Goal: Task Accomplishment & Management: Manage account settings

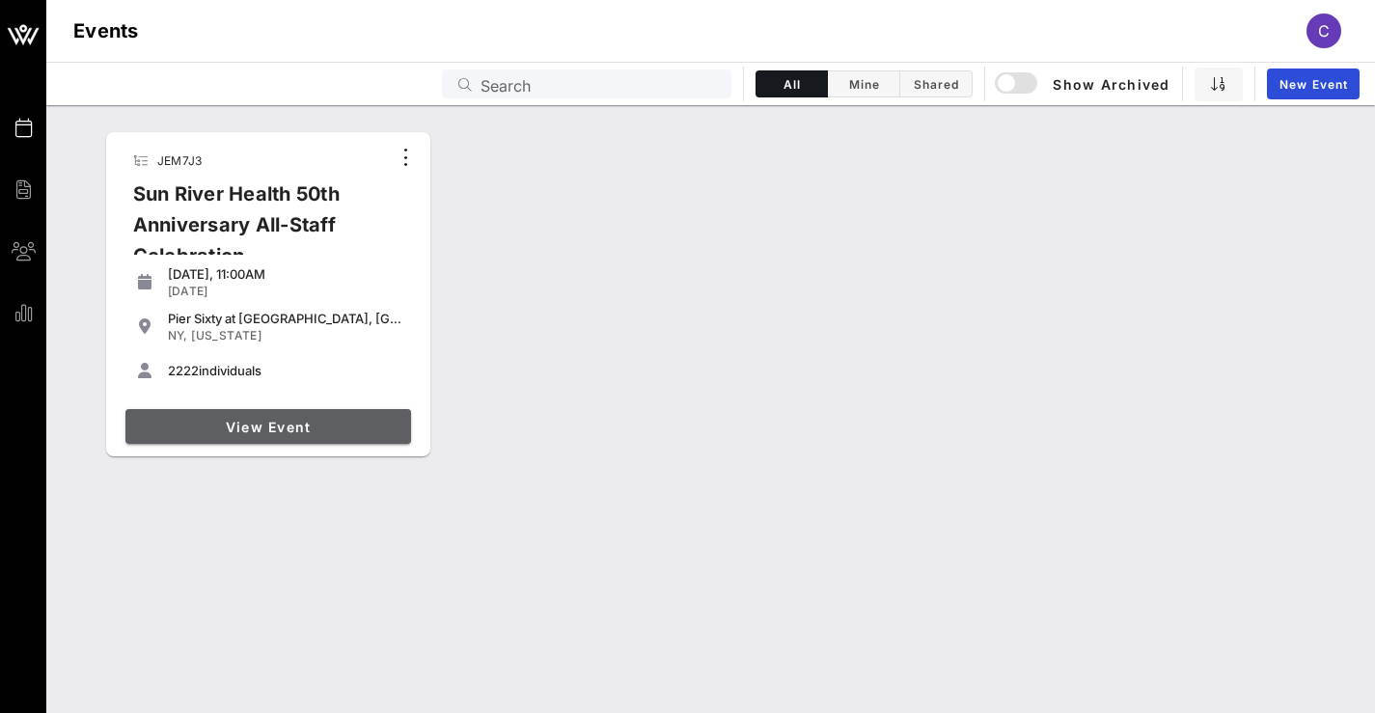
click at [314, 427] on span "View Event" at bounding box center [268, 427] width 270 height 16
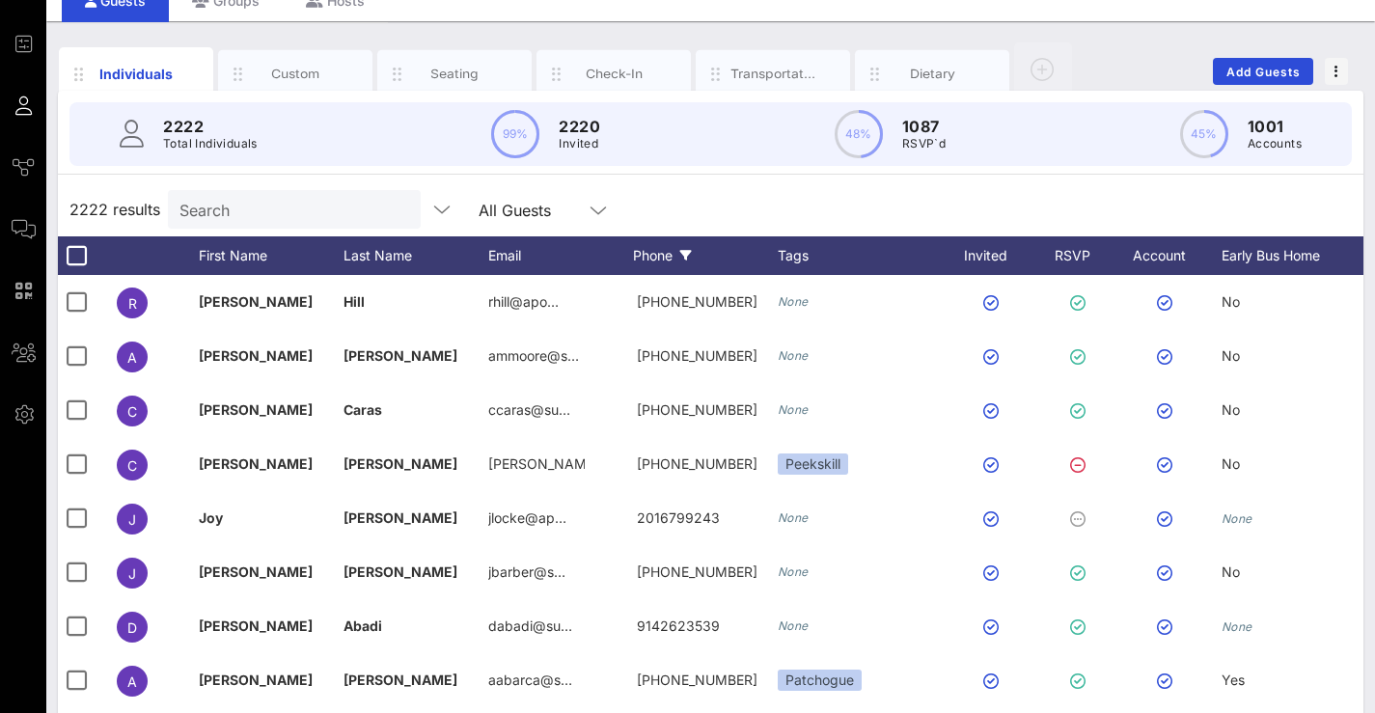
scroll to position [88, 0]
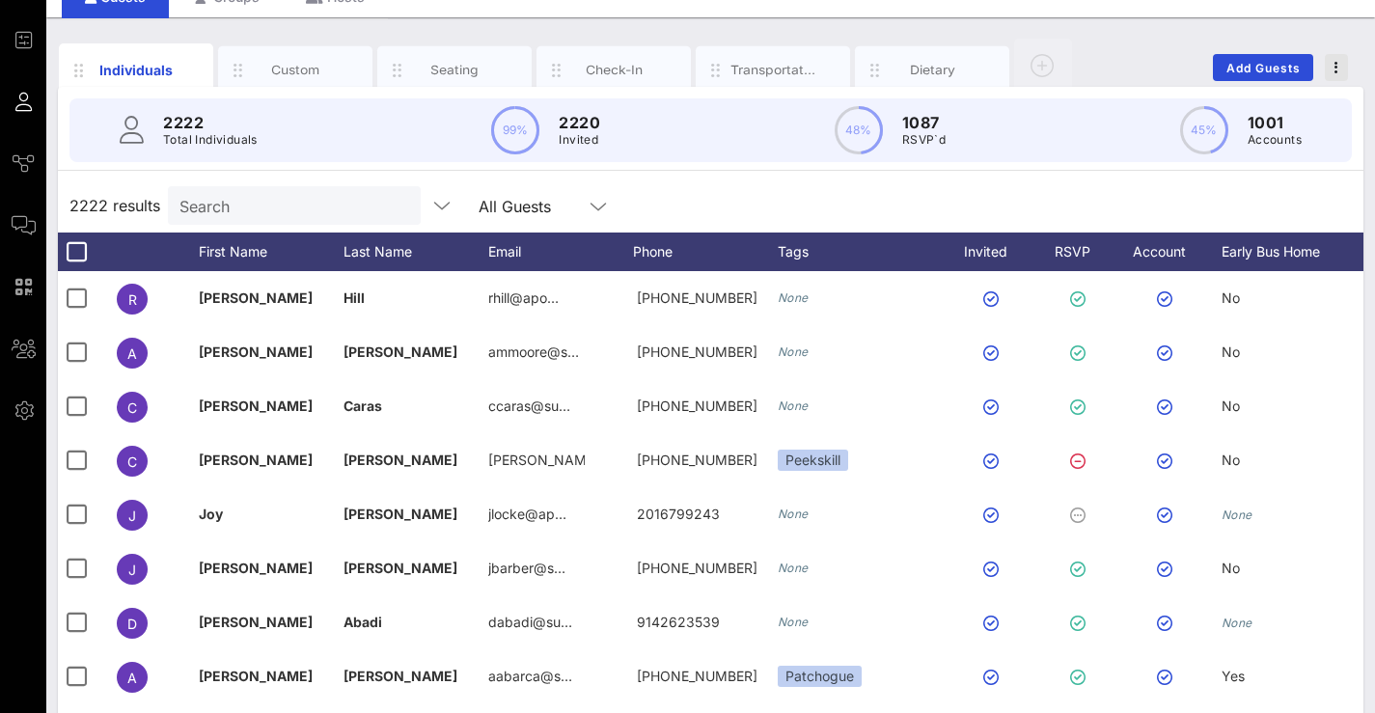
click at [1346, 58] on button "button" at bounding box center [1336, 67] width 23 height 27
click at [1327, 102] on div "Export To CSV" at bounding box center [1300, 100] width 93 height 15
click at [736, 73] on div "Transportation" at bounding box center [773, 70] width 86 height 18
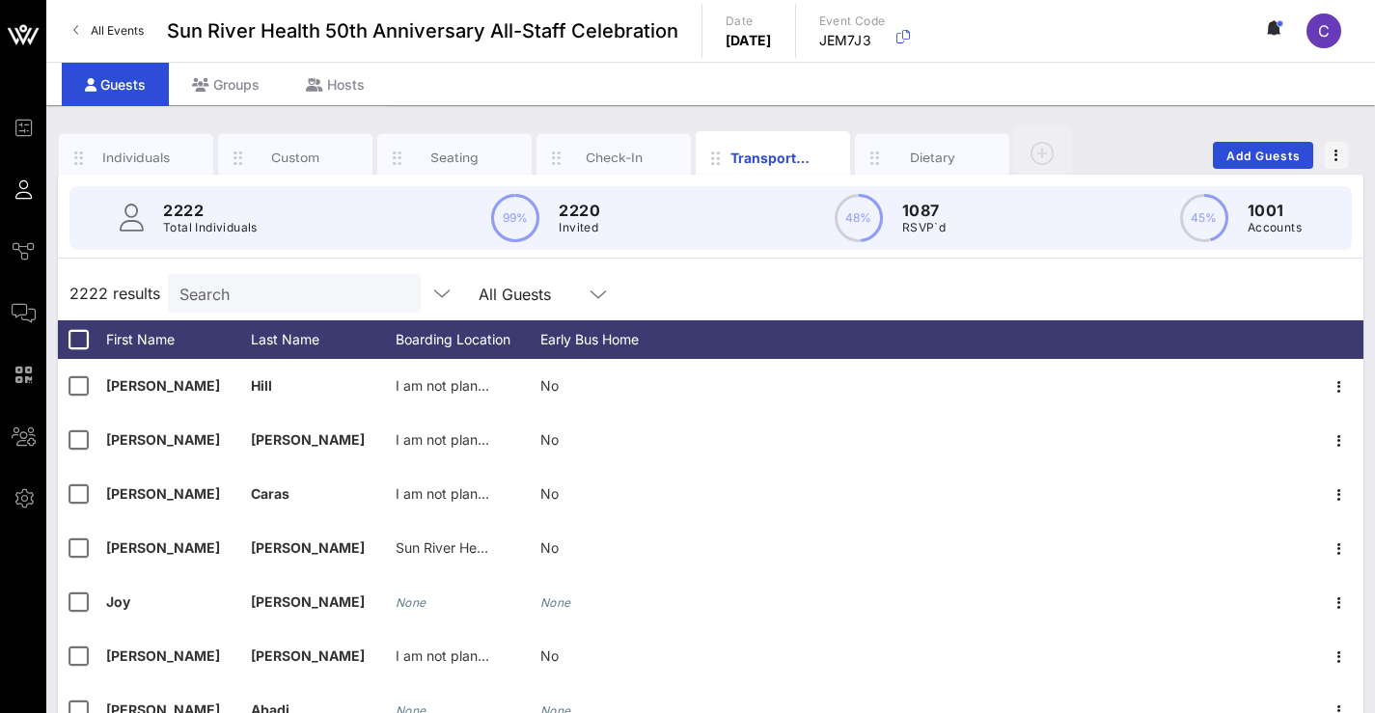
scroll to position [0, 0]
click at [565, 299] on input "text" at bounding box center [571, 293] width 24 height 25
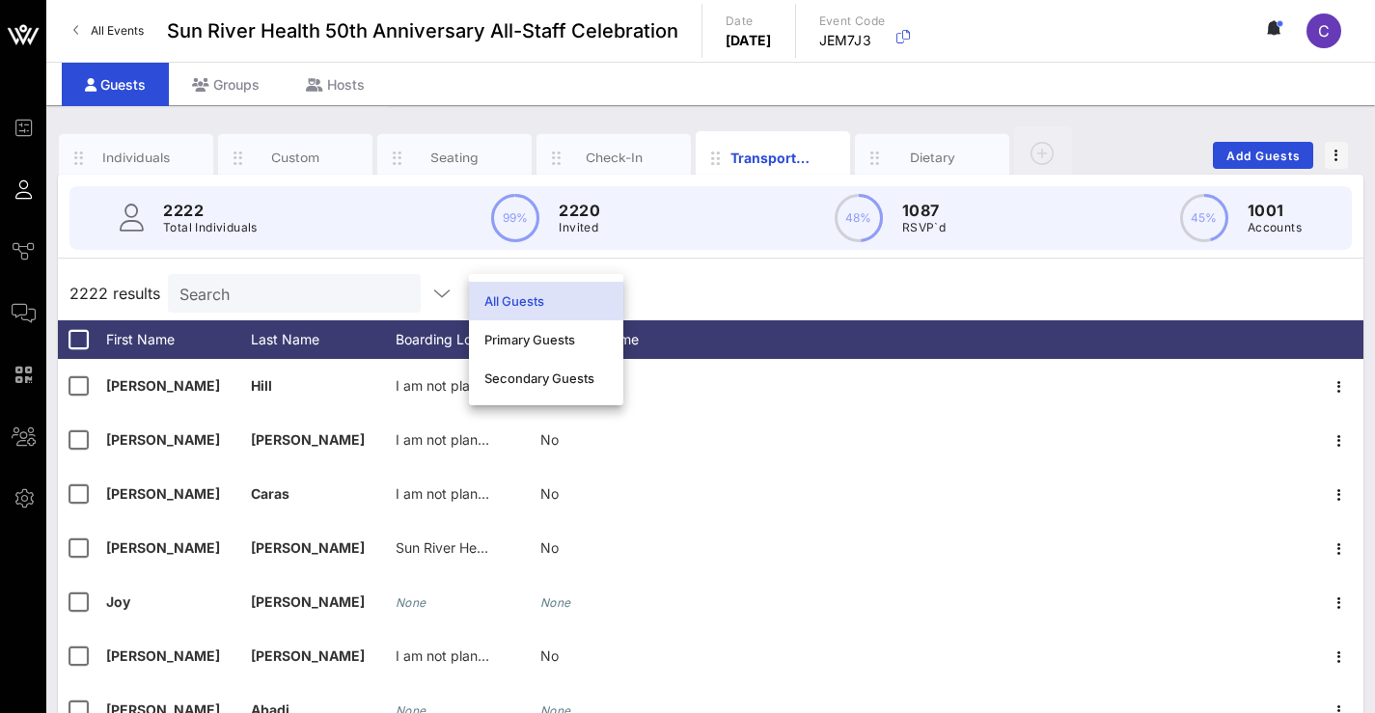
click at [686, 273] on div "2222 results Search All Guests" at bounding box center [710, 293] width 1305 height 54
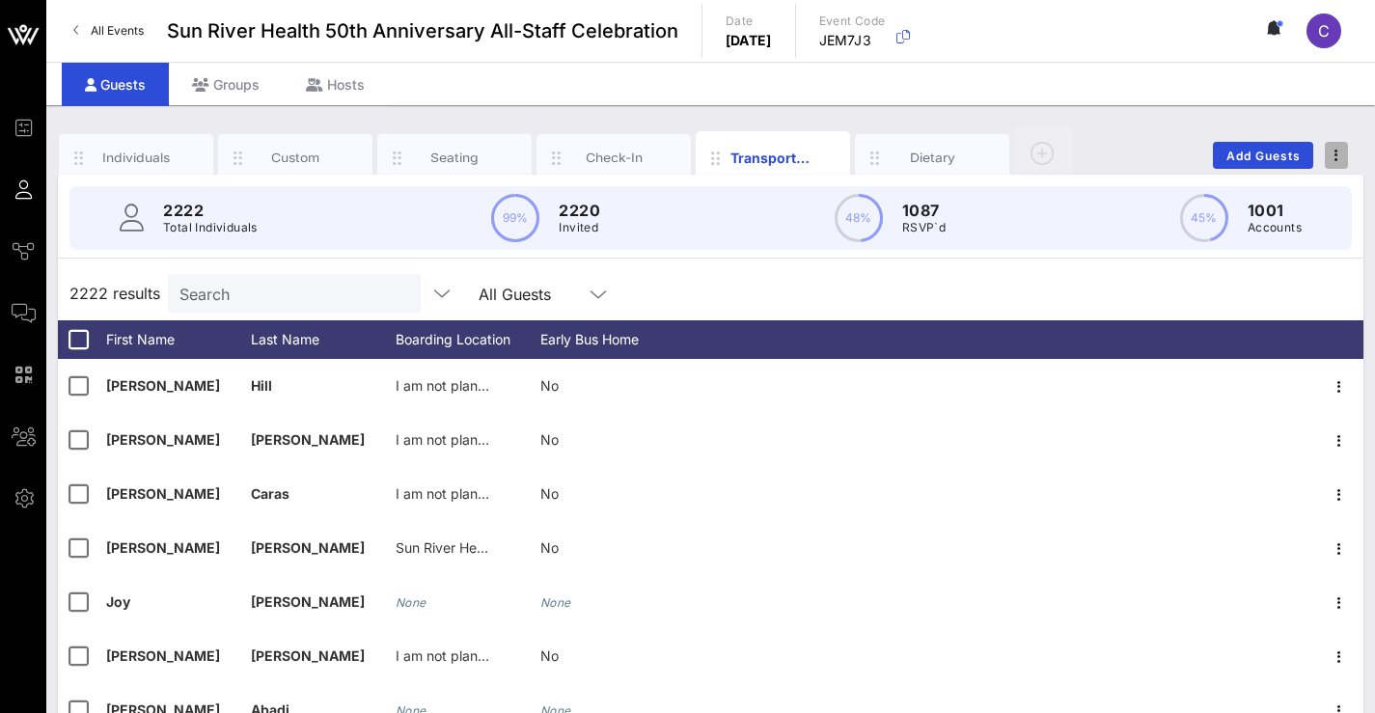
click at [1346, 158] on span "button" at bounding box center [1336, 156] width 23 height 14
click at [1345, 154] on span "button" at bounding box center [1336, 156] width 23 height 14
click at [134, 158] on div "Individuals" at bounding box center [137, 158] width 86 height 18
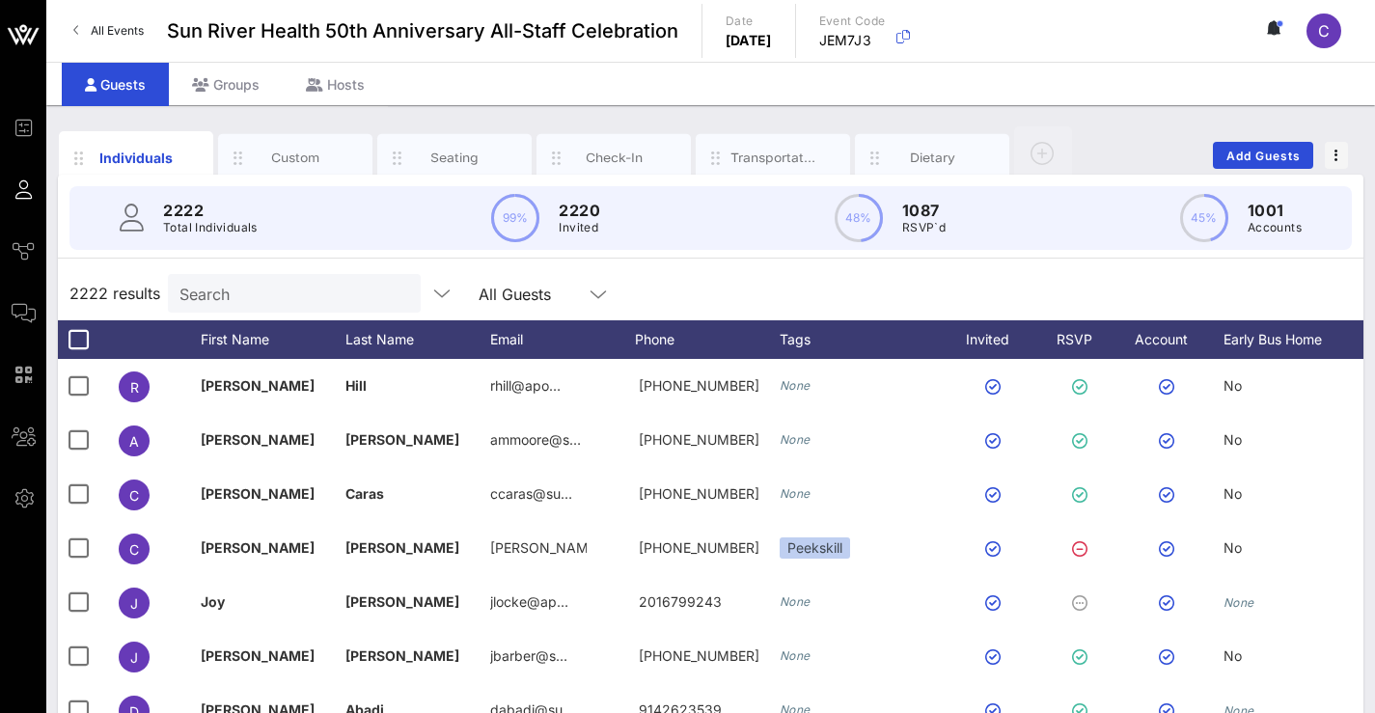
click at [558, 300] on div "All Guests" at bounding box center [530, 293] width 104 height 25
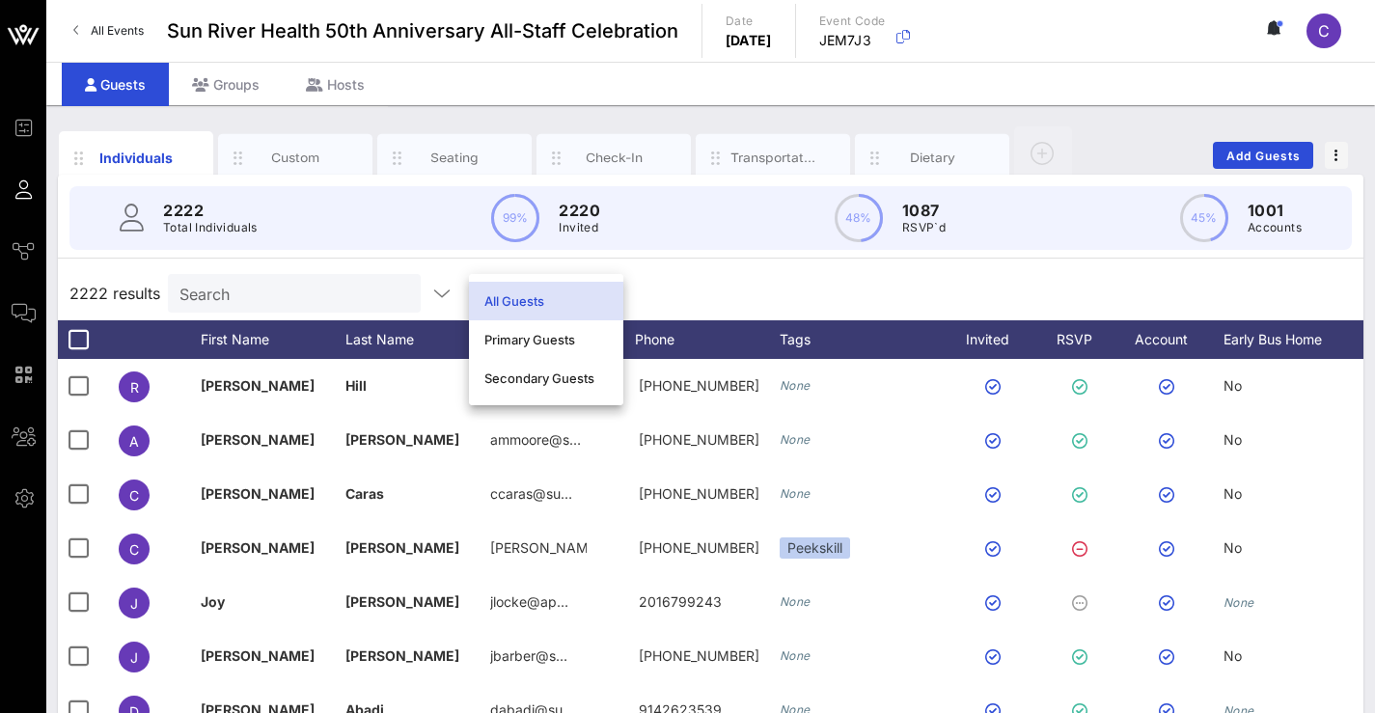
click at [725, 281] on div "2222 results Search All Guests" at bounding box center [710, 293] width 1305 height 54
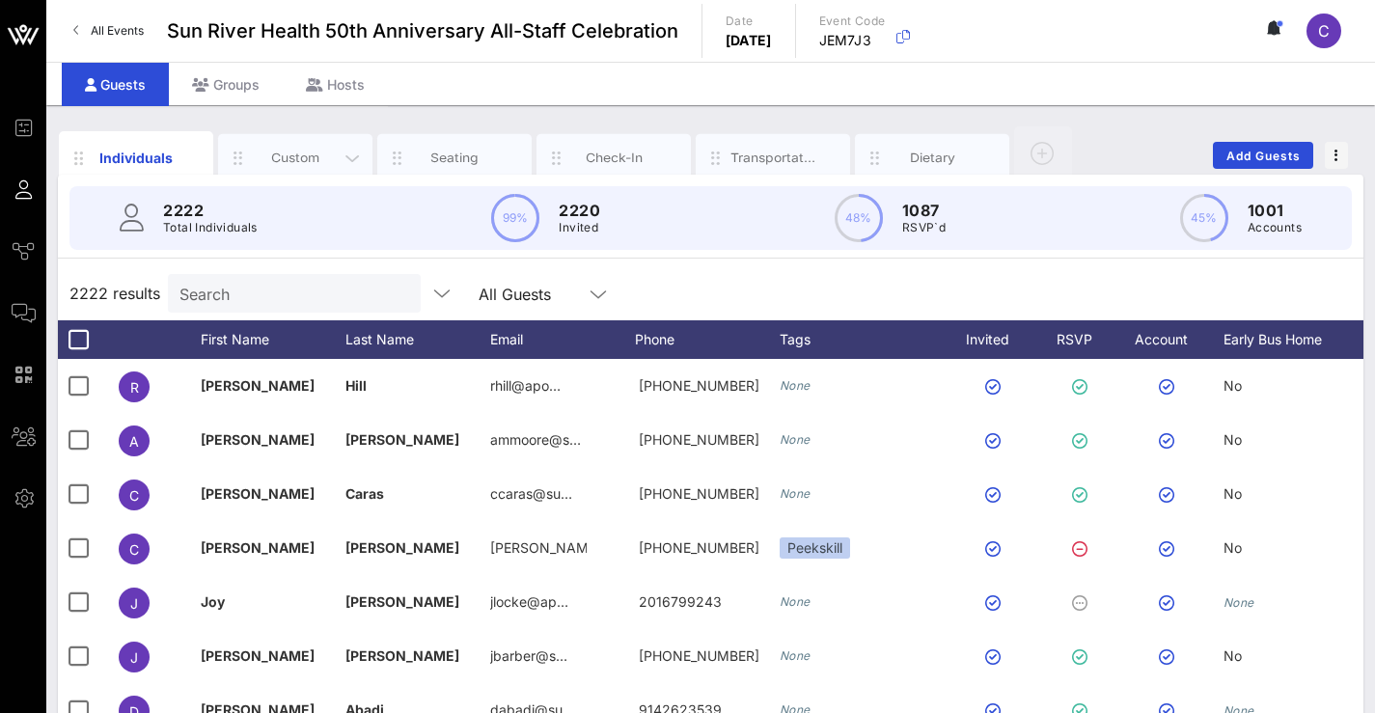
click at [313, 152] on div "Custom" at bounding box center [296, 158] width 86 height 18
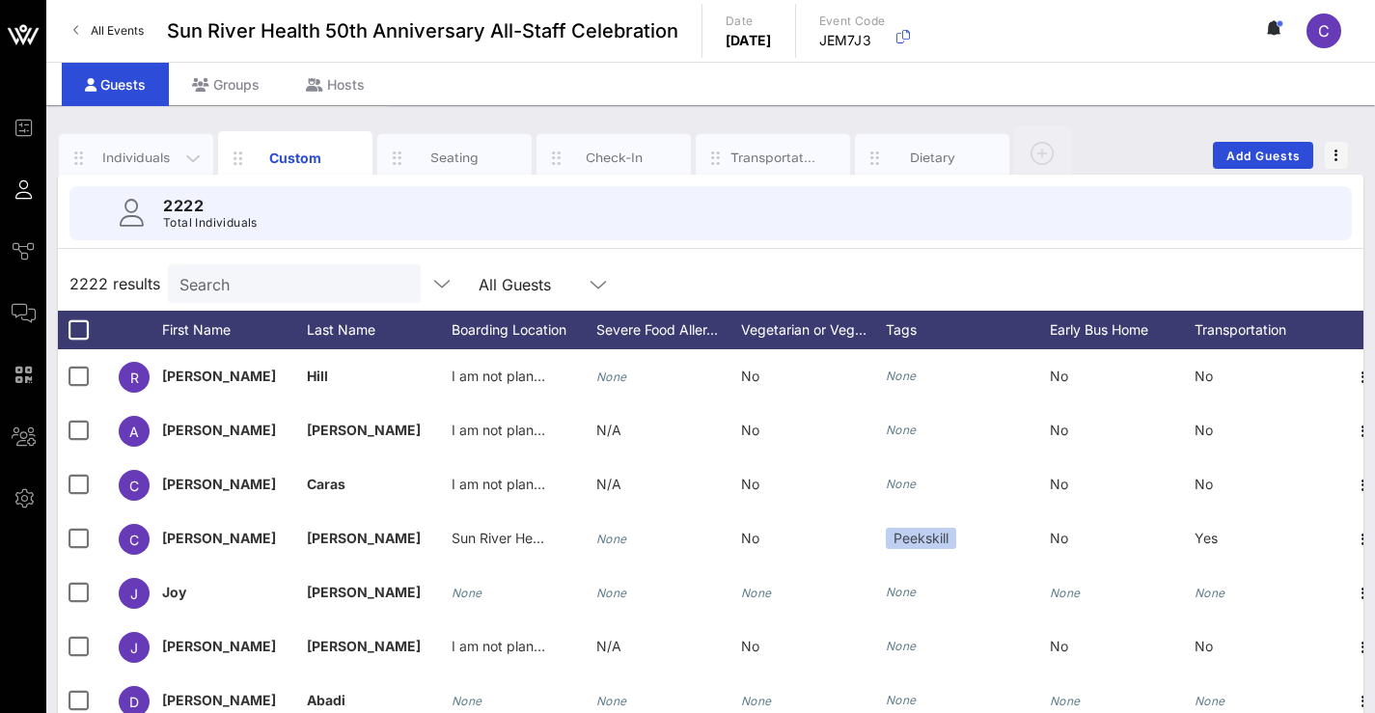
click at [177, 165] on div "Individuals" at bounding box center [137, 158] width 86 height 18
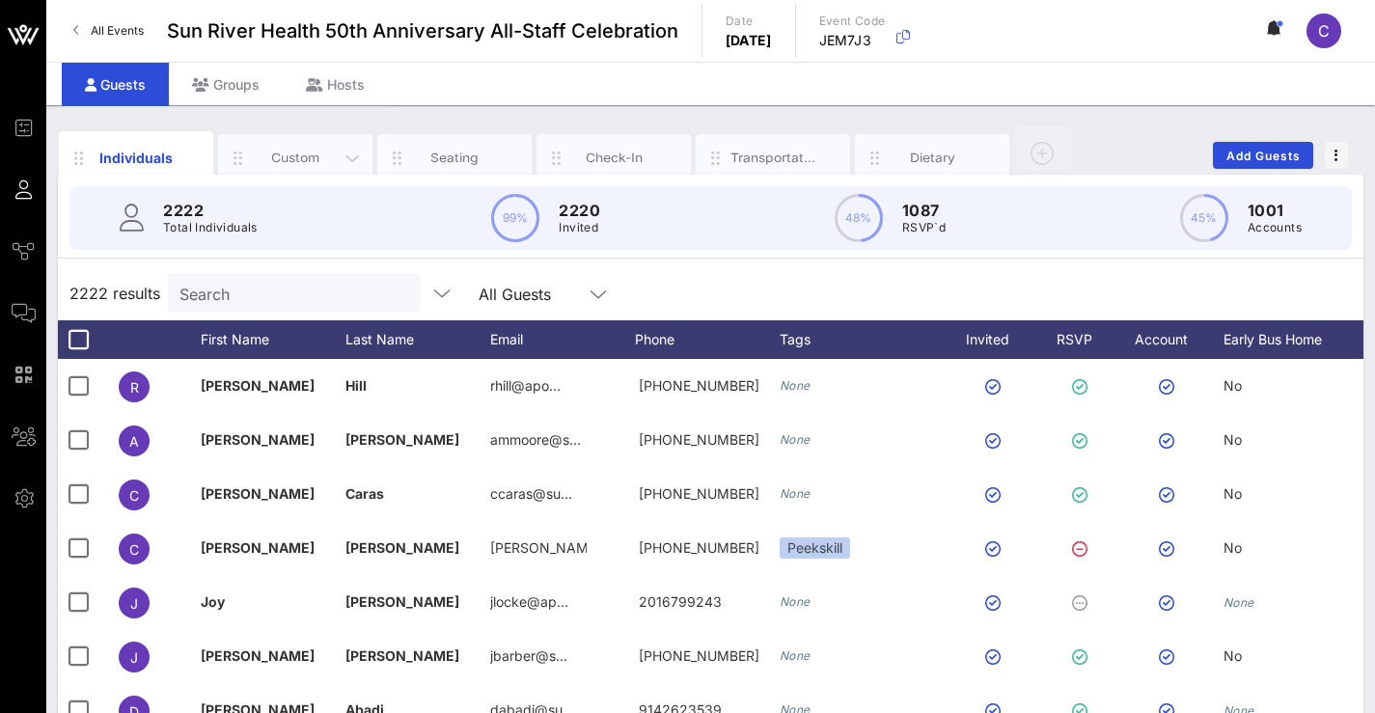
click at [276, 148] on div "Custom" at bounding box center [295, 158] width 154 height 48
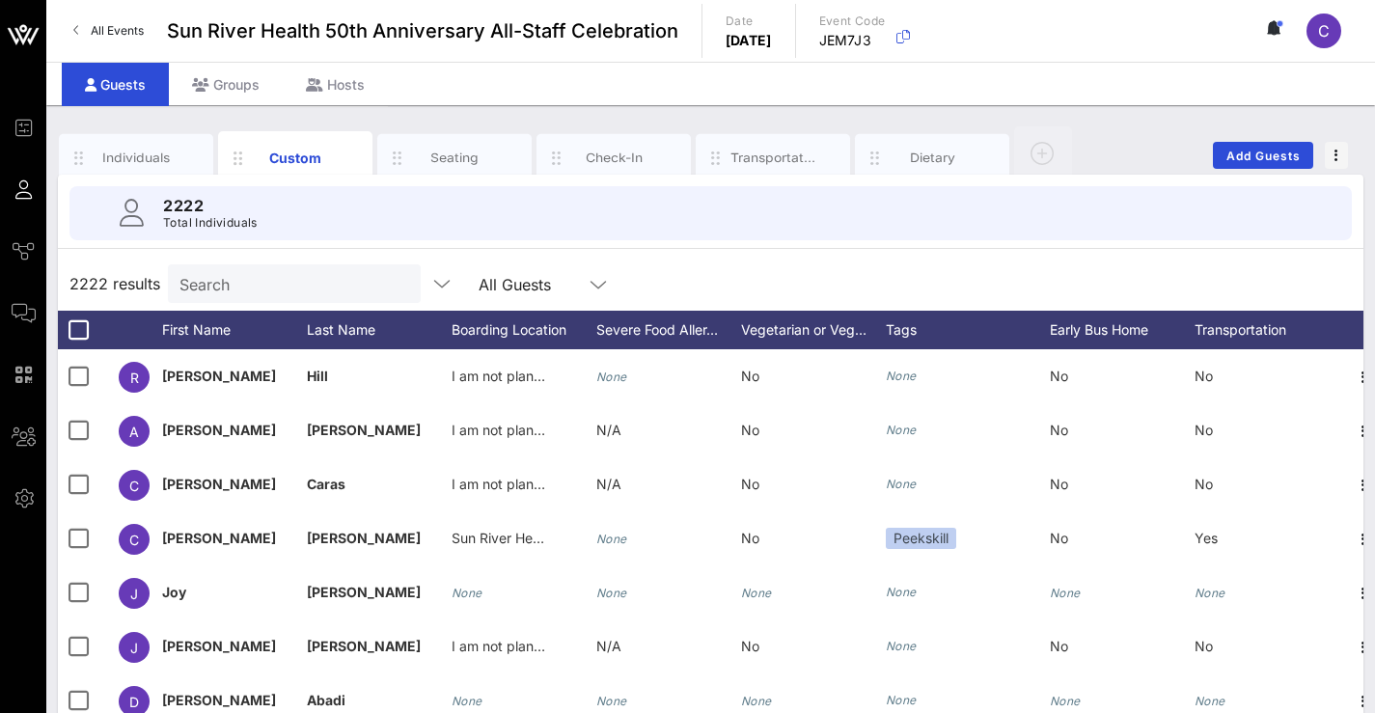
click at [507, 294] on div "All Guests" at bounding box center [530, 283] width 104 height 25
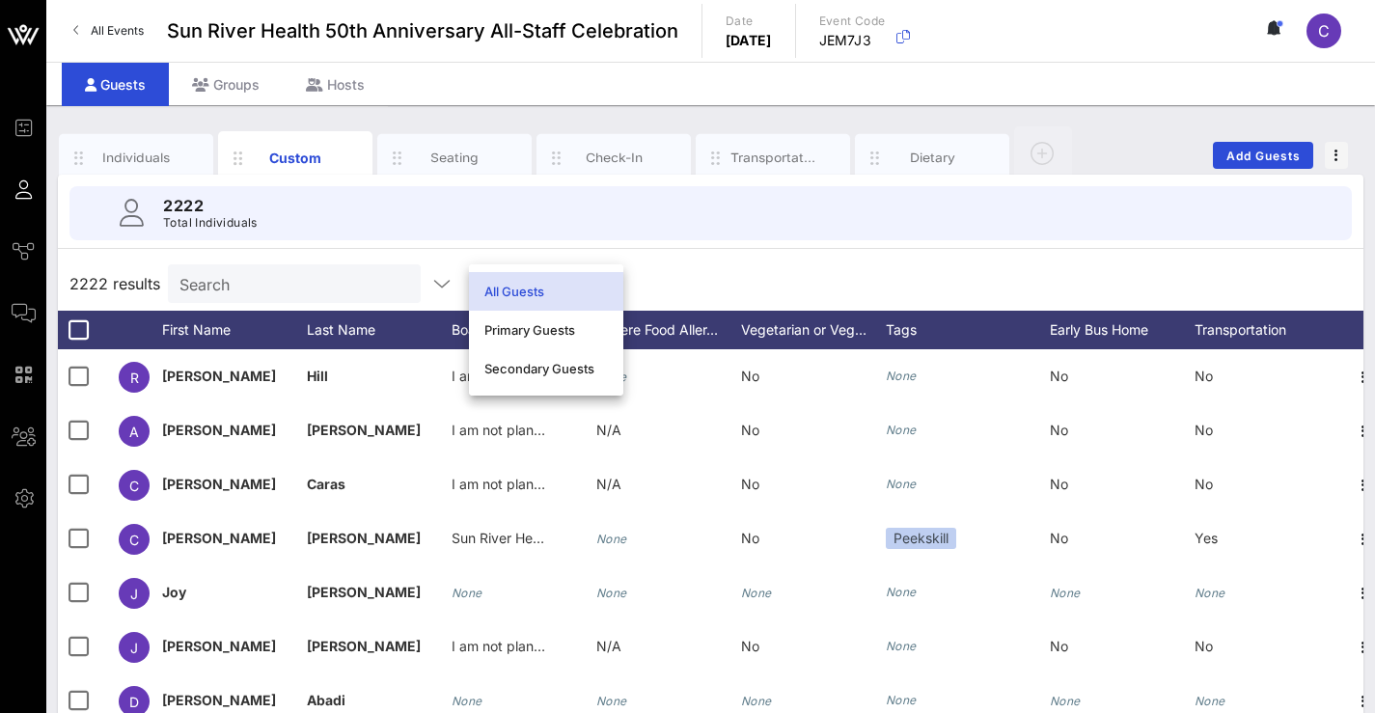
click at [674, 255] on div "2222 Total Individuals 2222 results Search All Guests First Name Last Name Boar…" at bounding box center [710, 551] width 1305 height 753
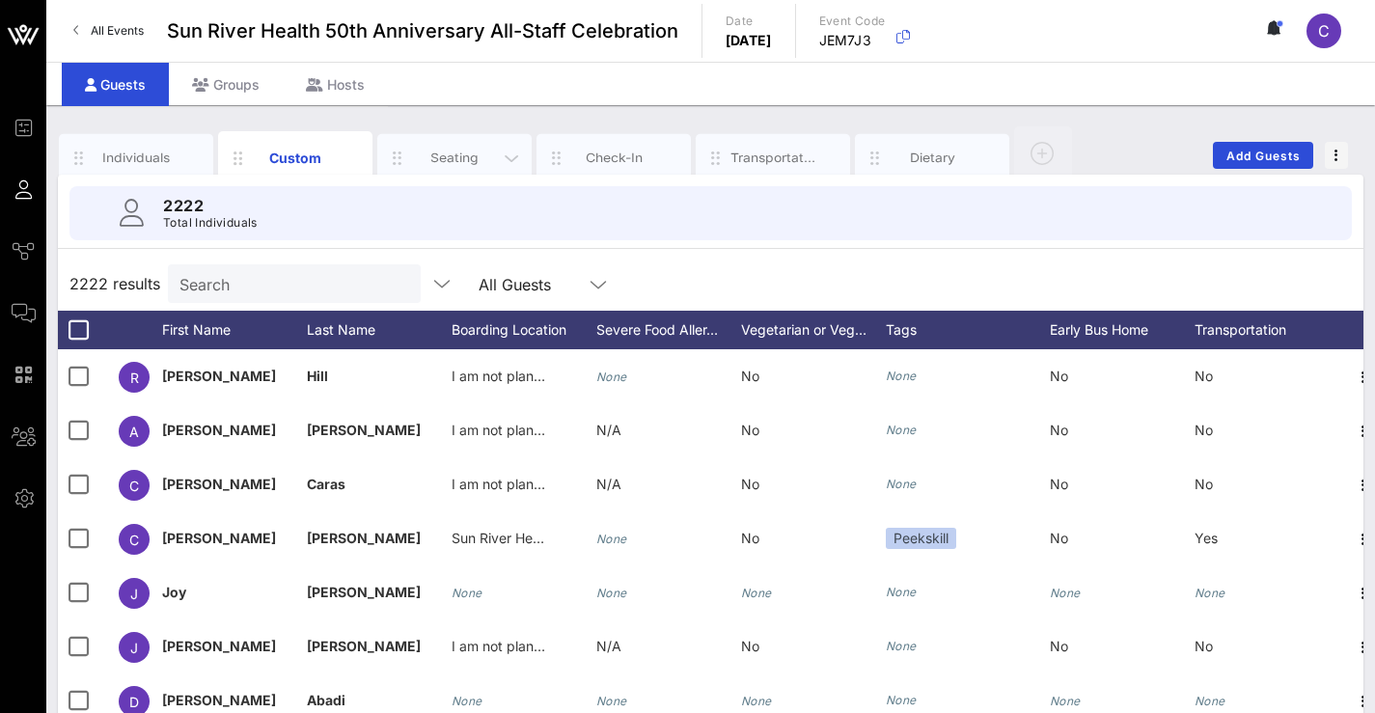
click at [460, 161] on div "Seating" at bounding box center [455, 158] width 86 height 18
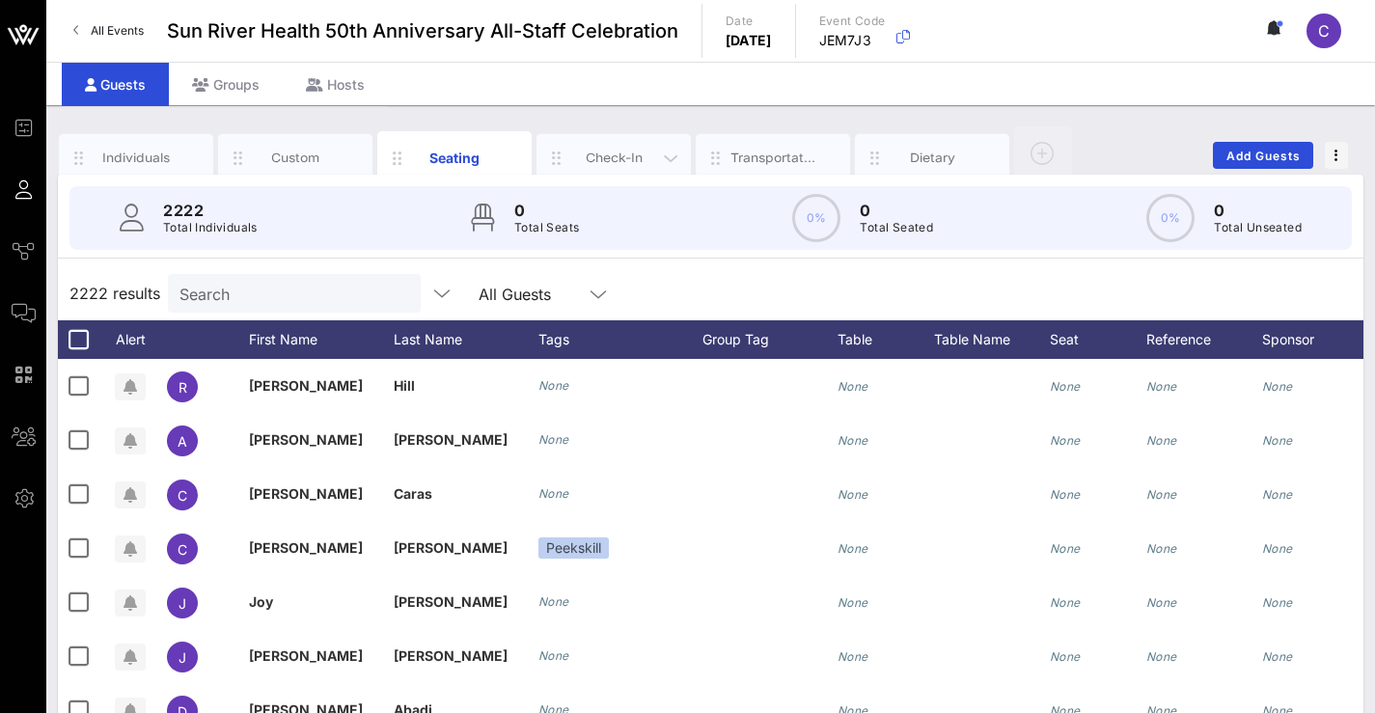
click at [605, 155] on div "Check-In" at bounding box center [614, 158] width 86 height 18
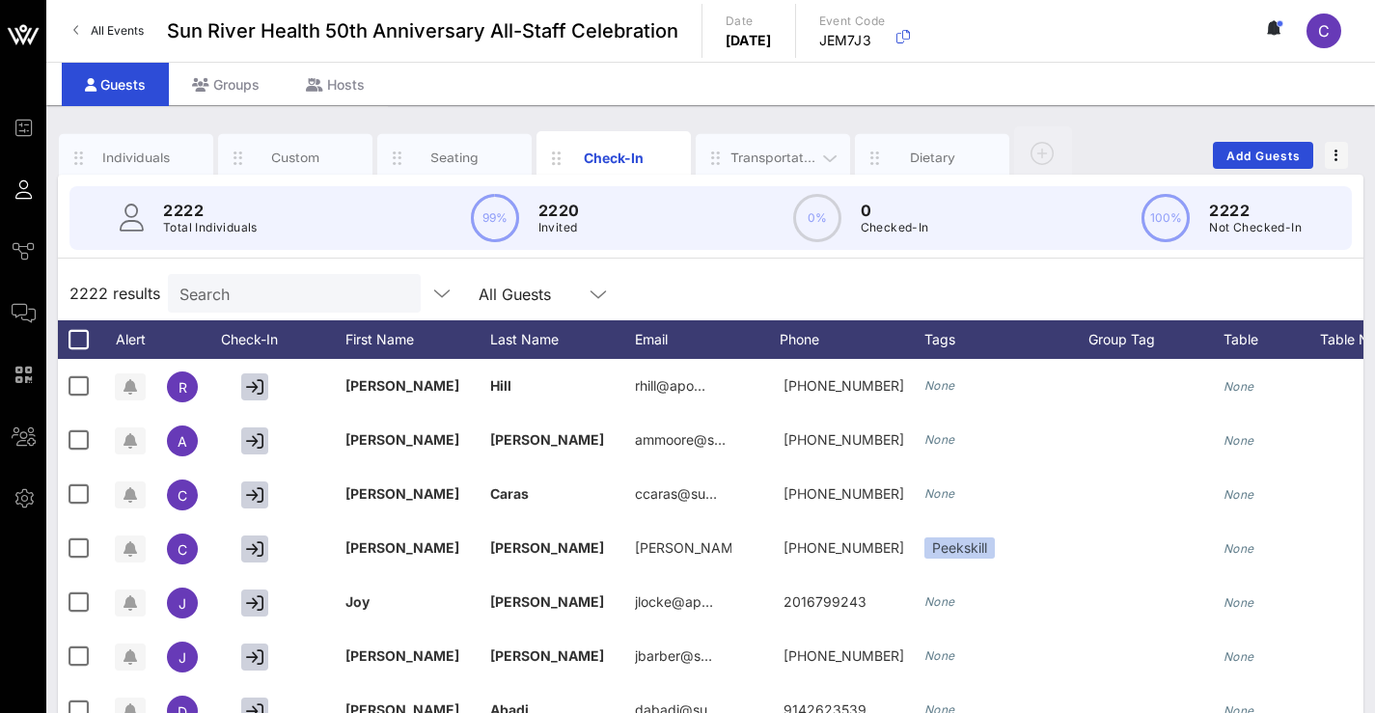
click at [782, 147] on div "Transportation" at bounding box center [773, 158] width 154 height 48
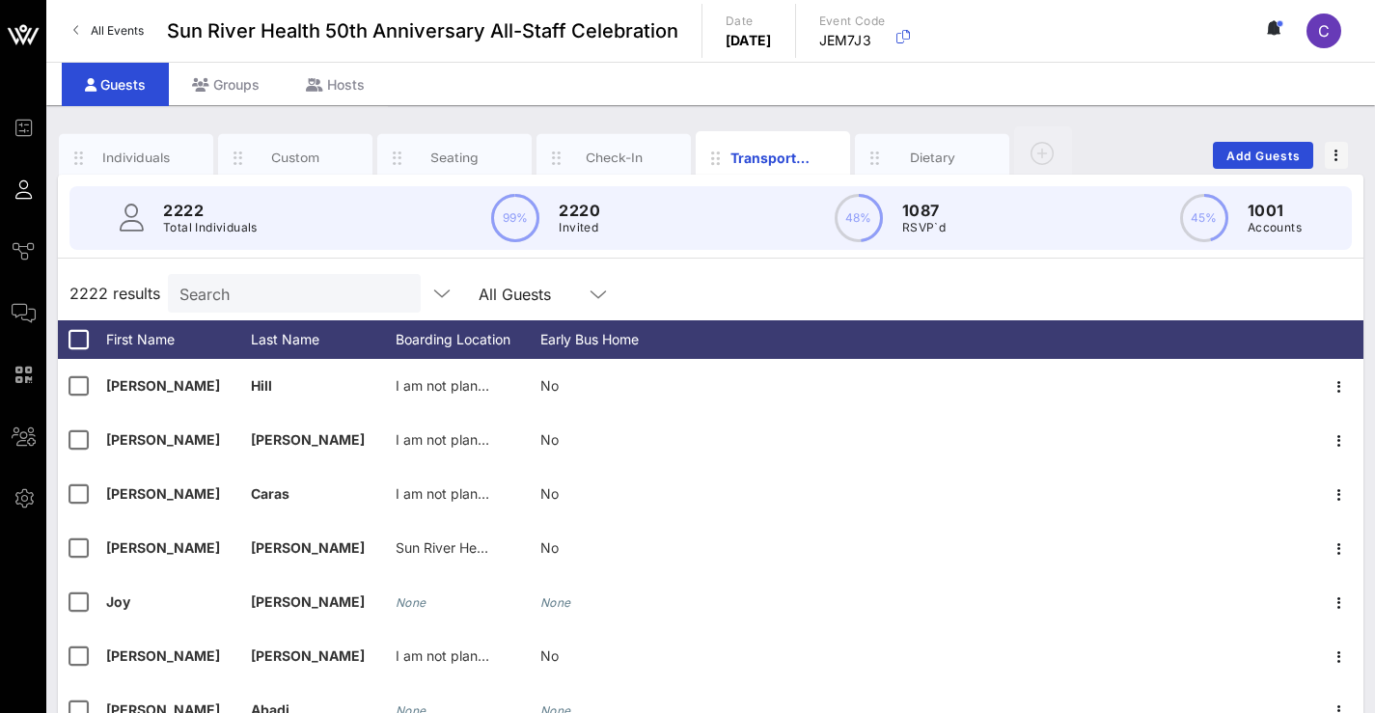
click at [545, 299] on div "All Guests" at bounding box center [514, 294] width 72 height 17
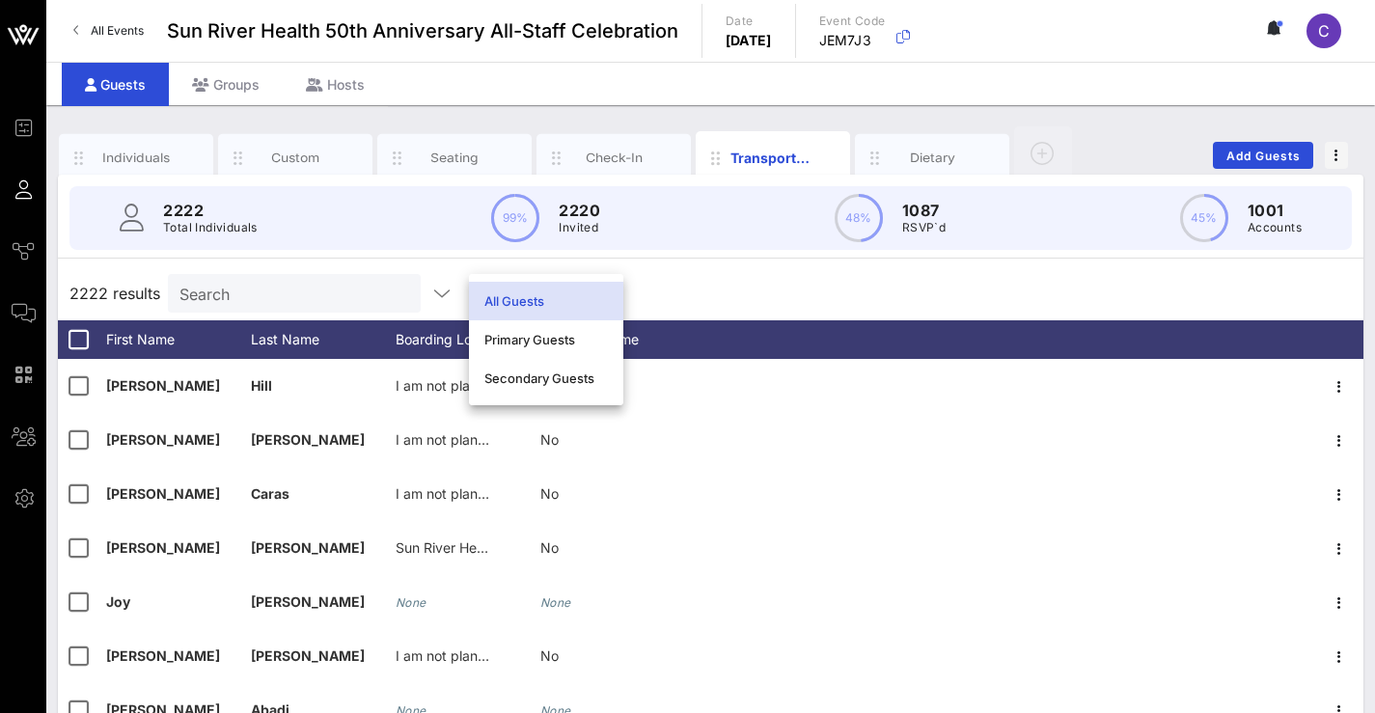
click at [321, 305] on input "Search" at bounding box center [292, 293] width 226 height 25
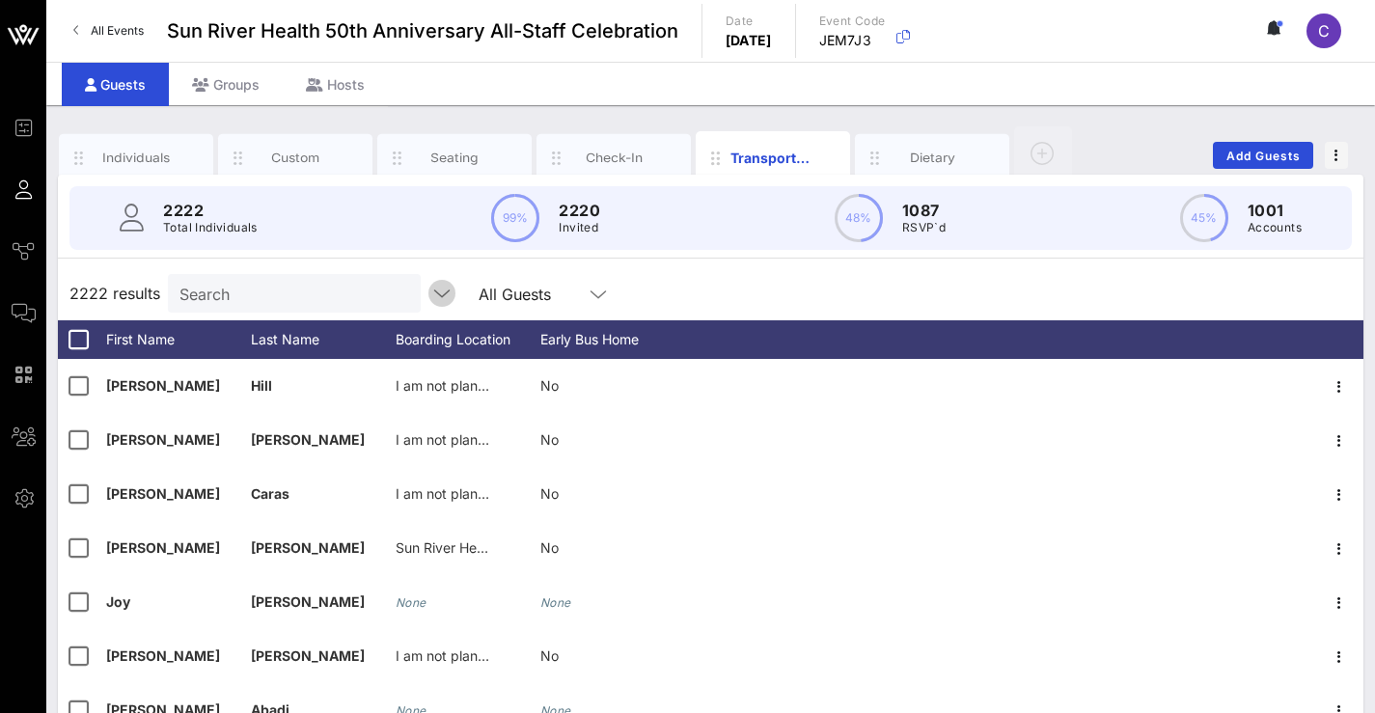
click at [449, 304] on icon "button" at bounding box center [441, 293] width 23 height 23
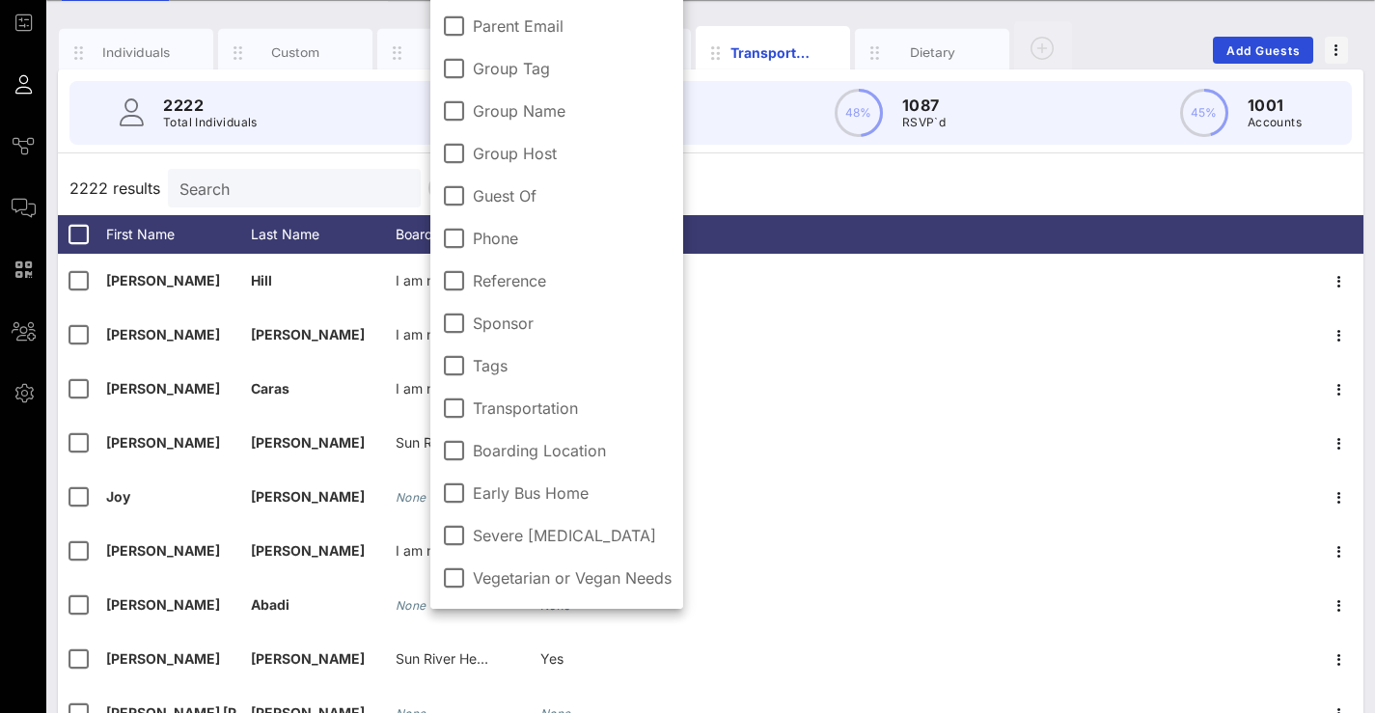
scroll to position [106, 0]
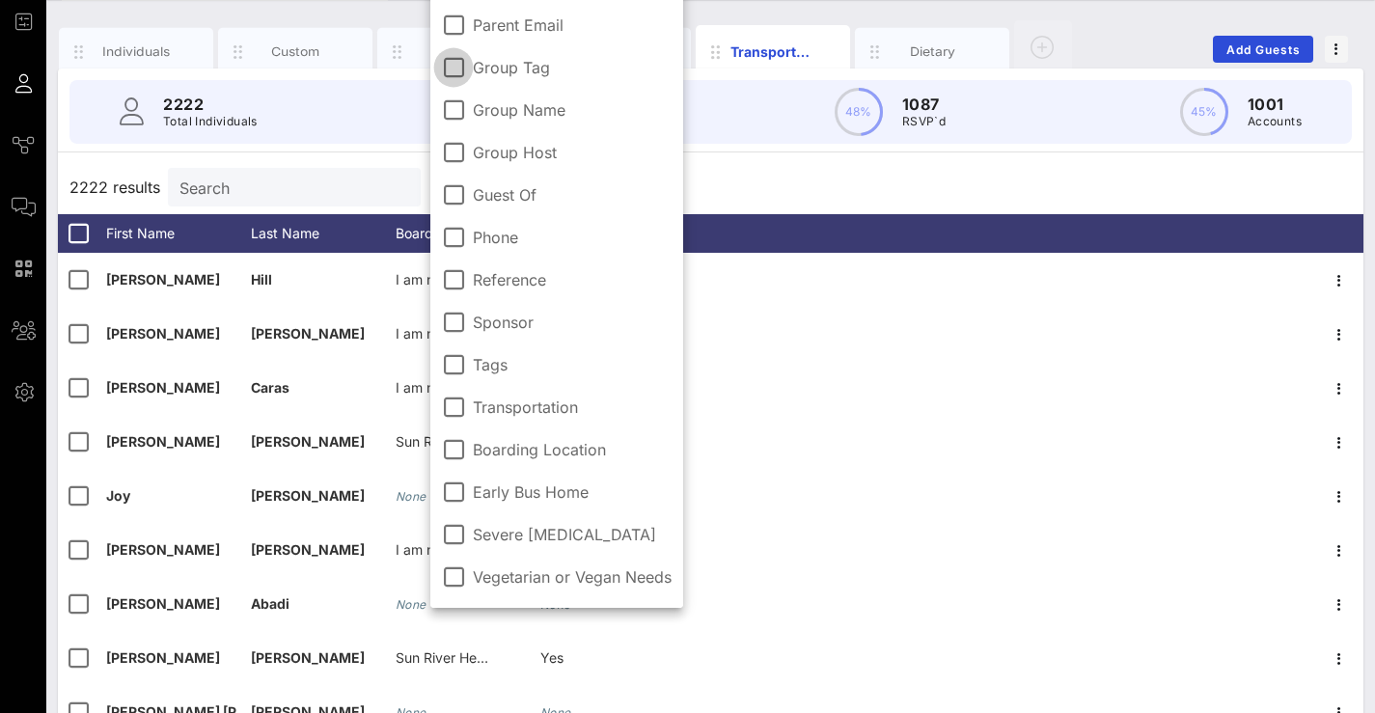
click at [458, 81] on div at bounding box center [453, 67] width 33 height 33
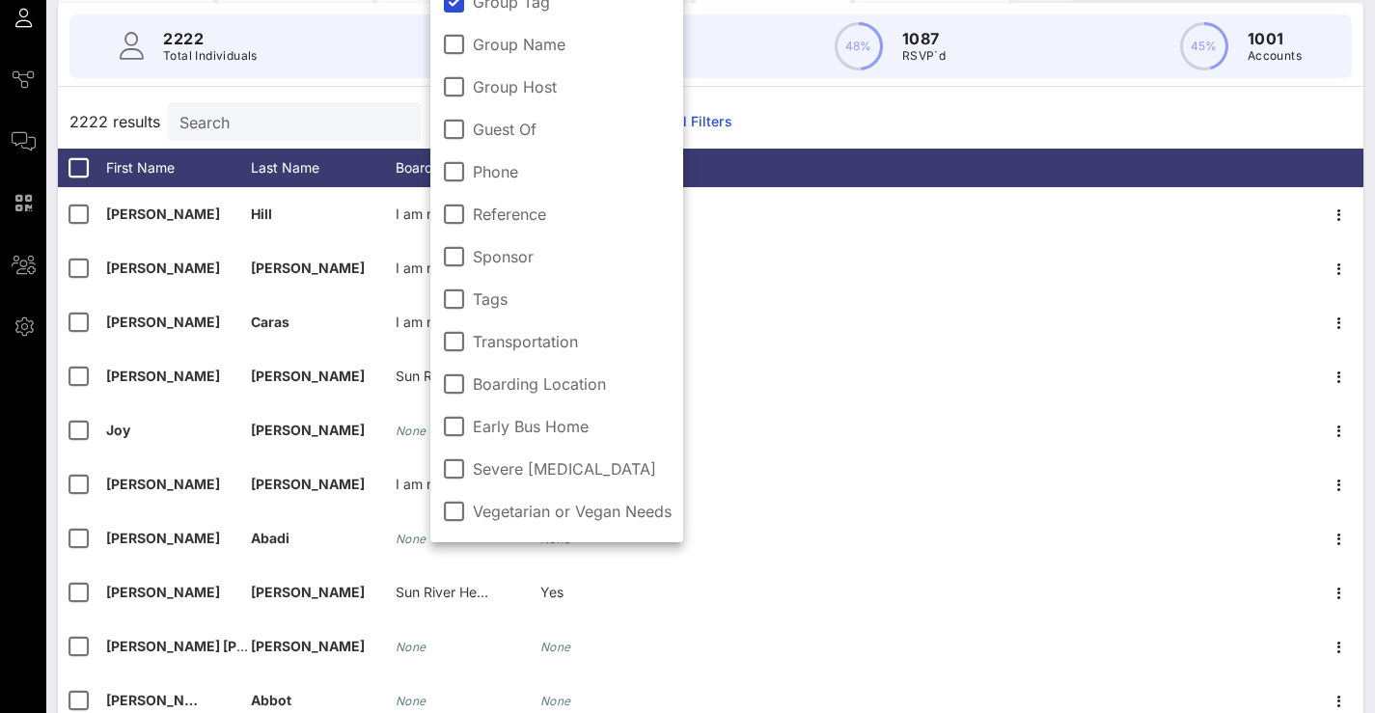
scroll to position [173, 0]
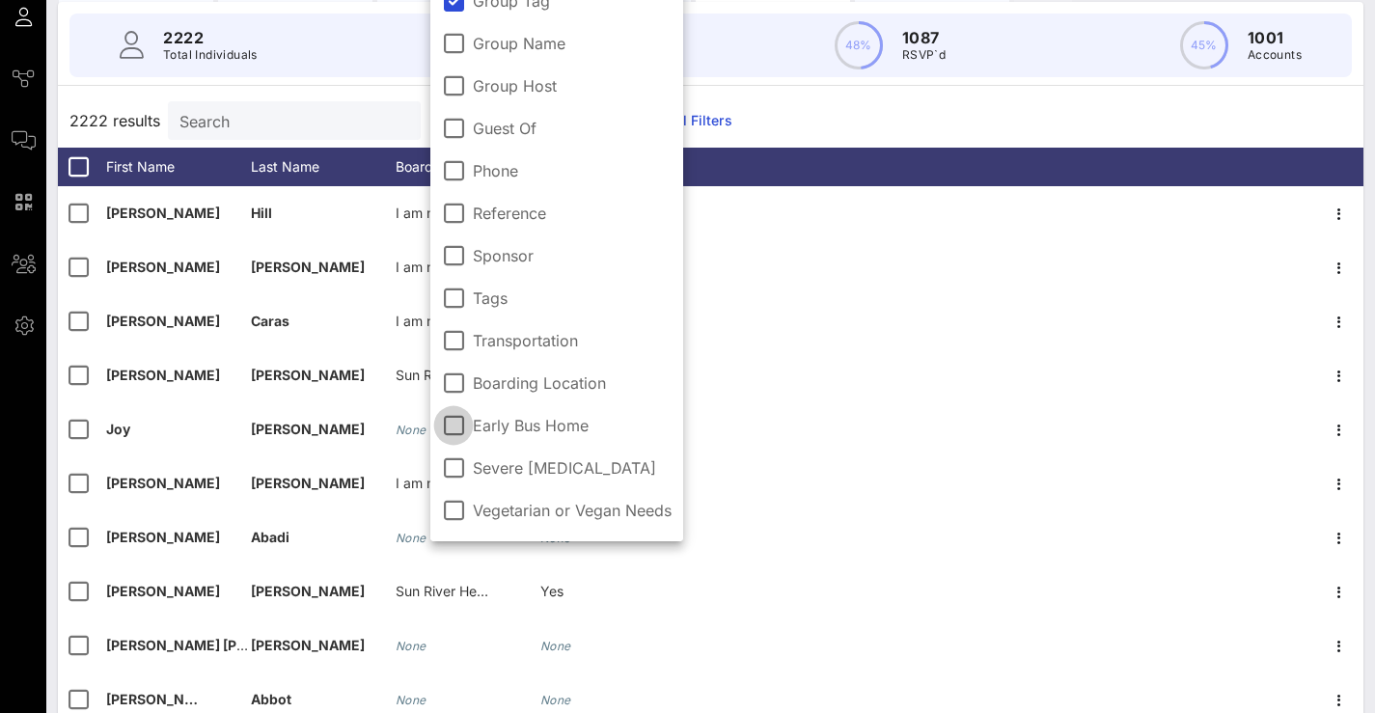
click at [451, 429] on div at bounding box center [453, 425] width 33 height 33
click at [452, 396] on div at bounding box center [453, 383] width 33 height 33
click at [804, 123] on div "2222 results Search All Guests Clear all Filters" at bounding box center [710, 121] width 1305 height 54
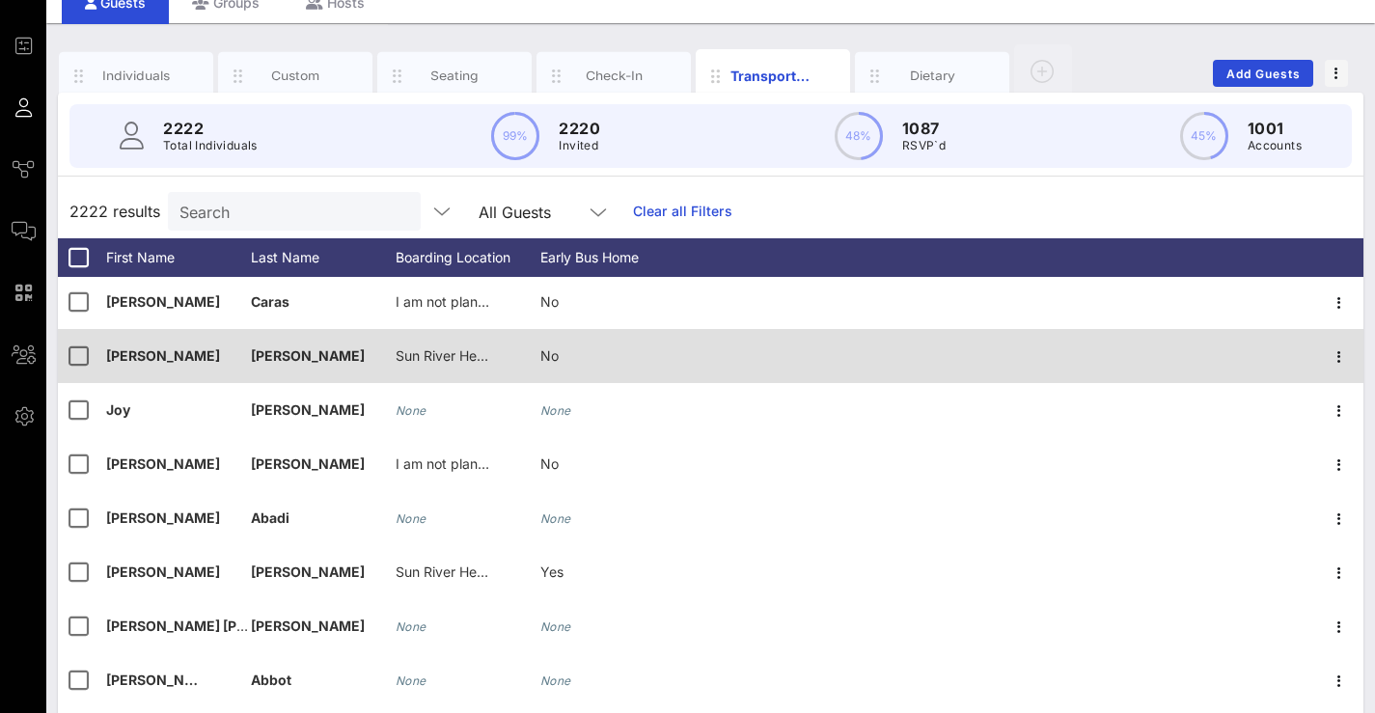
scroll to position [110, 0]
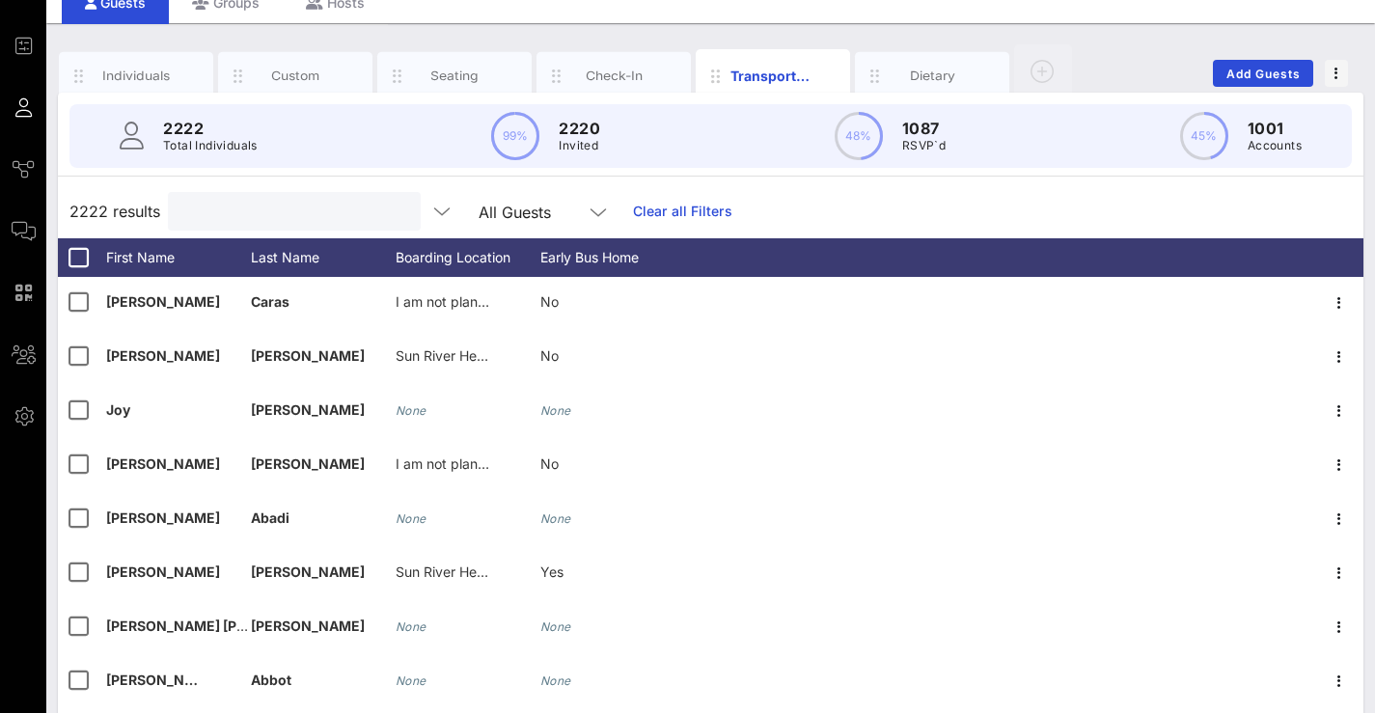
click at [349, 204] on input "text" at bounding box center [292, 211] width 226 height 25
click at [460, 209] on div "All Guests" at bounding box center [394, 211] width 453 height 39
click at [453, 209] on icon "button" at bounding box center [441, 211] width 23 height 23
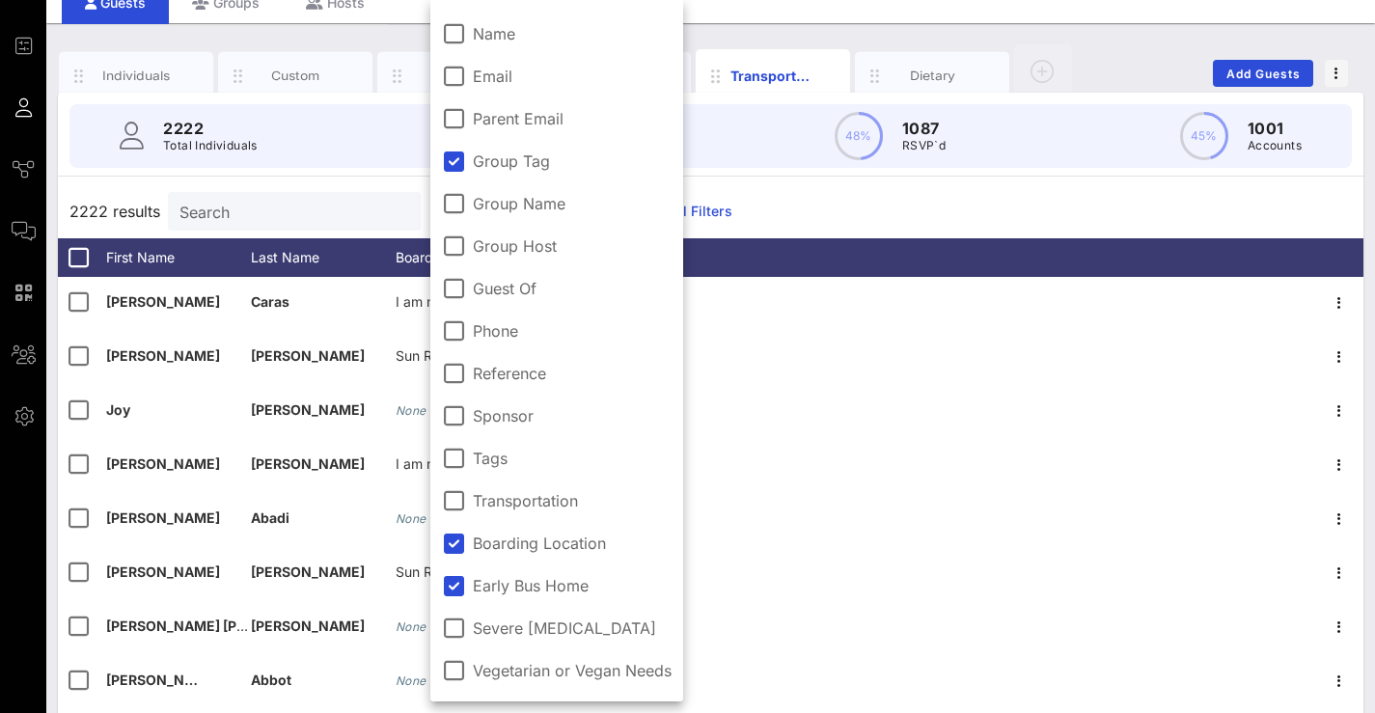
click at [488, 159] on label "Group Tag" at bounding box center [572, 160] width 199 height 19
click at [454, 540] on div at bounding box center [453, 543] width 33 height 33
click at [454, 587] on div at bounding box center [453, 585] width 33 height 33
click at [821, 218] on div "2222 results Search All Guests" at bounding box center [710, 211] width 1305 height 54
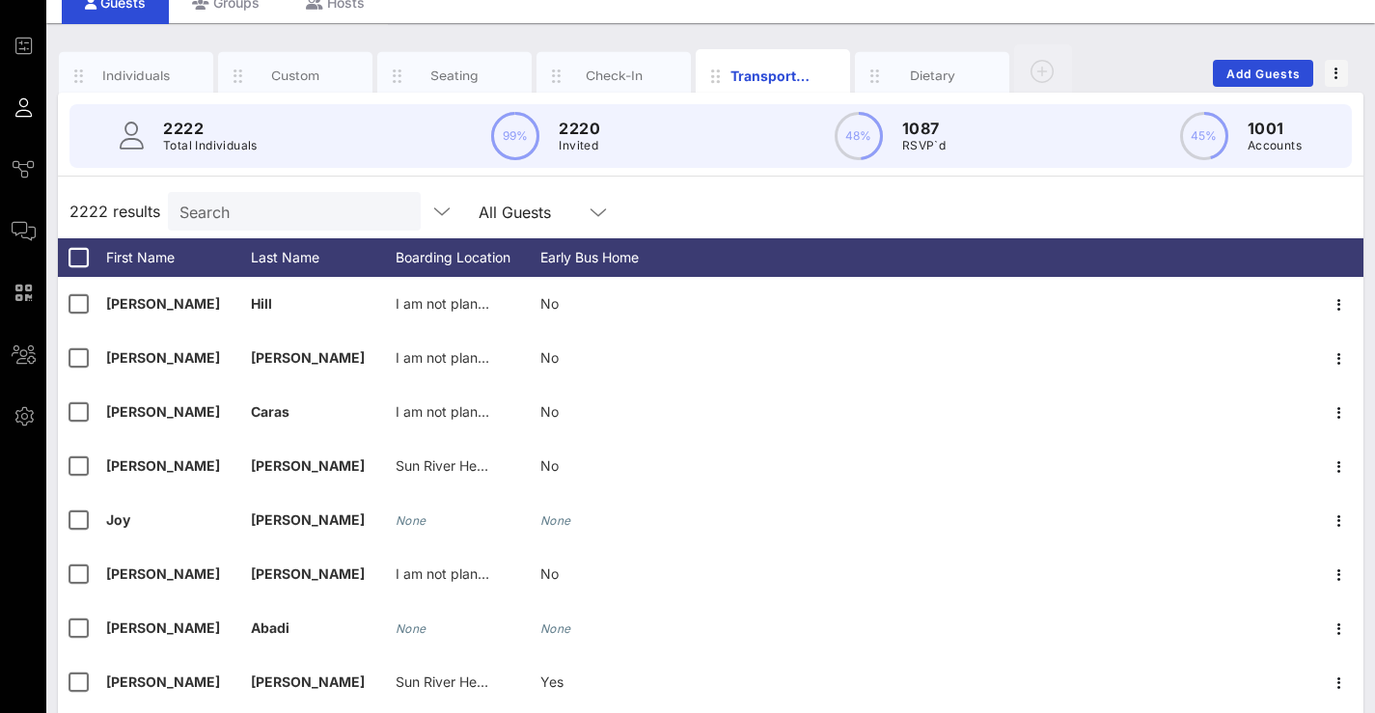
scroll to position [0, 0]
click at [1332, 69] on span "button" at bounding box center [1336, 74] width 23 height 14
click at [1326, 108] on div "Export To CSV" at bounding box center [1300, 105] width 93 height 15
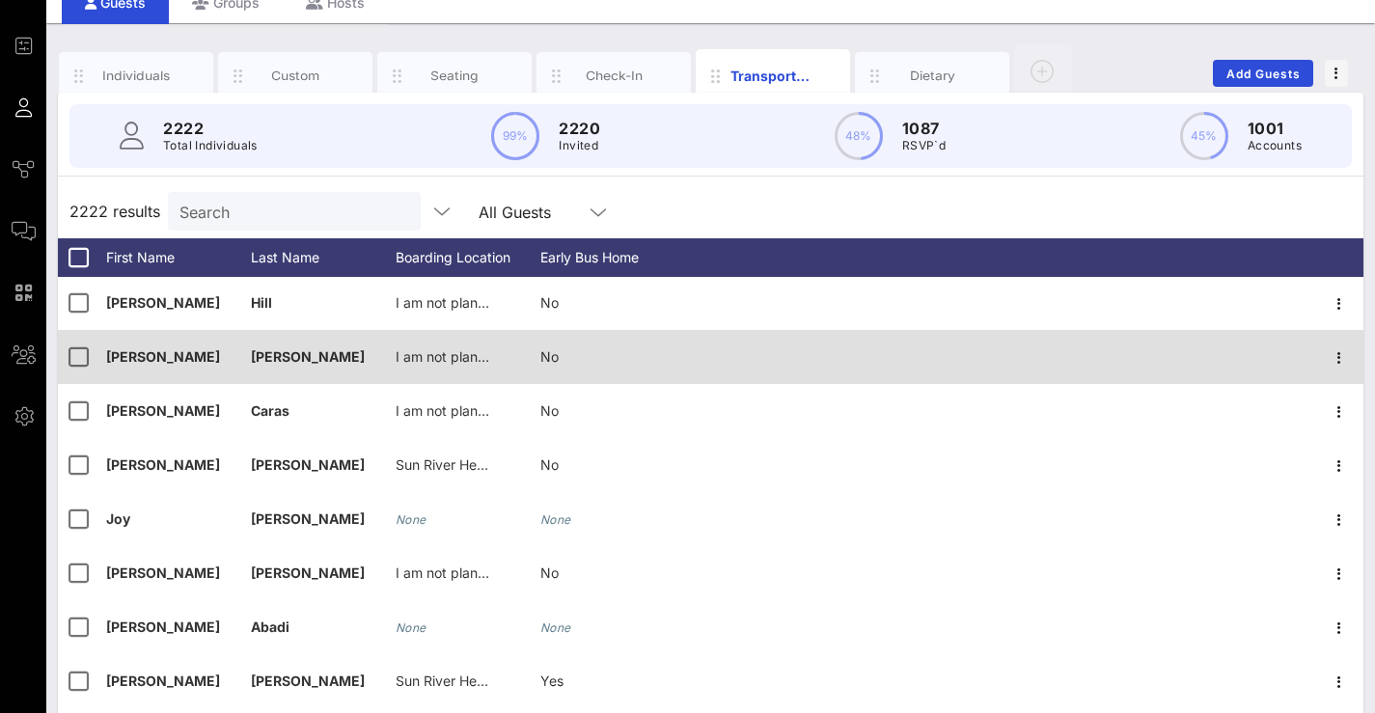
click at [697, 362] on div at bounding box center [1000, 357] width 630 height 54
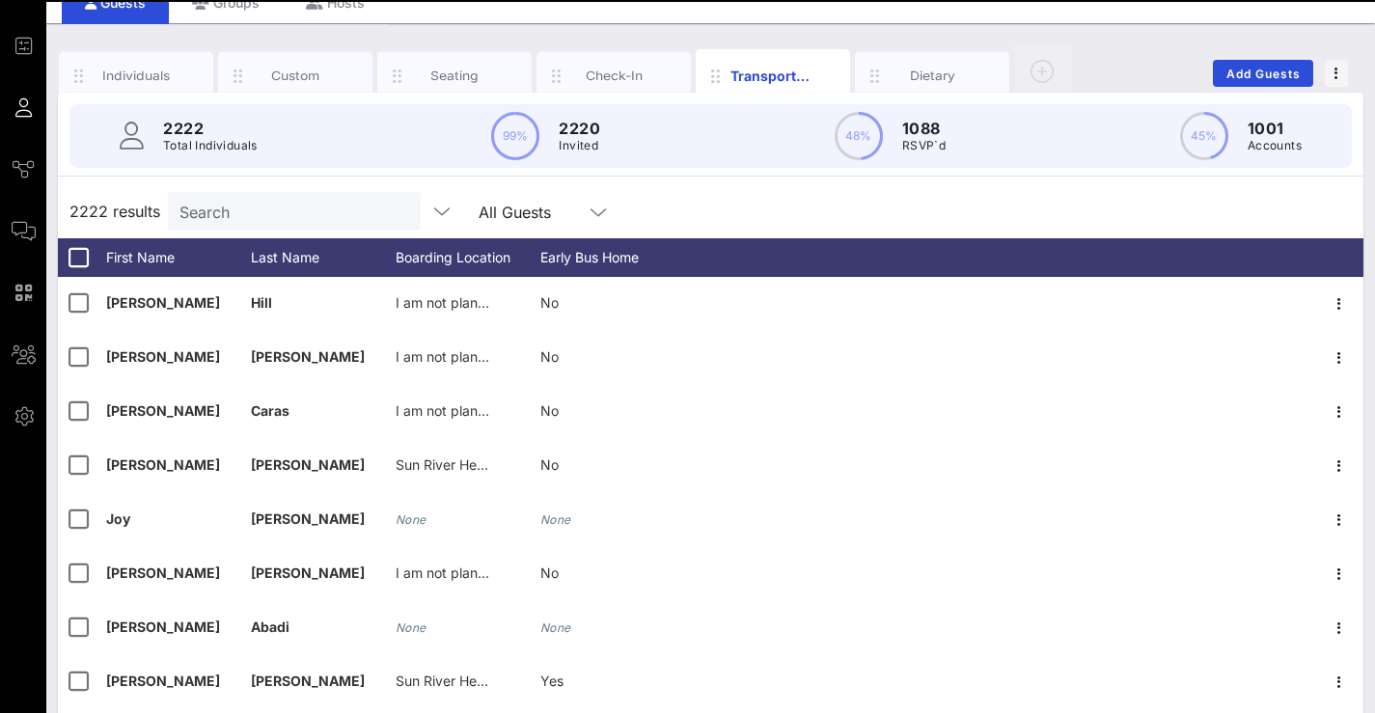
click at [893, 1] on div at bounding box center [687, 1] width 1375 height 2
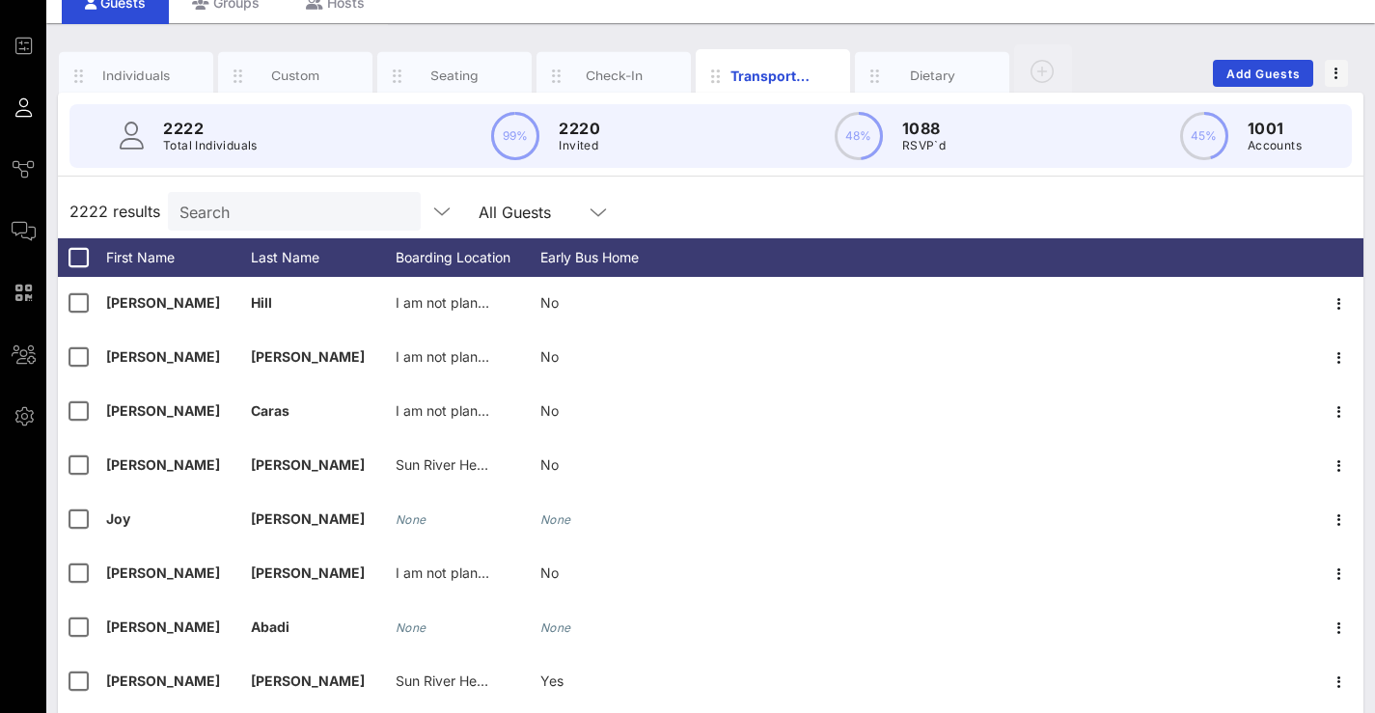
click at [344, 201] on input "Search" at bounding box center [292, 211] width 226 height 25
click at [570, 210] on input "text" at bounding box center [571, 211] width 24 height 25
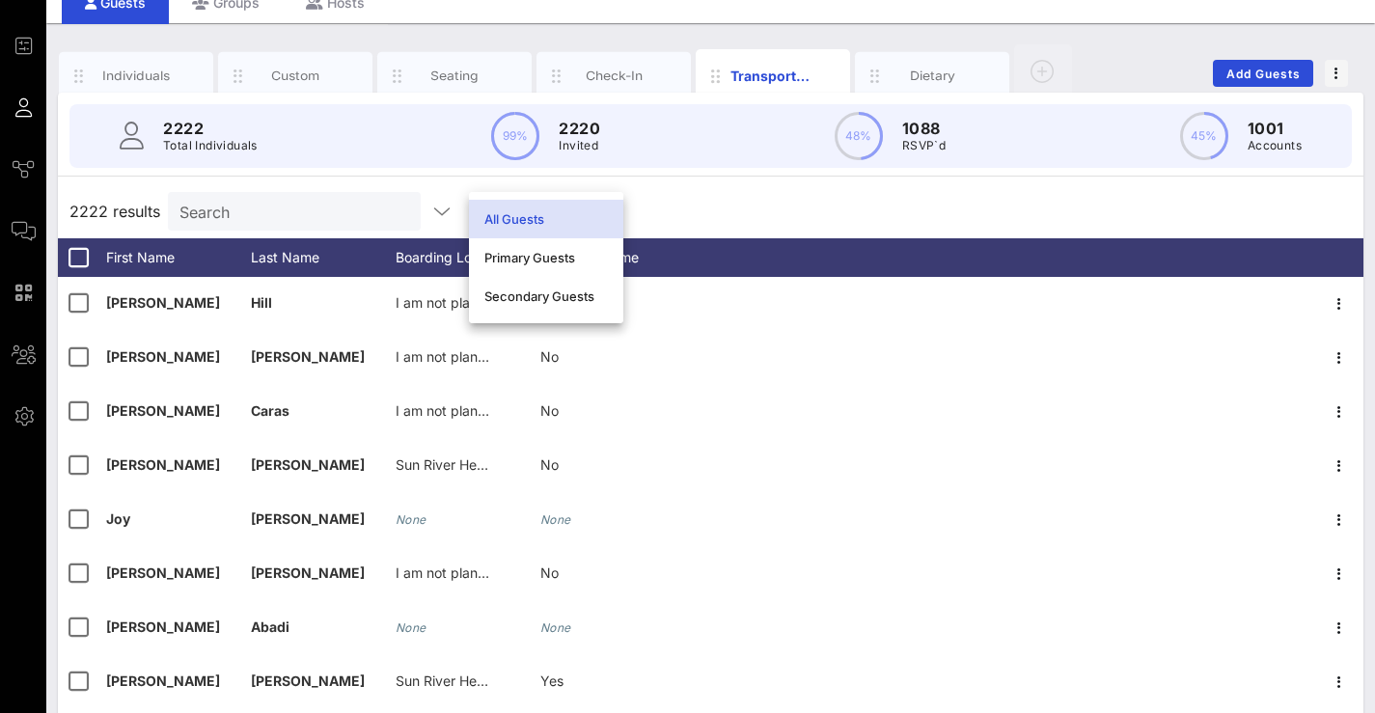
click at [573, 207] on div "All Guests" at bounding box center [545, 219] width 123 height 31
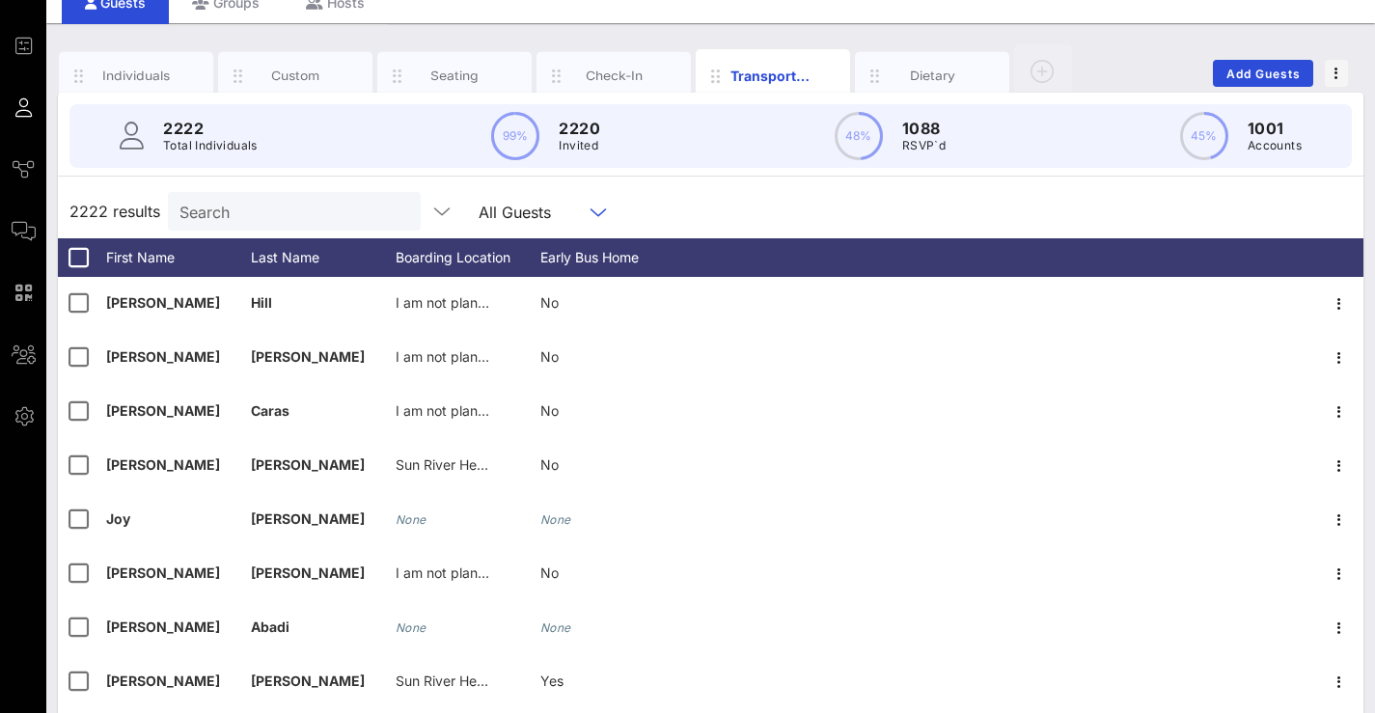
click at [421, 211] on div "Search" at bounding box center [294, 211] width 253 height 39
click at [446, 206] on icon "button" at bounding box center [441, 211] width 23 height 23
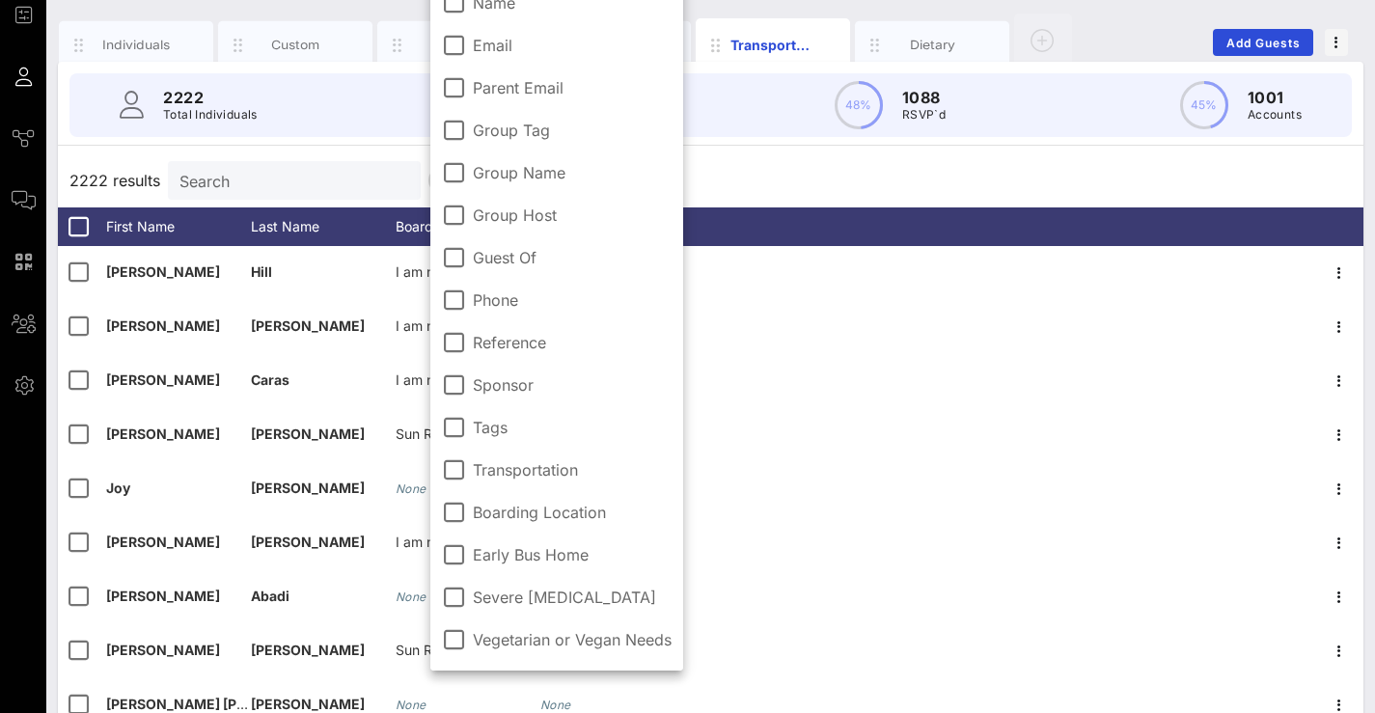
scroll to position [117, 0]
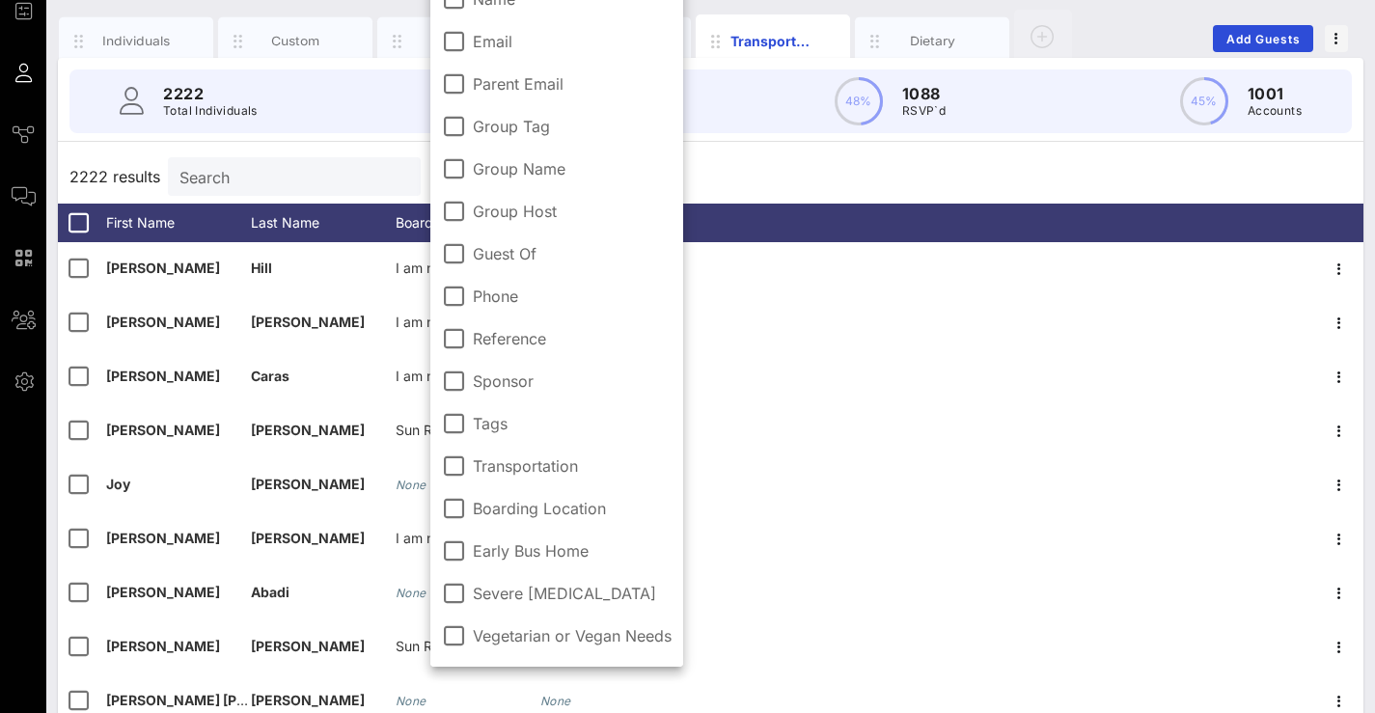
click at [532, 506] on label "Boarding Location" at bounding box center [572, 508] width 199 height 19
click at [851, 141] on div "2222 Total Individuals 99% 2220 Invited 48% 1088 RSVP`d 45% 1001 Accounts" at bounding box center [710, 101] width 1328 height 87
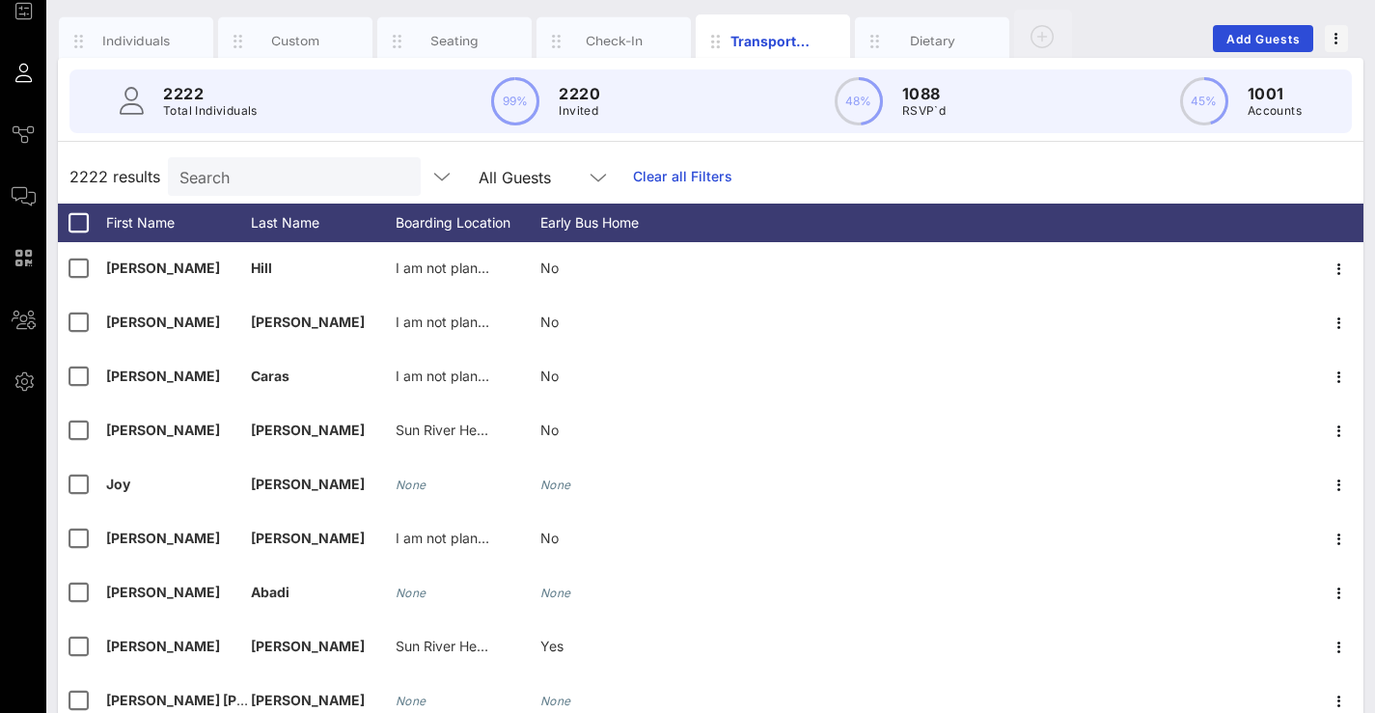
click at [589, 172] on div at bounding box center [598, 177] width 23 height 23
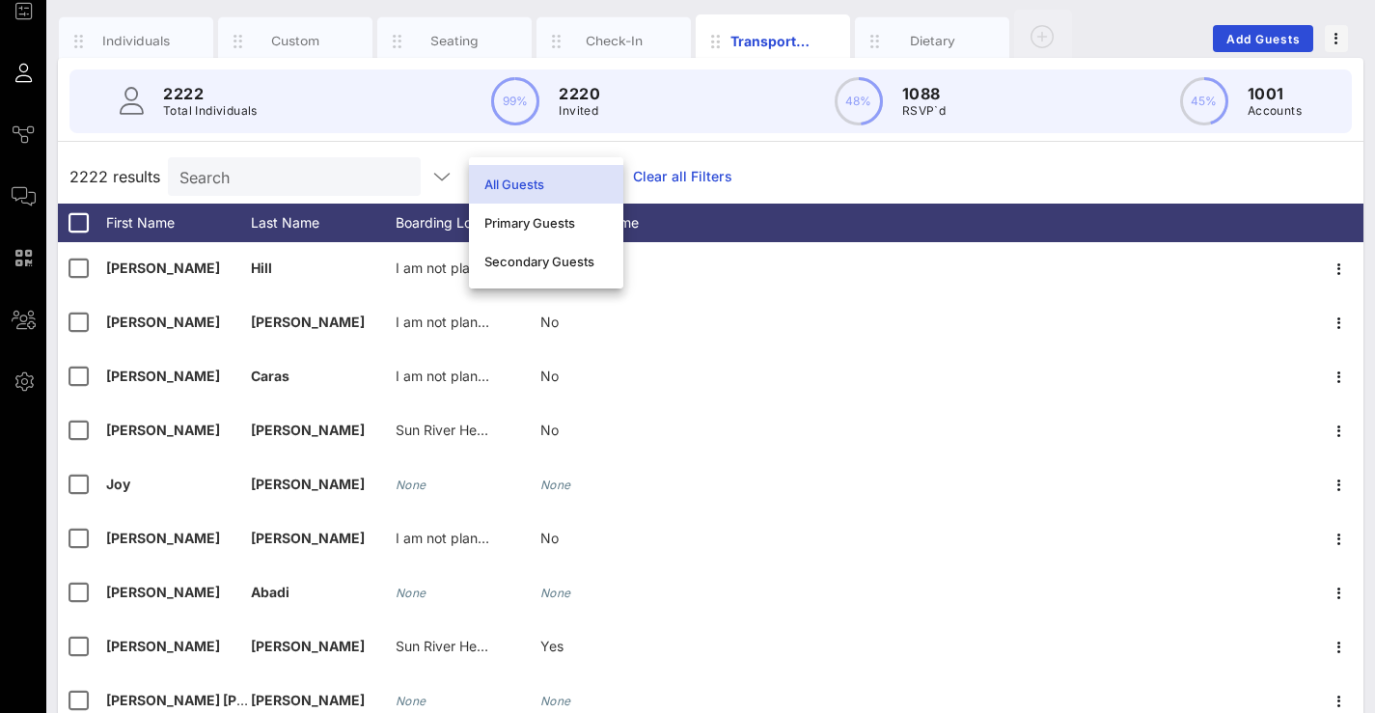
click at [848, 145] on div "2222 Total Individuals 99% 2220 Invited 48% 1088 RSVP`d 45% 1001 Accounts 2222 …" at bounding box center [710, 439] width 1305 height 763
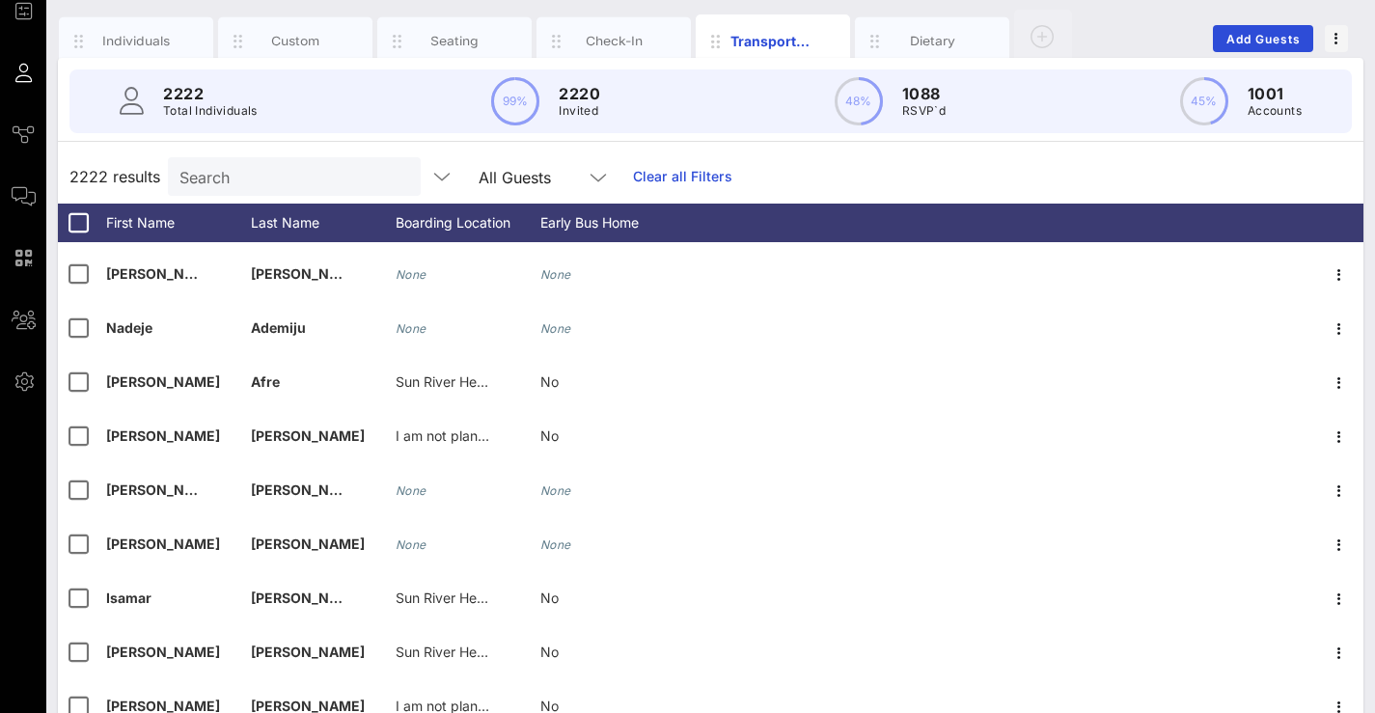
scroll to position [604, 0]
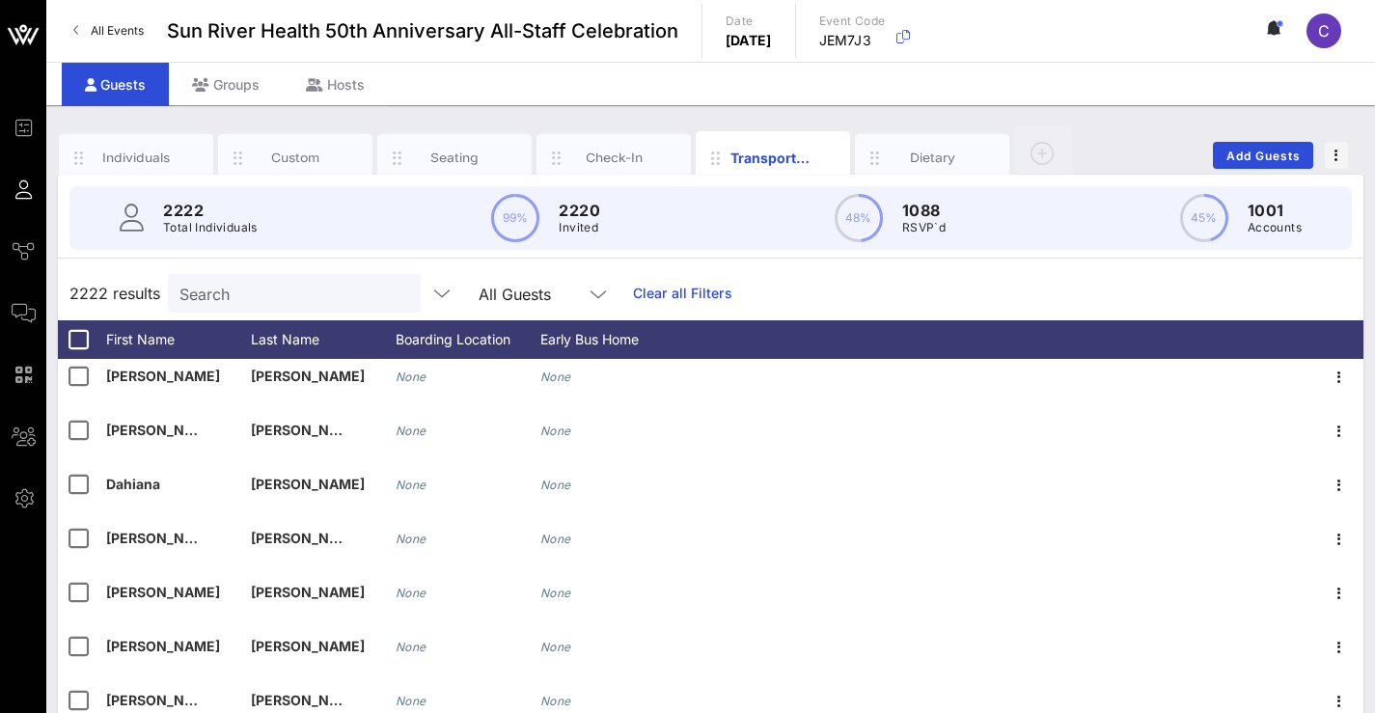
click at [292, 288] on input "Search" at bounding box center [292, 293] width 226 height 25
click at [285, 291] on input "text" at bounding box center [292, 293] width 226 height 25
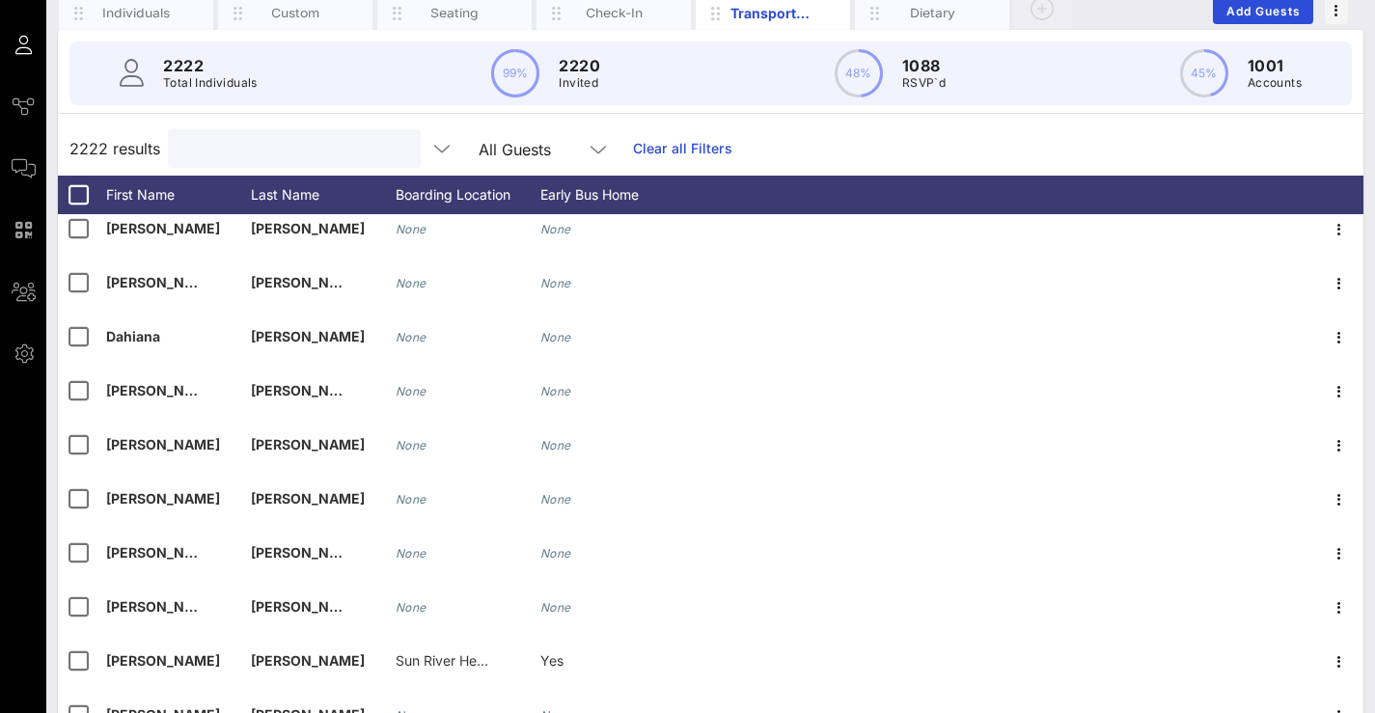
scroll to position [485, 0]
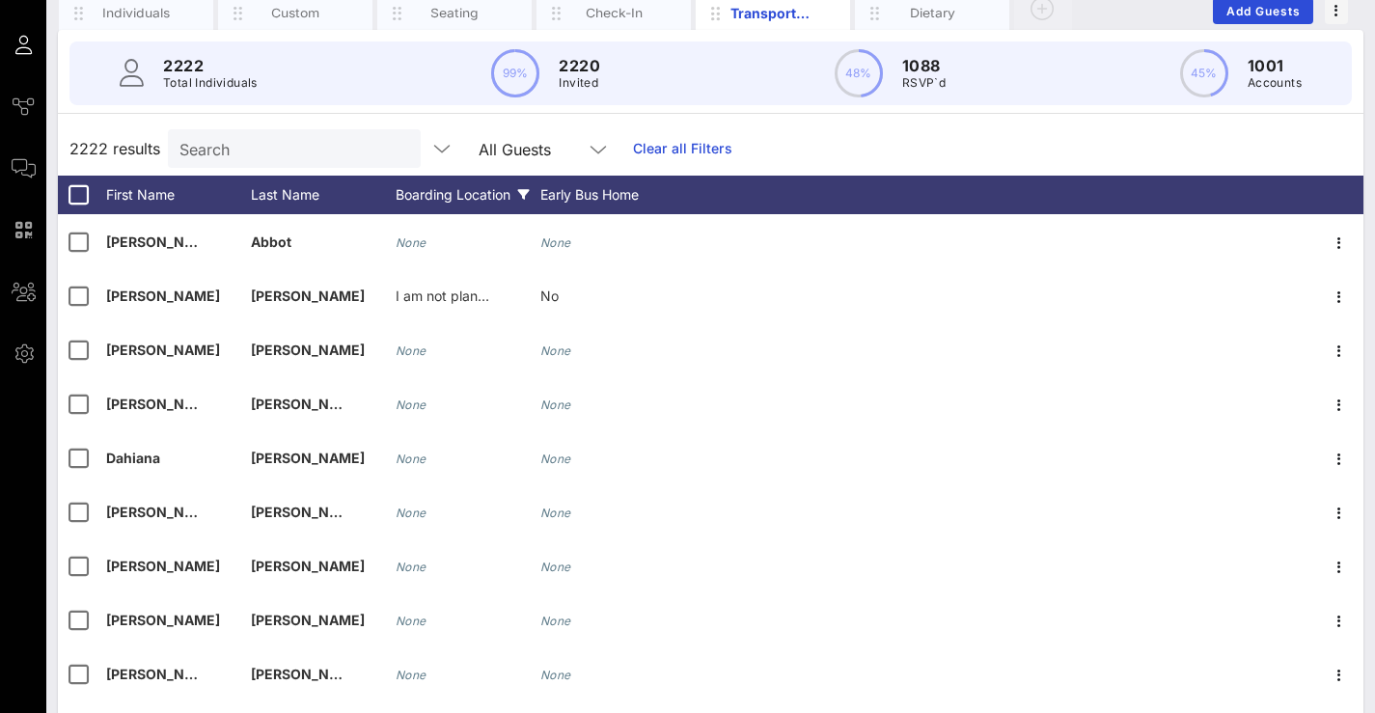
click at [497, 192] on div "Boarding Location" at bounding box center [468, 195] width 145 height 39
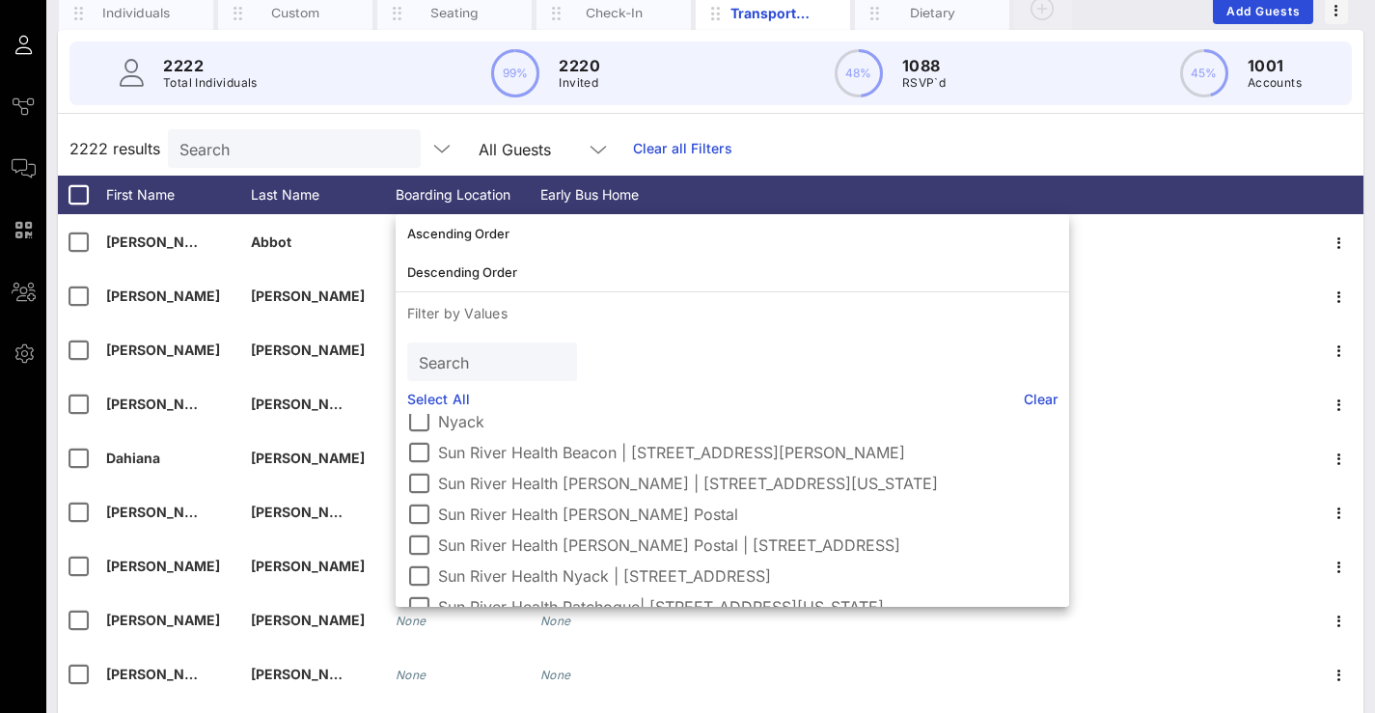
scroll to position [108, 0]
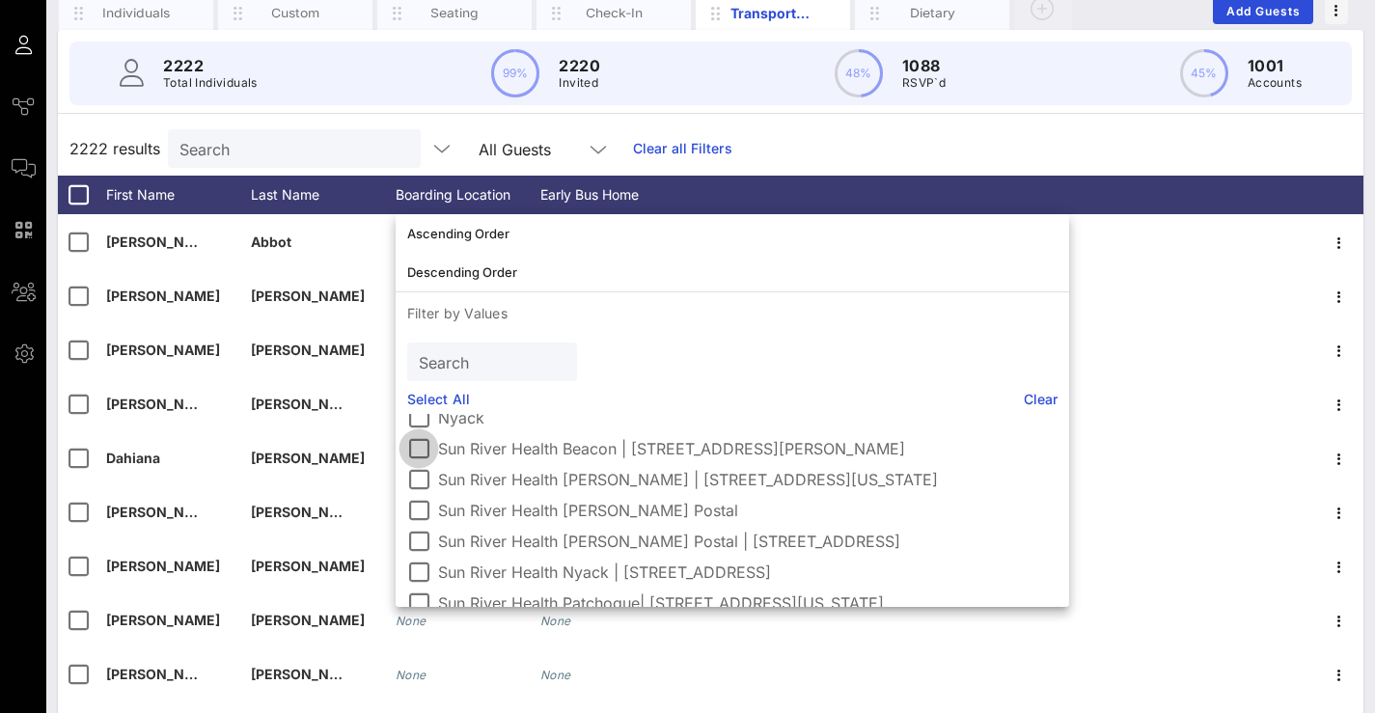
click at [430, 445] on div at bounding box center [418, 448] width 33 height 33
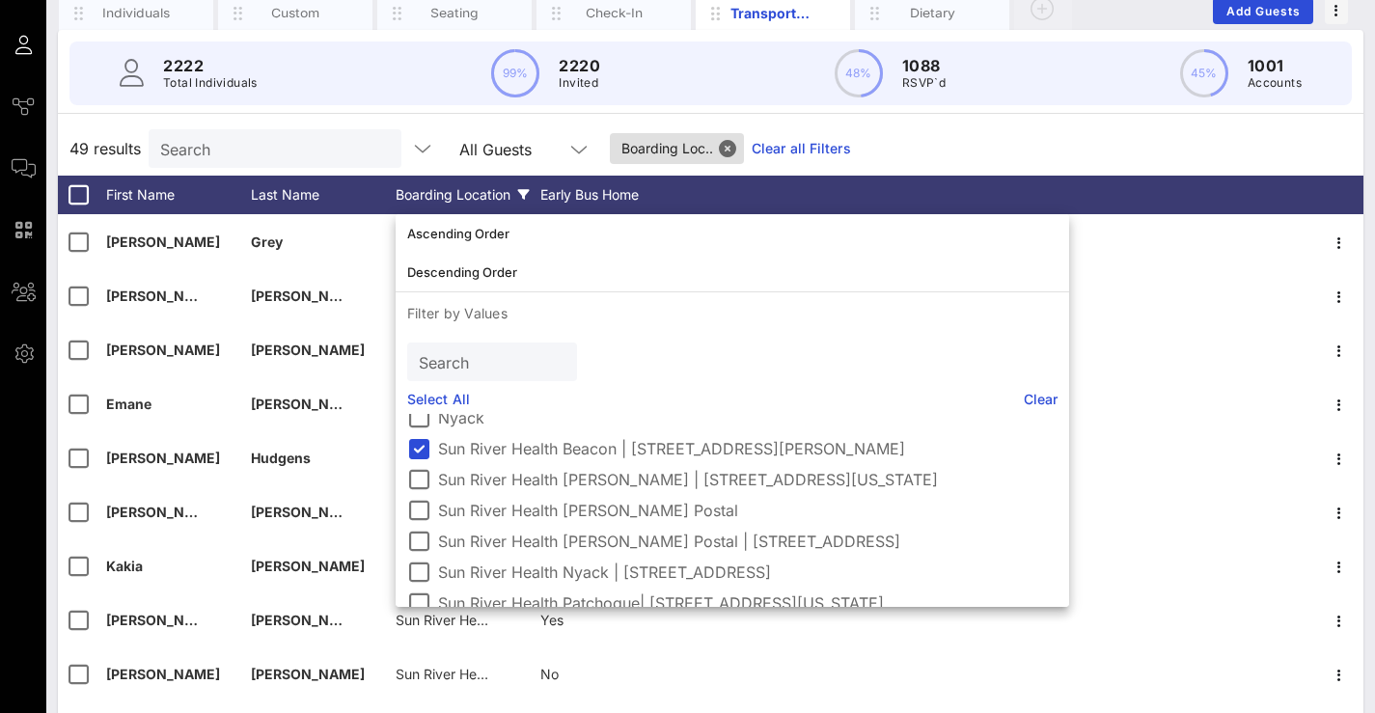
click at [282, 126] on div "49 results Search All Guests Boarding Loc.. Clear all Filters" at bounding box center [710, 149] width 1305 height 54
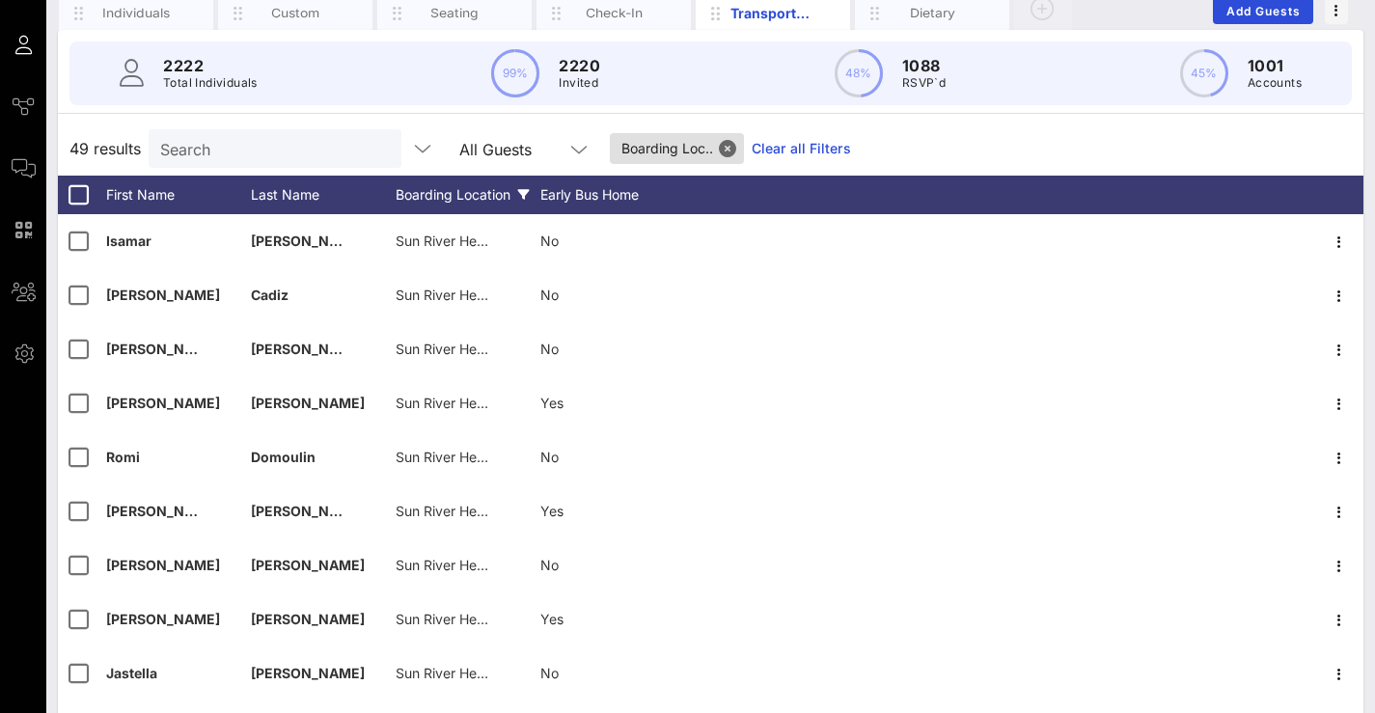
scroll to position [1, 0]
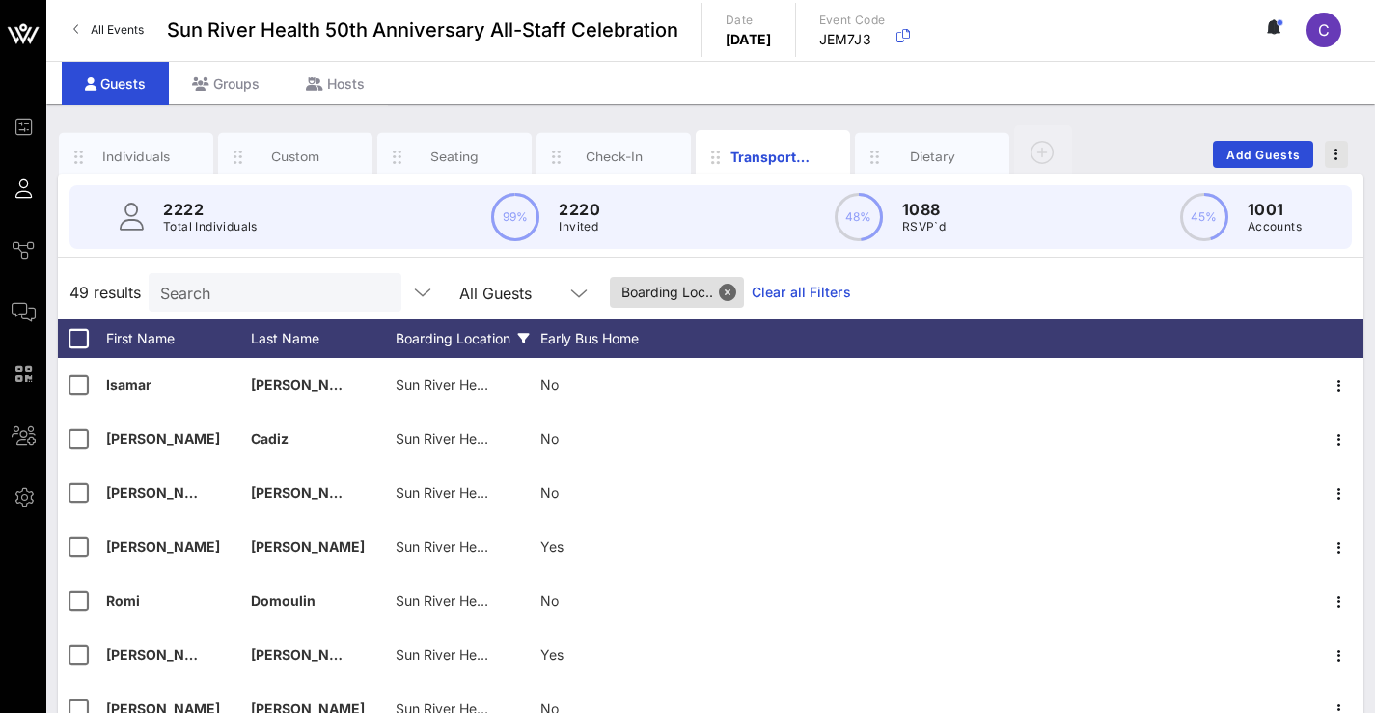
click at [1334, 154] on icon "button" at bounding box center [1336, 155] width 4 height 14
click at [1347, 196] on div "Export To CSV" at bounding box center [1300, 187] width 93 height 31
click at [603, 249] on div "2222 Total Individuals 99% 2220 Invited 48% 1088 RSVP`d 45% 1001 Accounts" at bounding box center [710, 217] width 1328 height 87
click at [736, 296] on button "Close" at bounding box center [727, 292] width 17 height 17
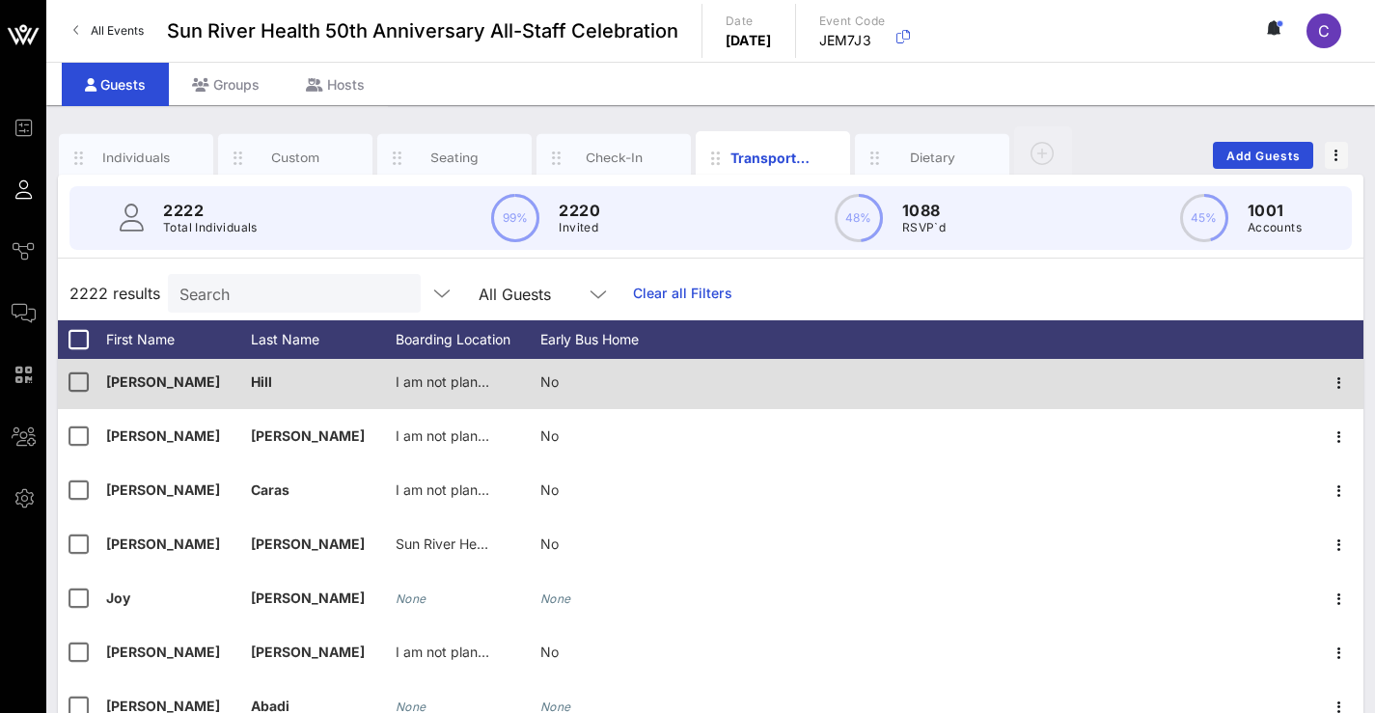
scroll to position [8, 0]
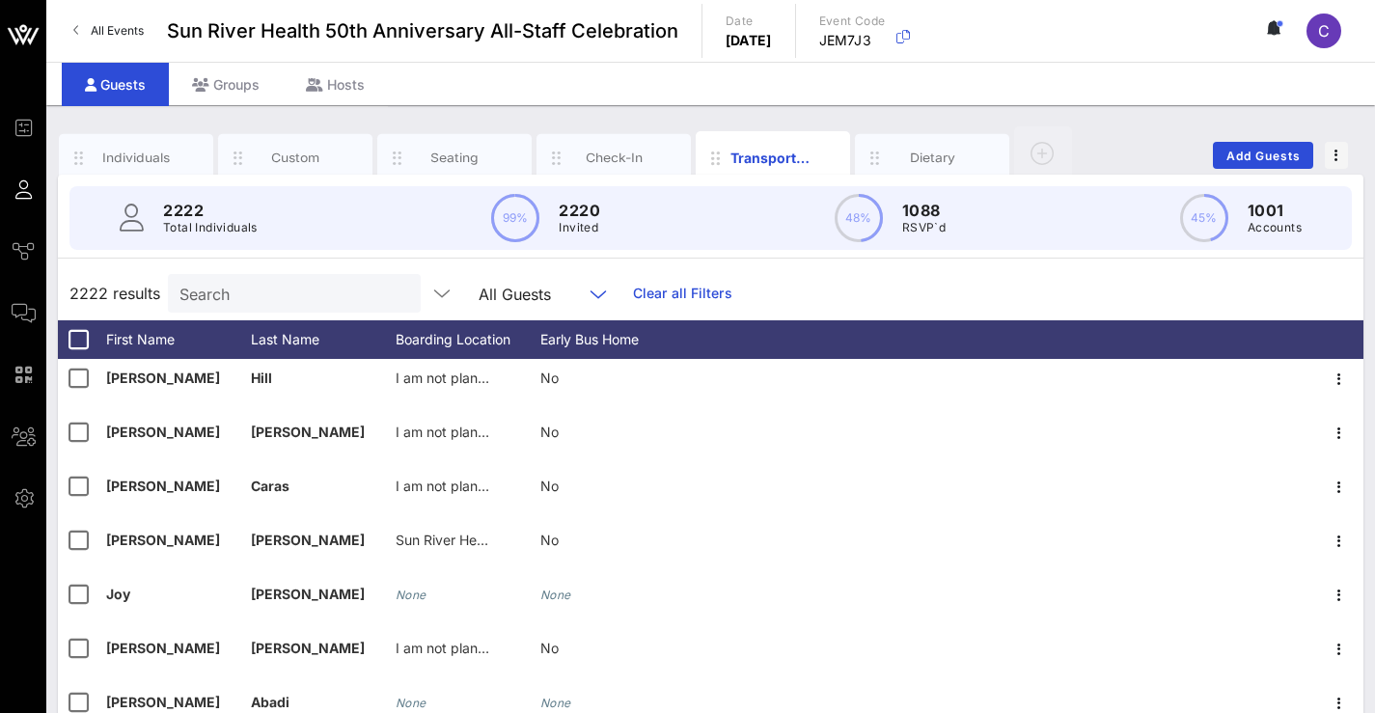
click at [564, 295] on input "text" at bounding box center [571, 293] width 24 height 25
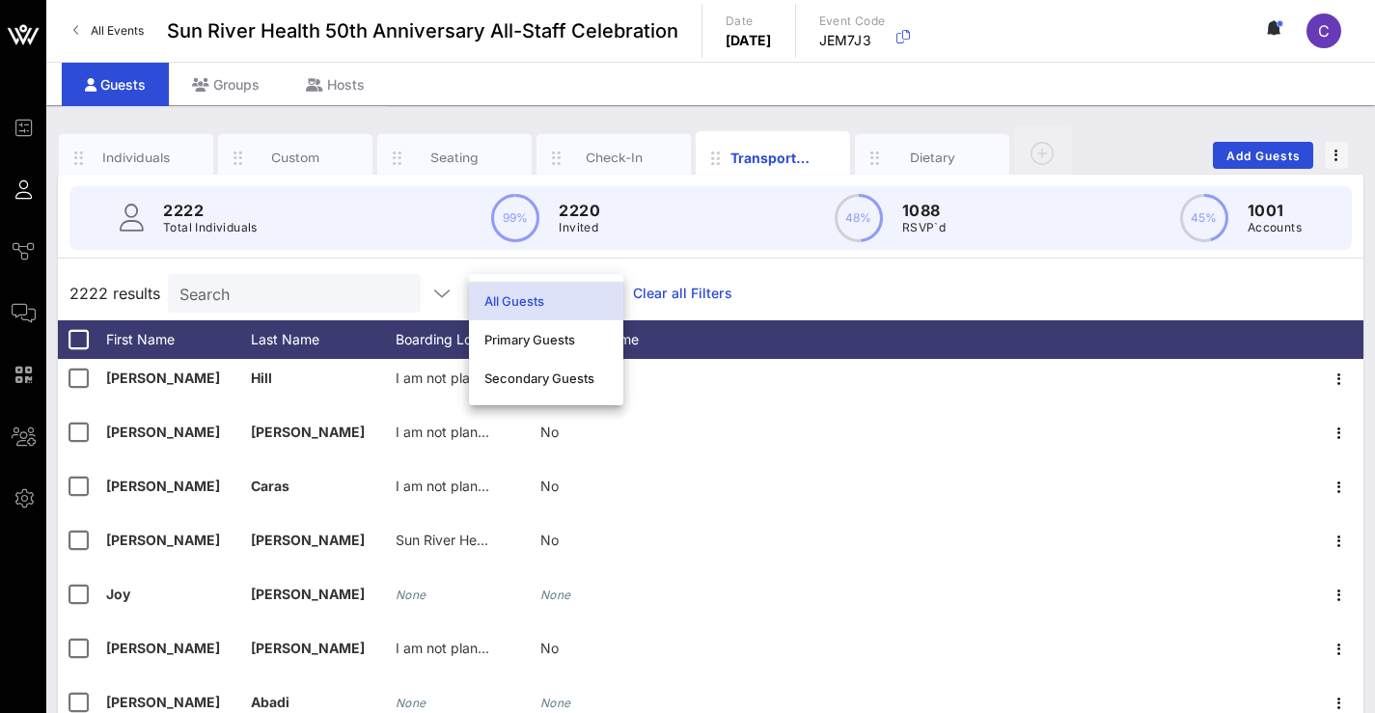
click at [800, 285] on div "2222 results Search All Guests Clear all Filters" at bounding box center [710, 293] width 1305 height 54
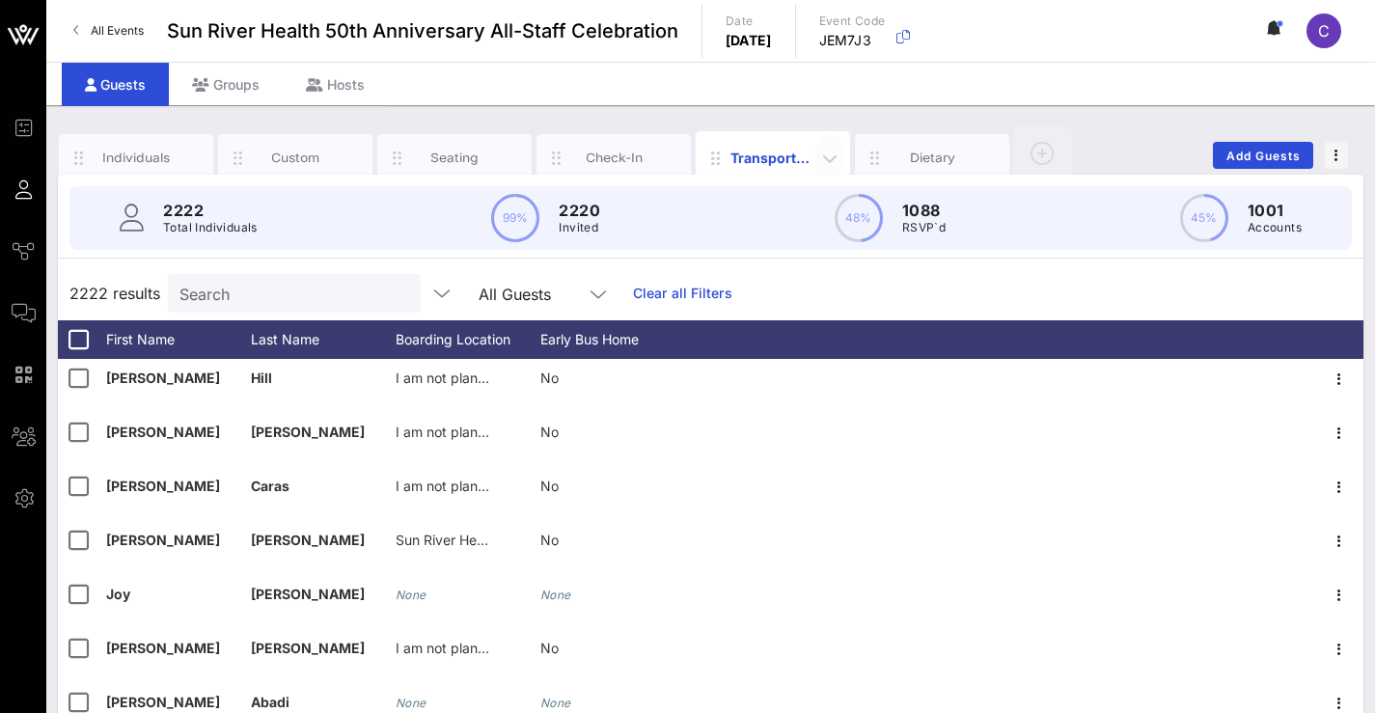
click at [831, 159] on icon "button" at bounding box center [829, 158] width 23 height 23
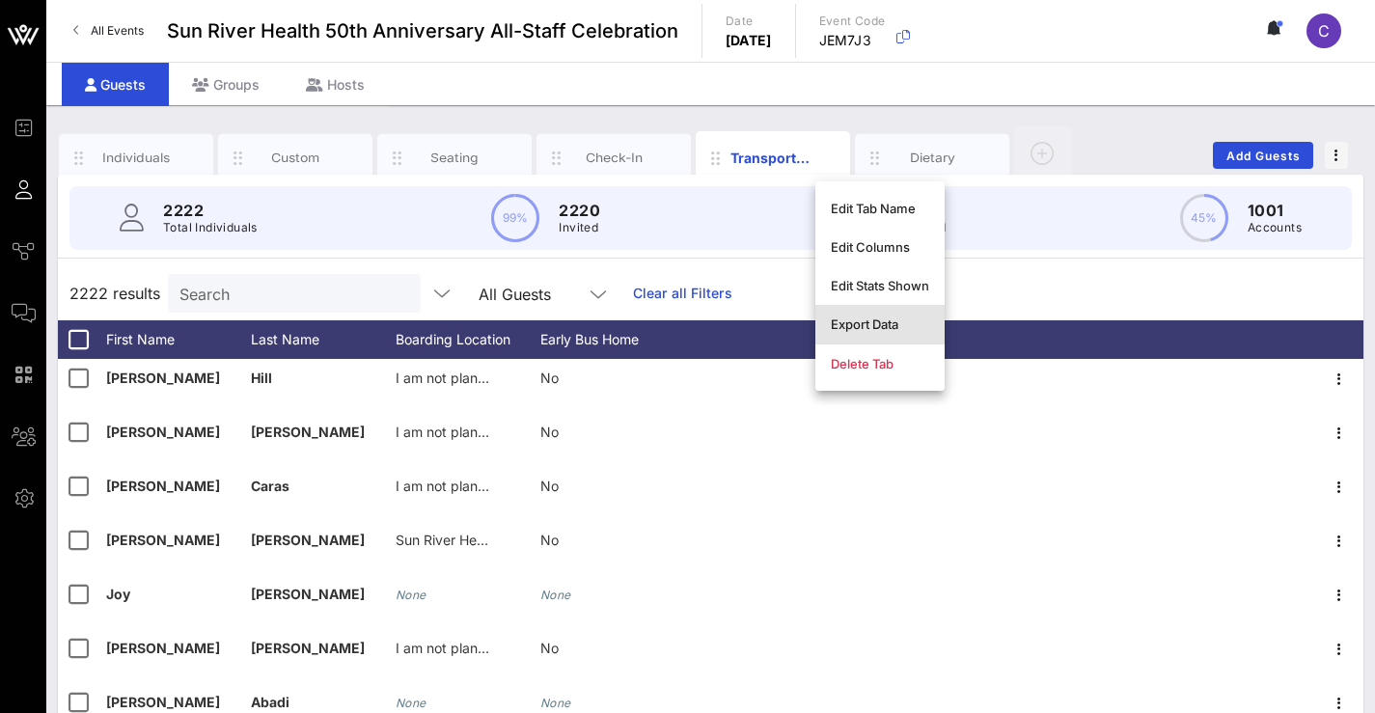
click at [907, 330] on div "Export Data" at bounding box center [880, 323] width 98 height 15
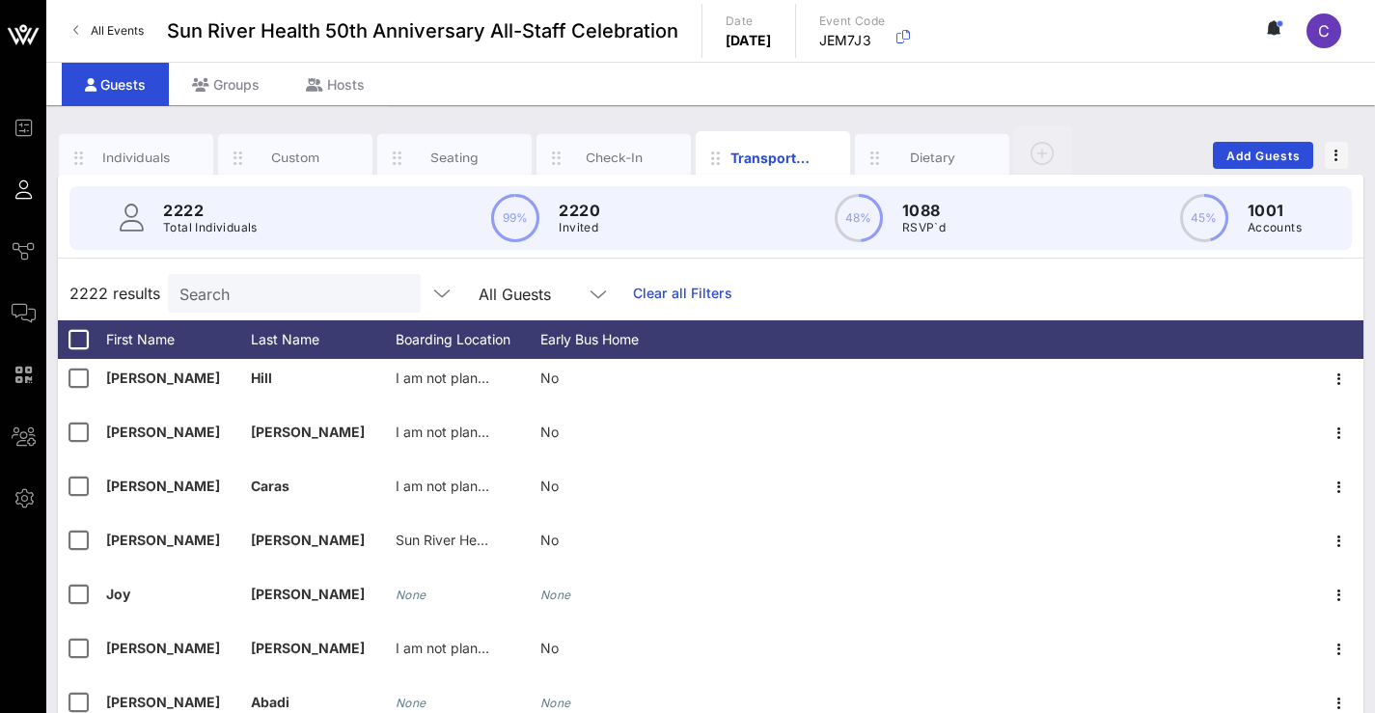
click at [512, 305] on div "All Guests" at bounding box center [530, 293] width 104 height 25
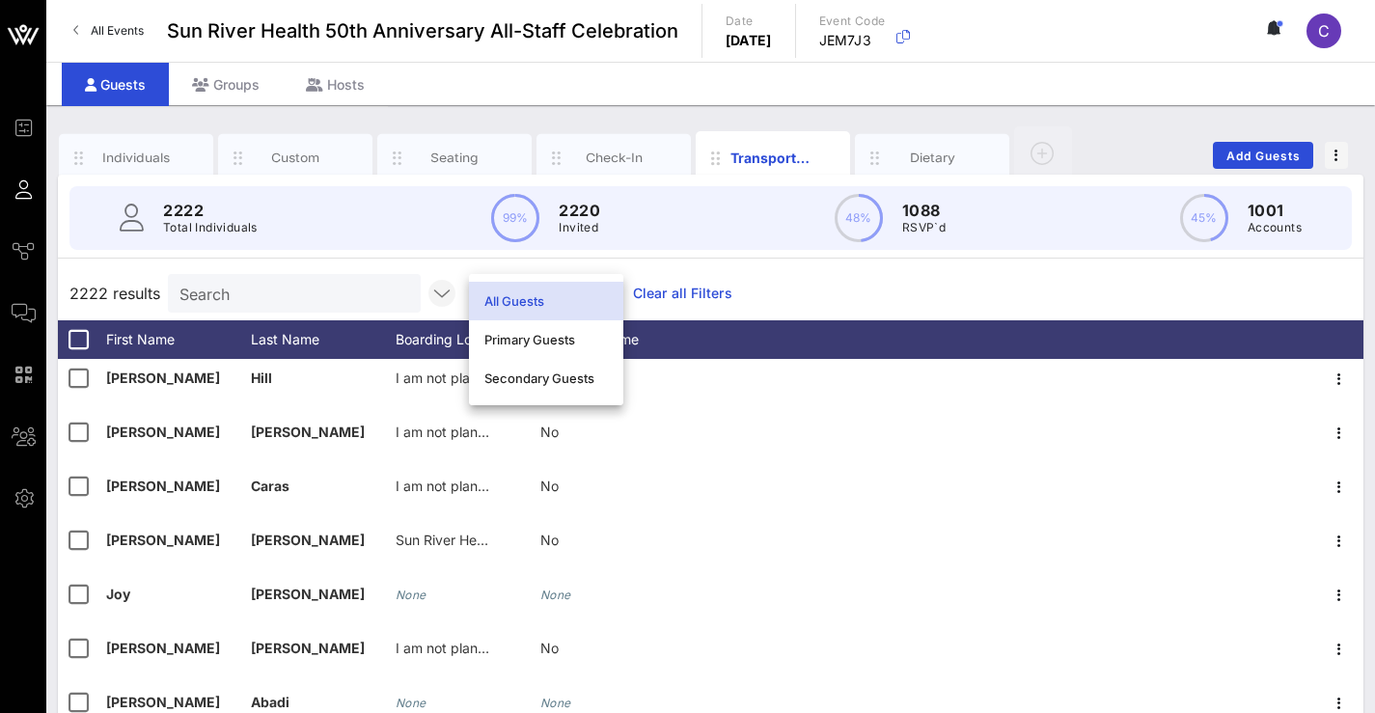
click at [438, 291] on icon "button" at bounding box center [441, 293] width 23 height 23
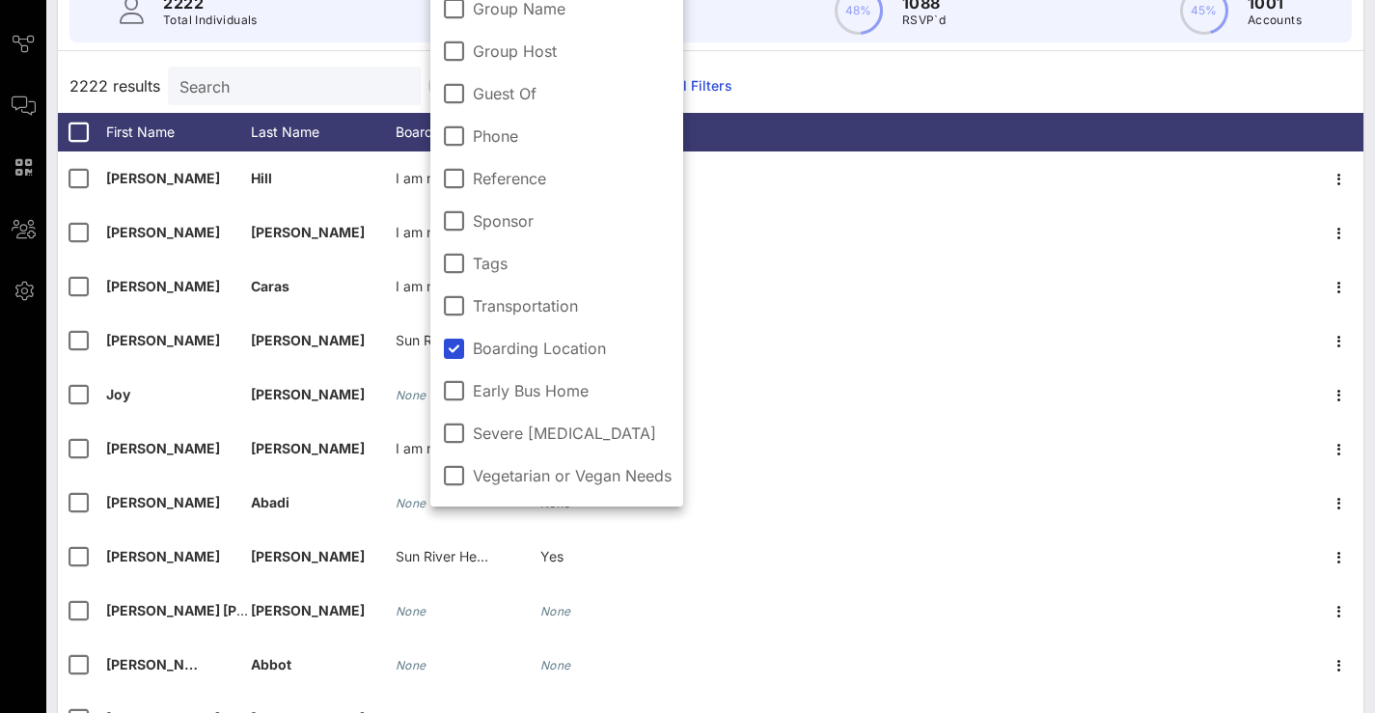
scroll to position [121, 0]
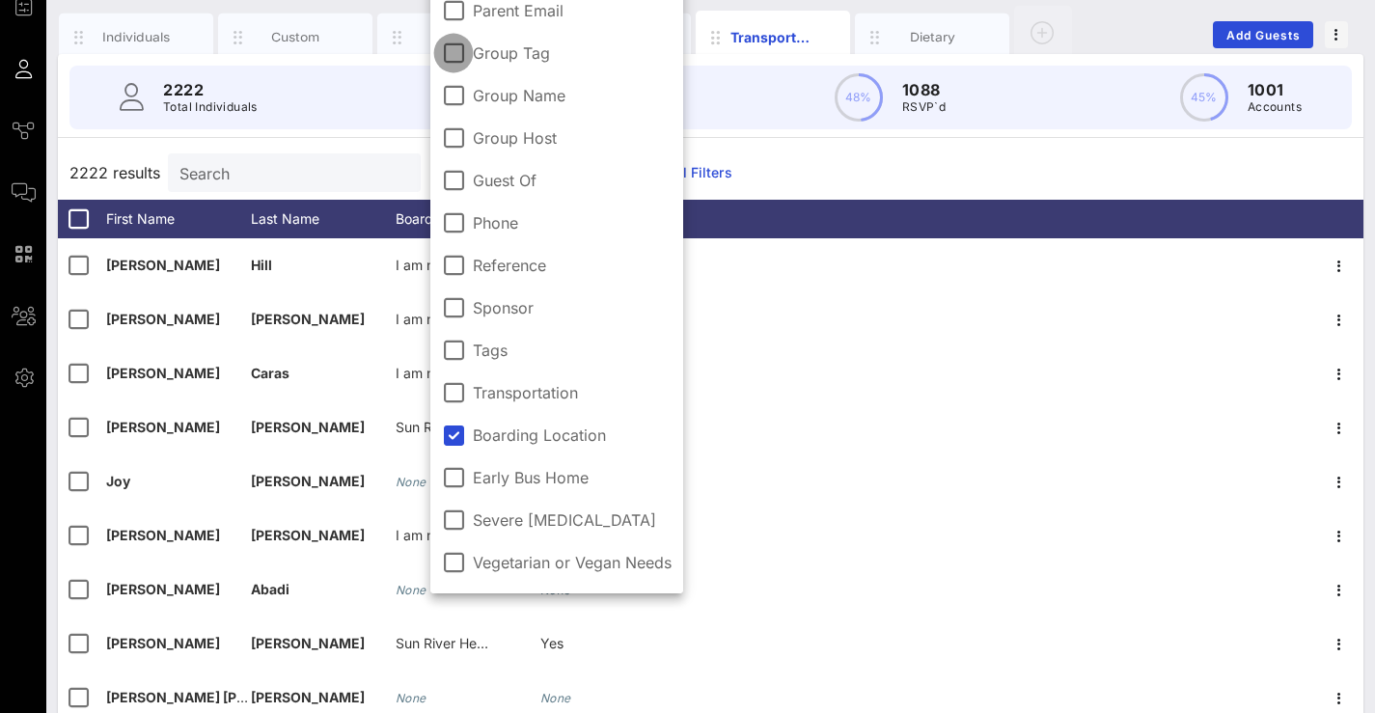
click at [460, 54] on div at bounding box center [453, 53] width 33 height 33
click at [828, 180] on div "2222 results Search All Guests Clear all Filters" at bounding box center [710, 173] width 1305 height 54
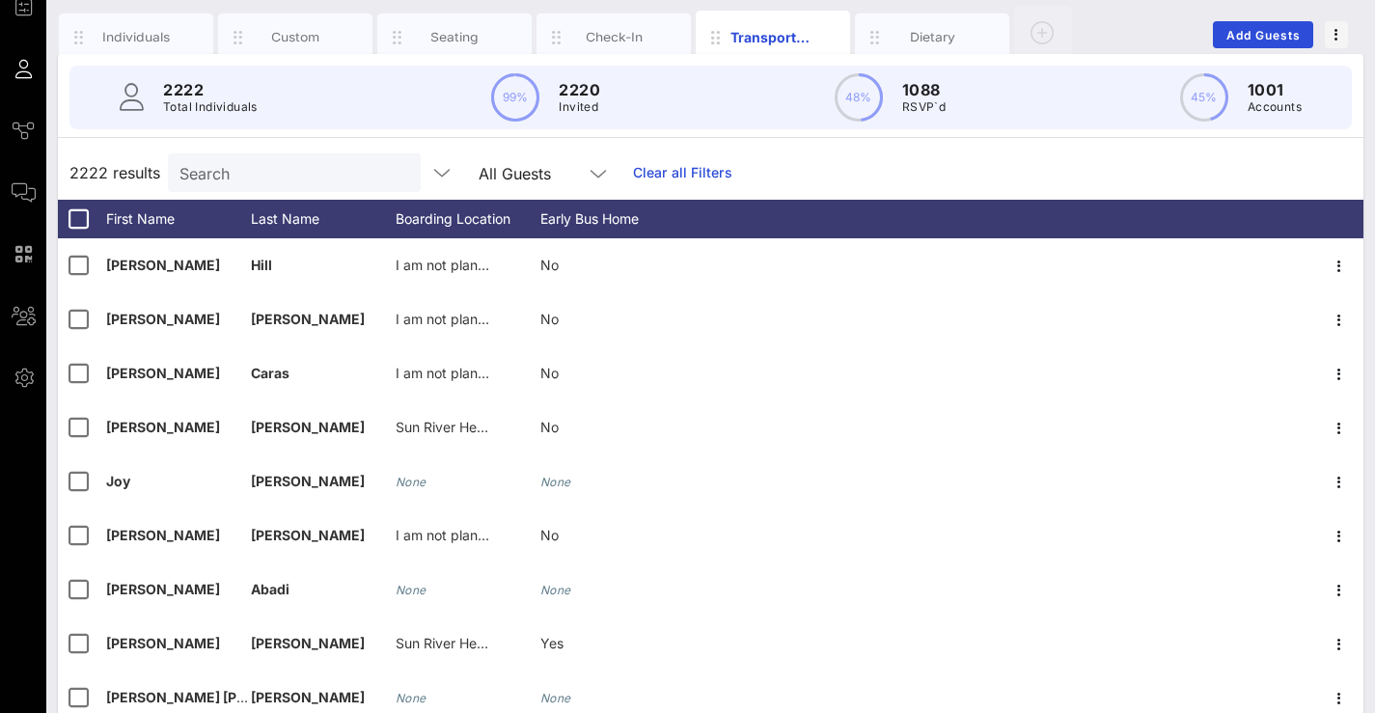
click at [275, 185] on div "Search" at bounding box center [292, 172] width 226 height 39
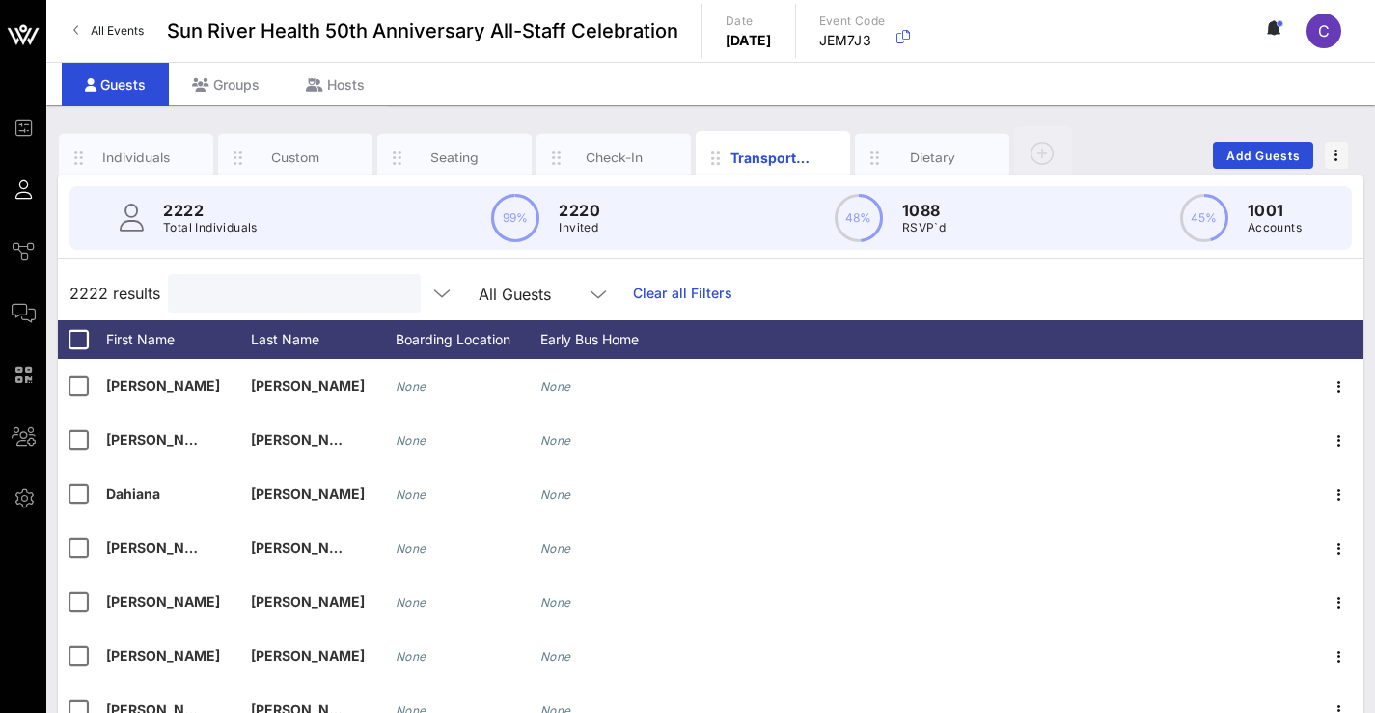
scroll to position [0, 0]
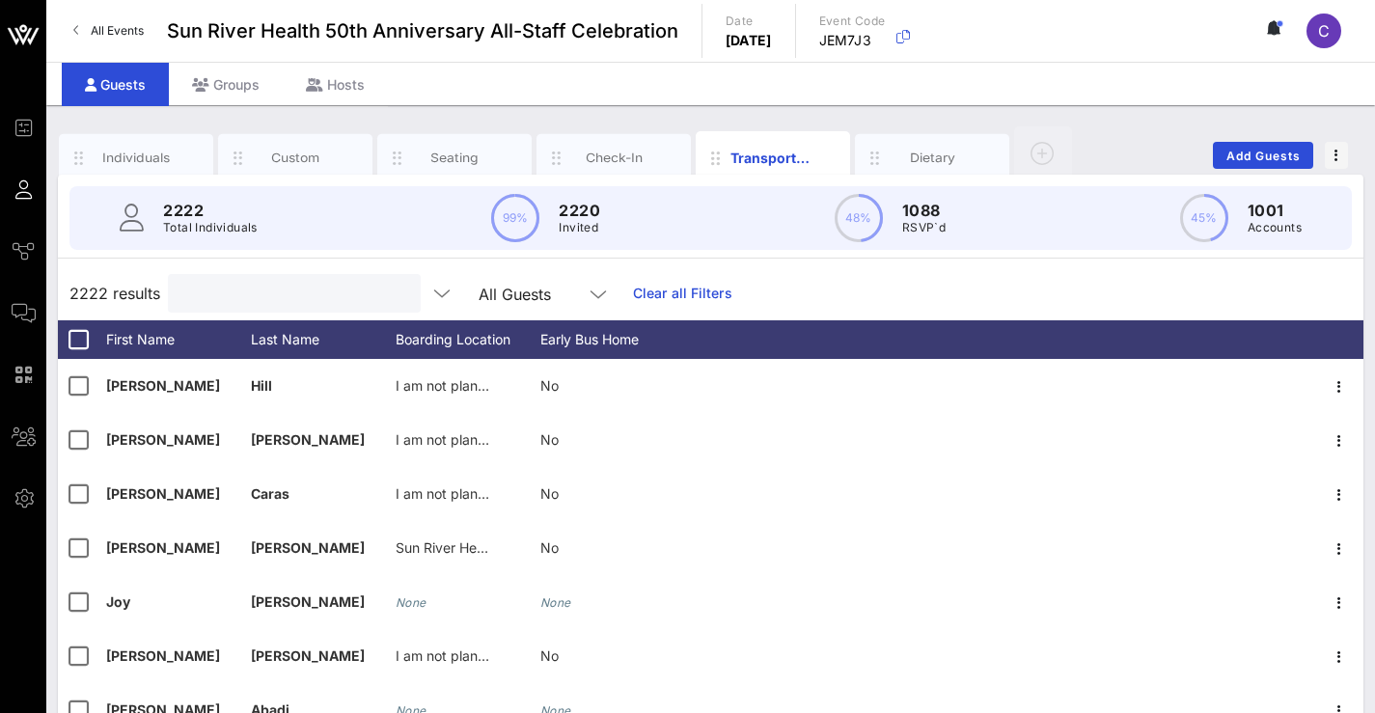
click at [316, 293] on input "text" at bounding box center [292, 293] width 226 height 25
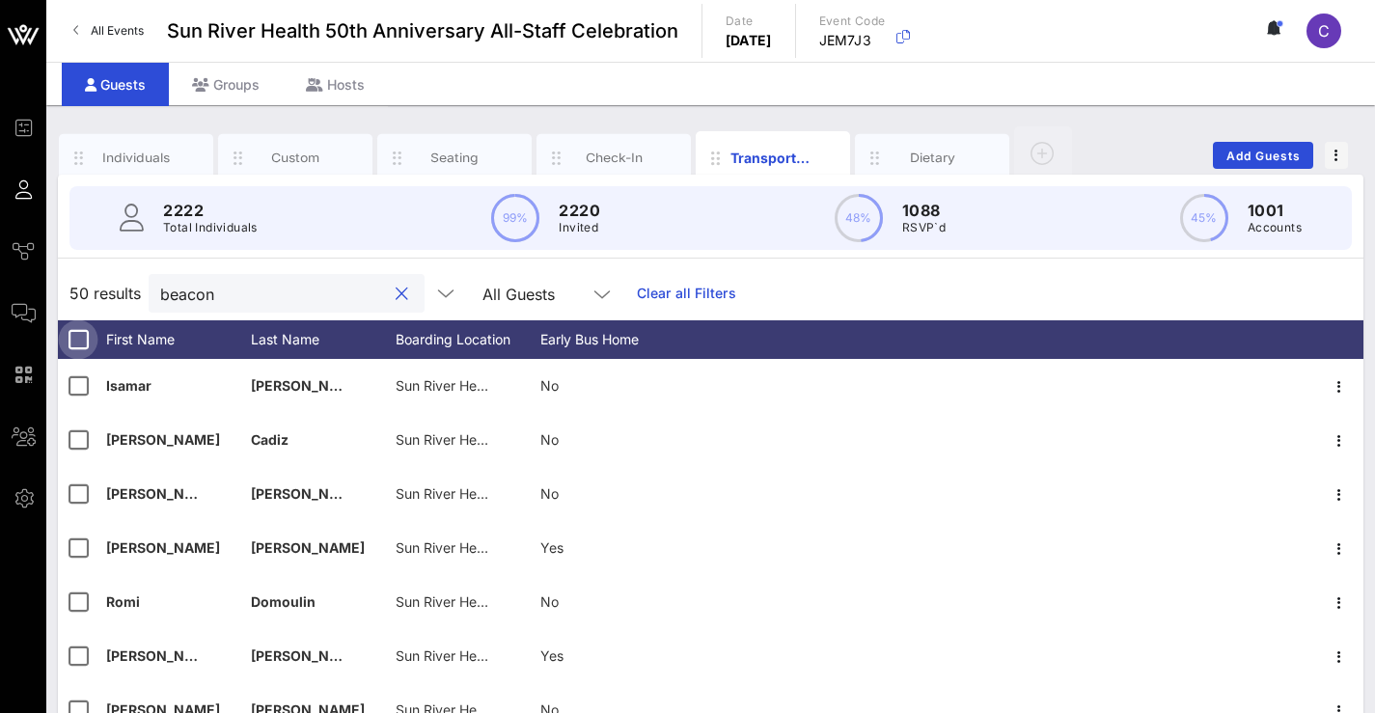
type input "beacon"
click at [77, 339] on div at bounding box center [78, 339] width 33 height 33
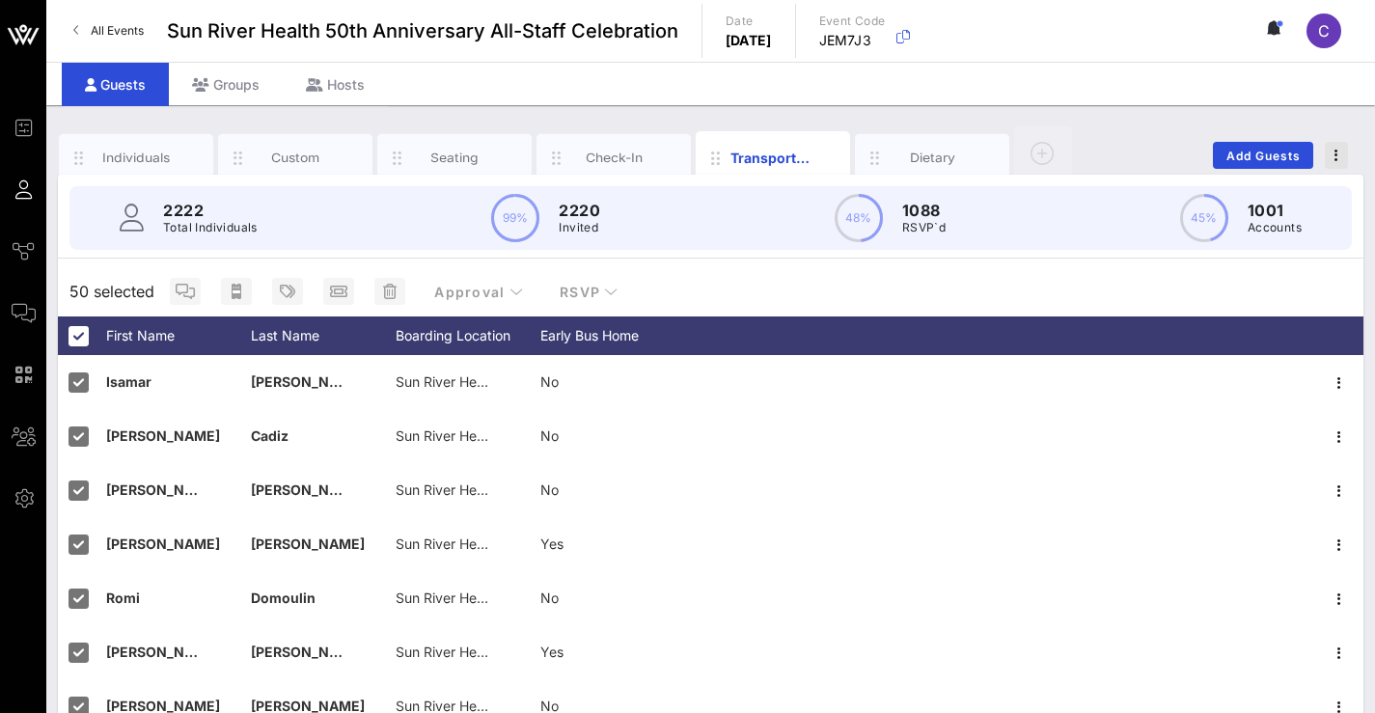
click at [1336, 161] on icon "button" at bounding box center [1336, 156] width 4 height 14
click at [1326, 187] on div "Export To CSV" at bounding box center [1300, 187] width 93 height 15
click at [765, 282] on div "50 selected Approval RSVP" at bounding box center [710, 291] width 1305 height 50
click at [592, 293] on span "RSVP" at bounding box center [589, 292] width 60 height 16
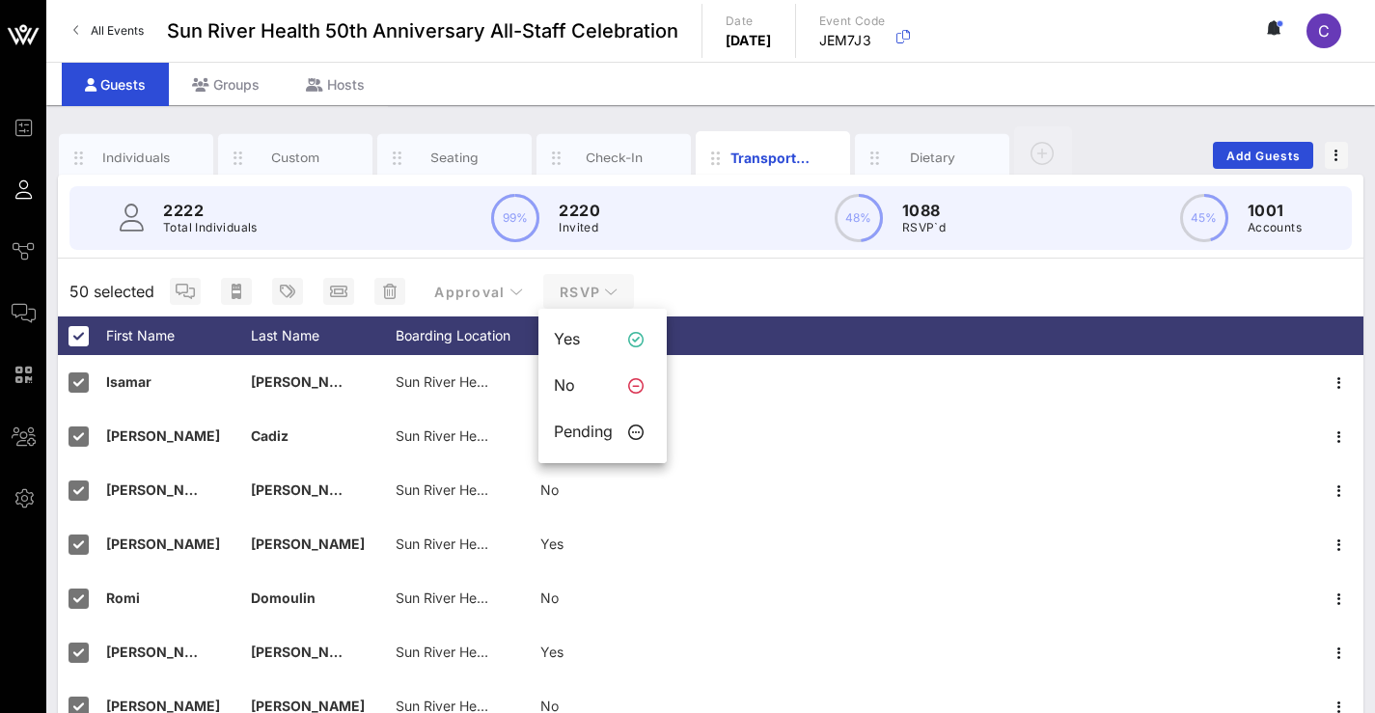
click at [592, 293] on span "RSVP" at bounding box center [589, 292] width 60 height 16
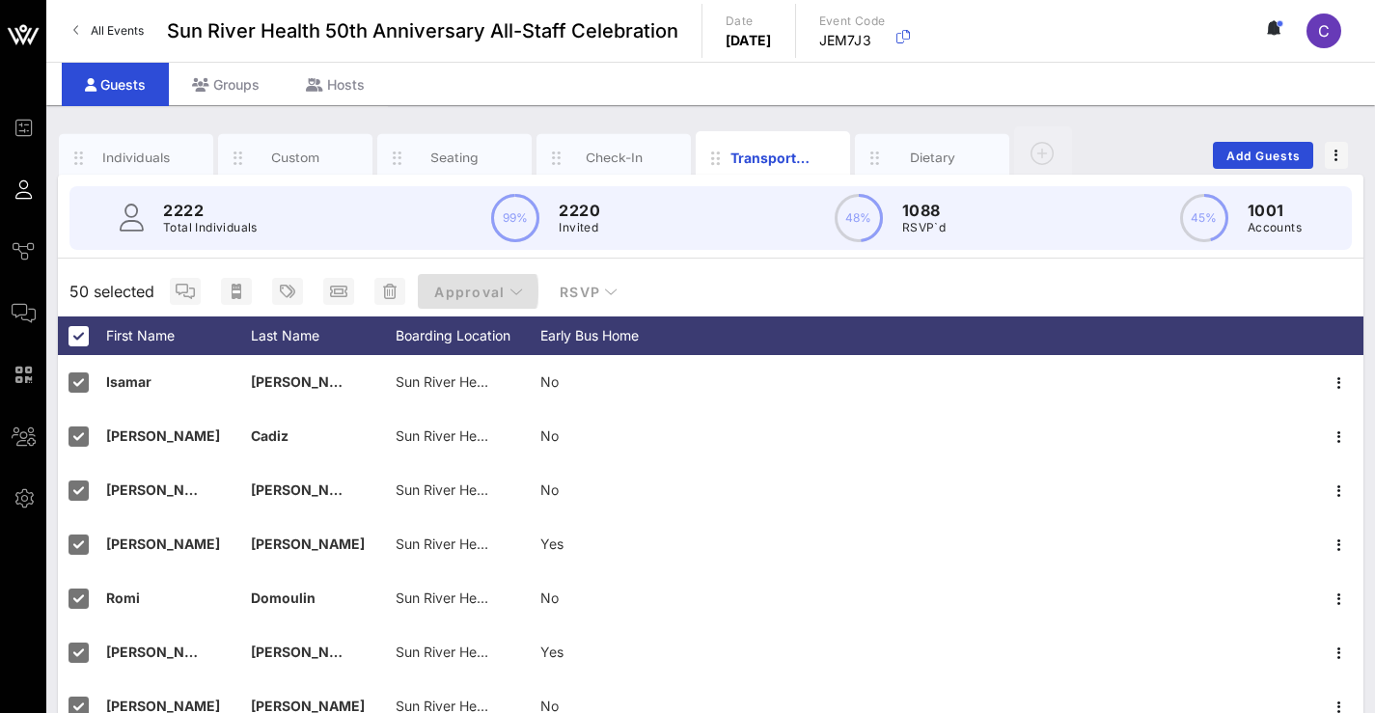
click at [500, 289] on span "Approval" at bounding box center [478, 292] width 90 height 16
click at [1344, 156] on span "button" at bounding box center [1336, 156] width 23 height 14
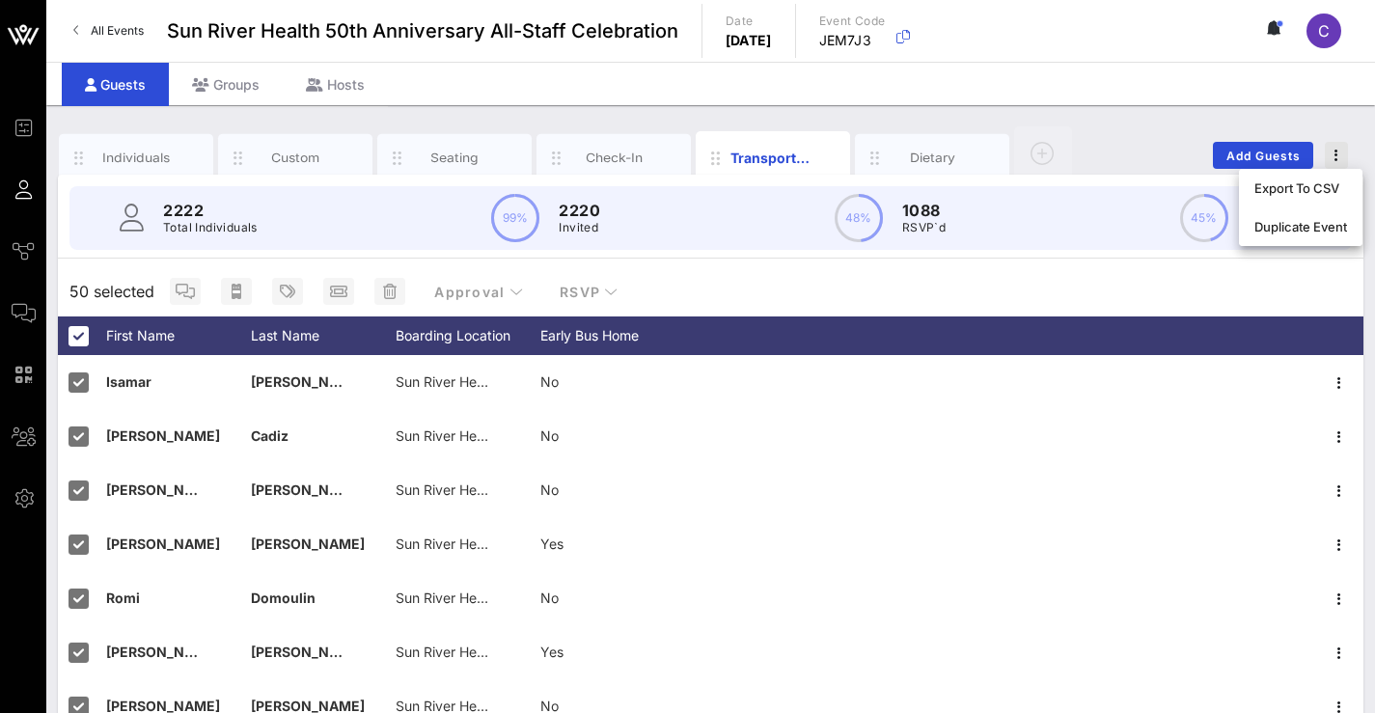
click at [1344, 156] on span "button" at bounding box center [1336, 156] width 23 height 14
click at [836, 158] on icon "button" at bounding box center [829, 158] width 23 height 23
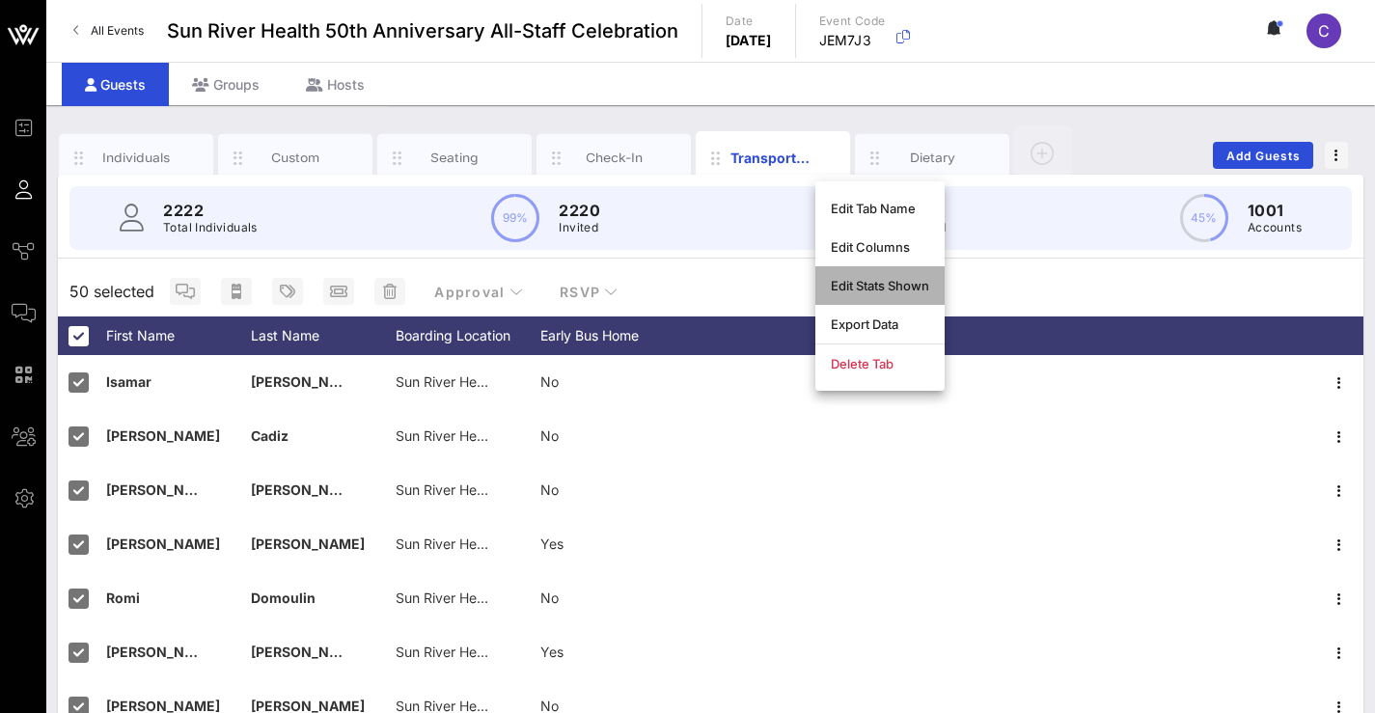
click at [879, 289] on div "Edit Stats Shown" at bounding box center [880, 285] width 98 height 15
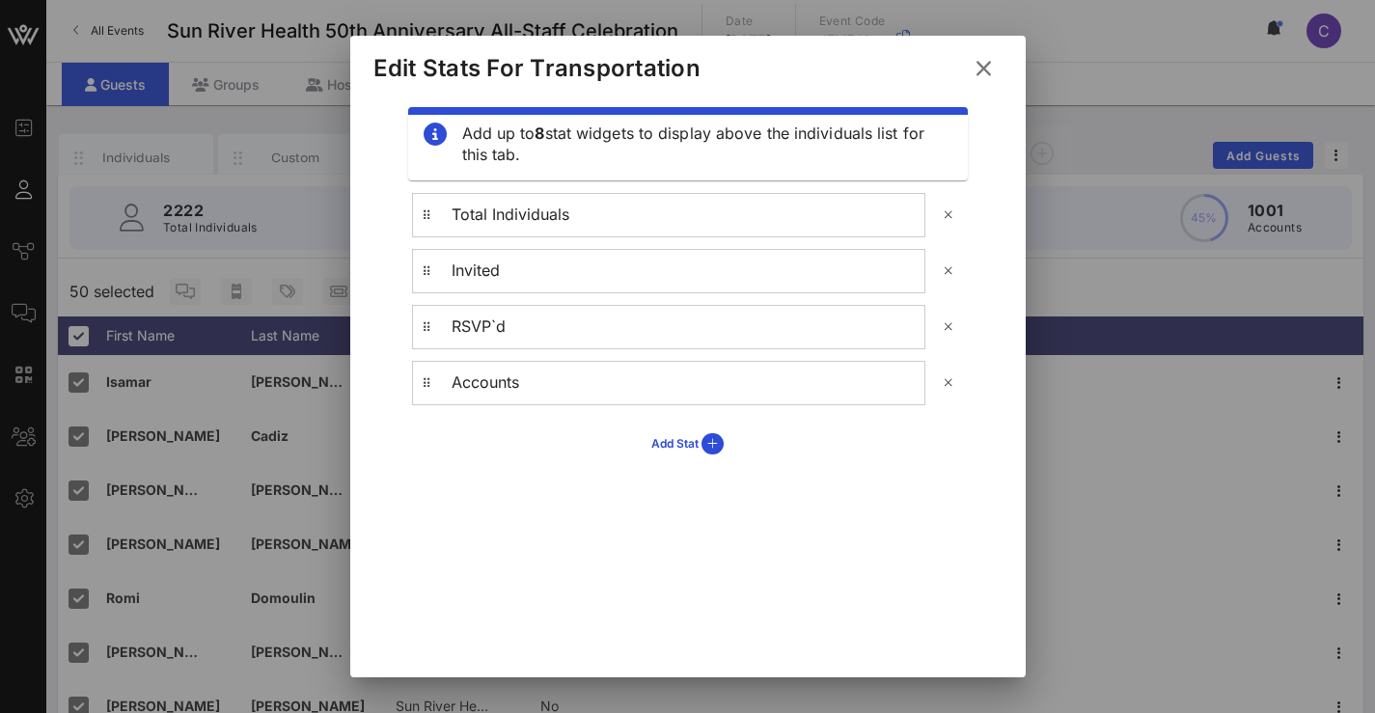
click at [978, 71] on icon at bounding box center [983, 68] width 29 height 27
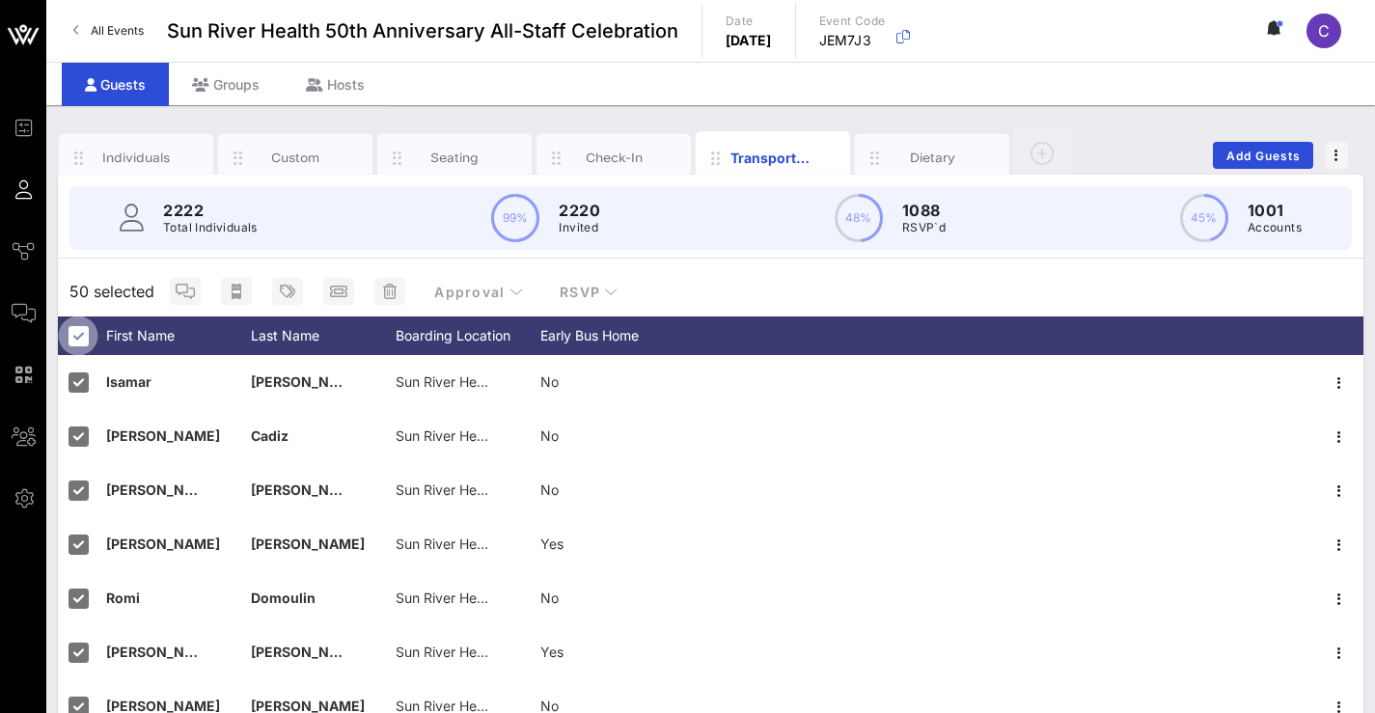
click at [78, 335] on div at bounding box center [78, 335] width 33 height 33
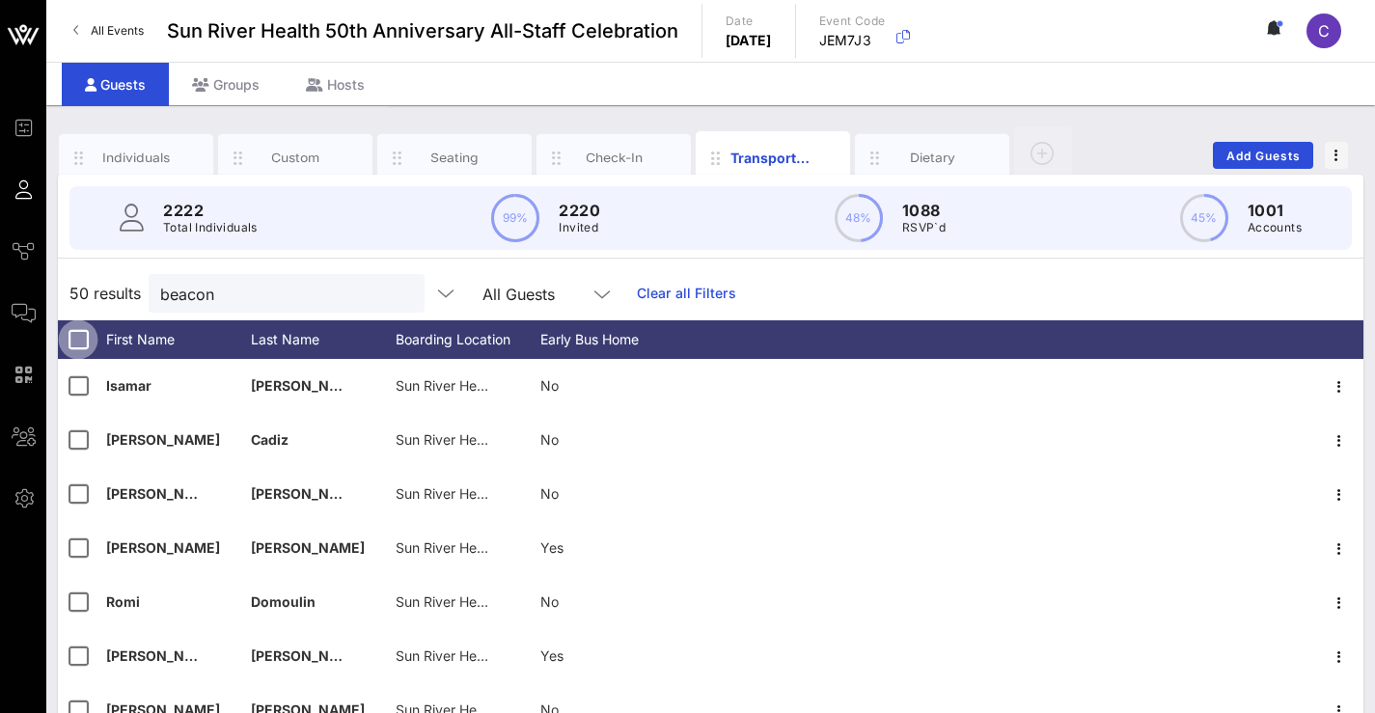
click at [78, 335] on div at bounding box center [78, 339] width 33 height 33
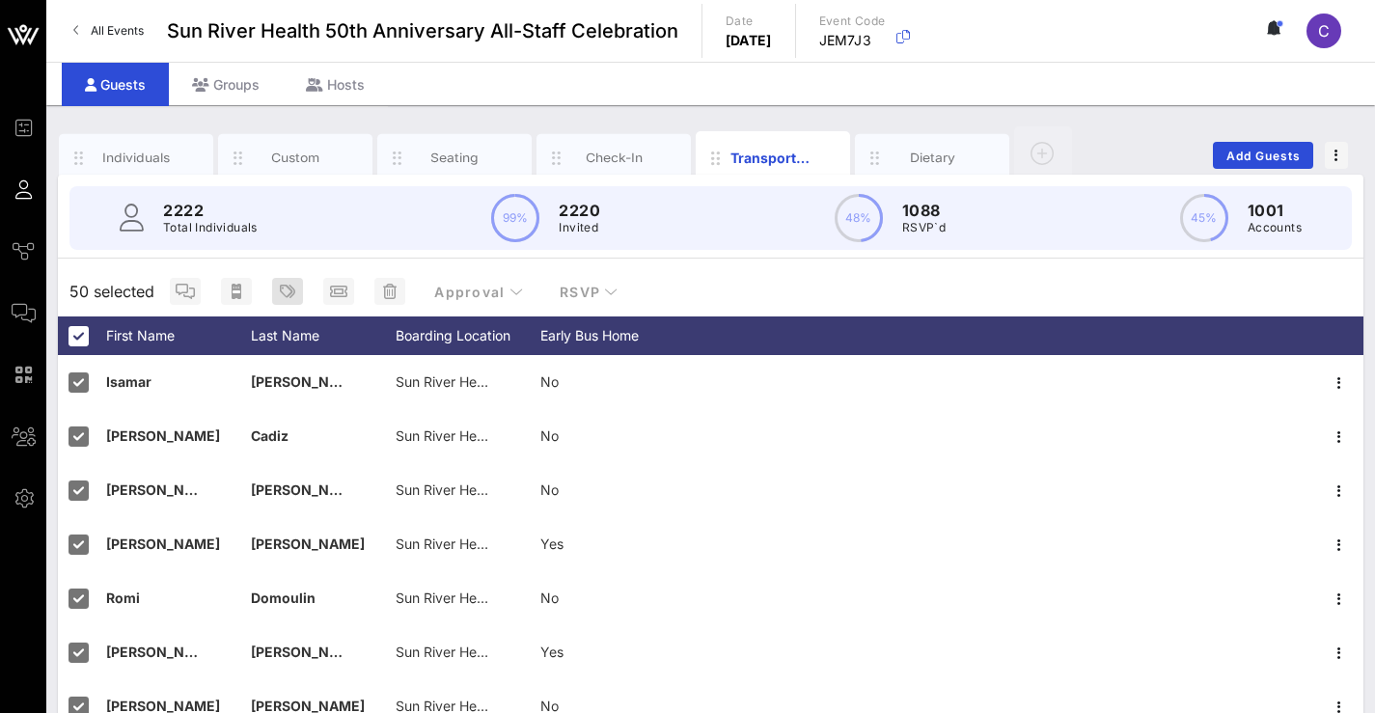
click at [281, 293] on icon "button" at bounding box center [287, 291] width 15 height 15
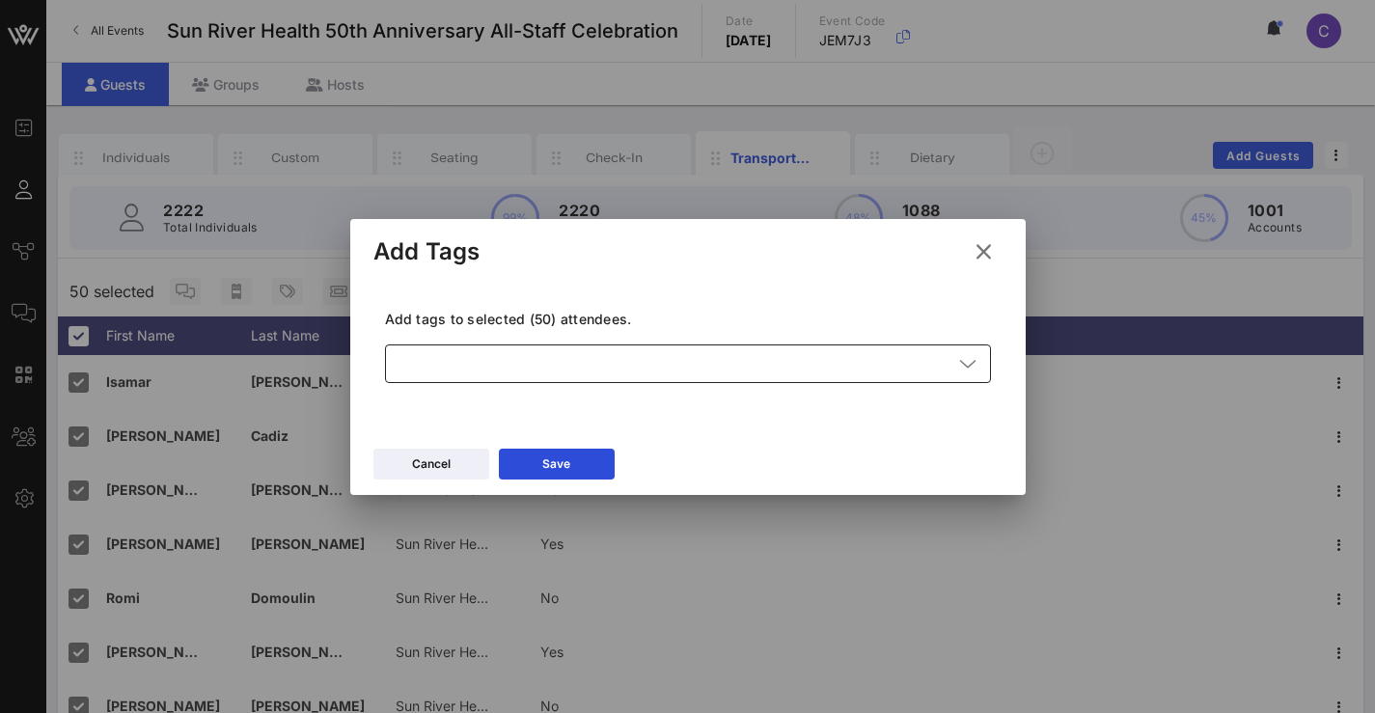
click at [552, 368] on div at bounding box center [674, 363] width 556 height 39
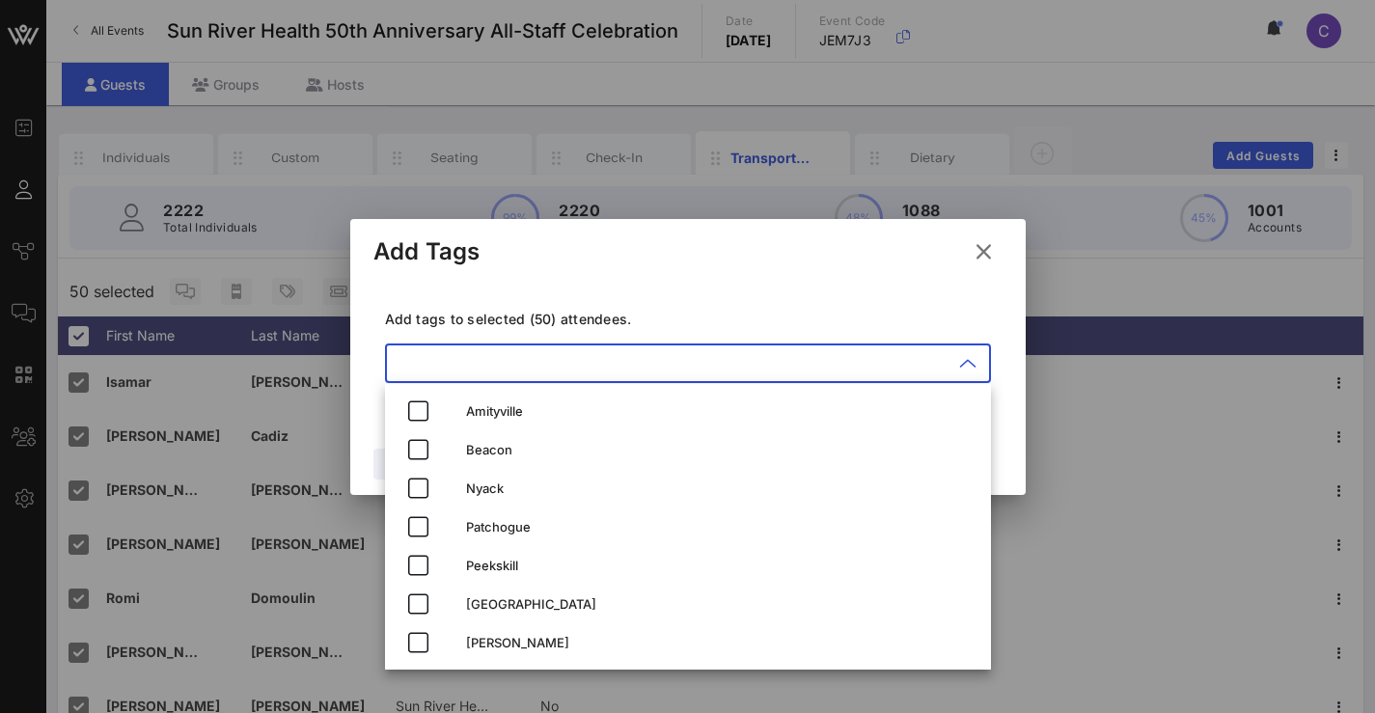
click at [891, 294] on div "Add tags to selected (50) attendees. ​" at bounding box center [687, 349] width 629 height 141
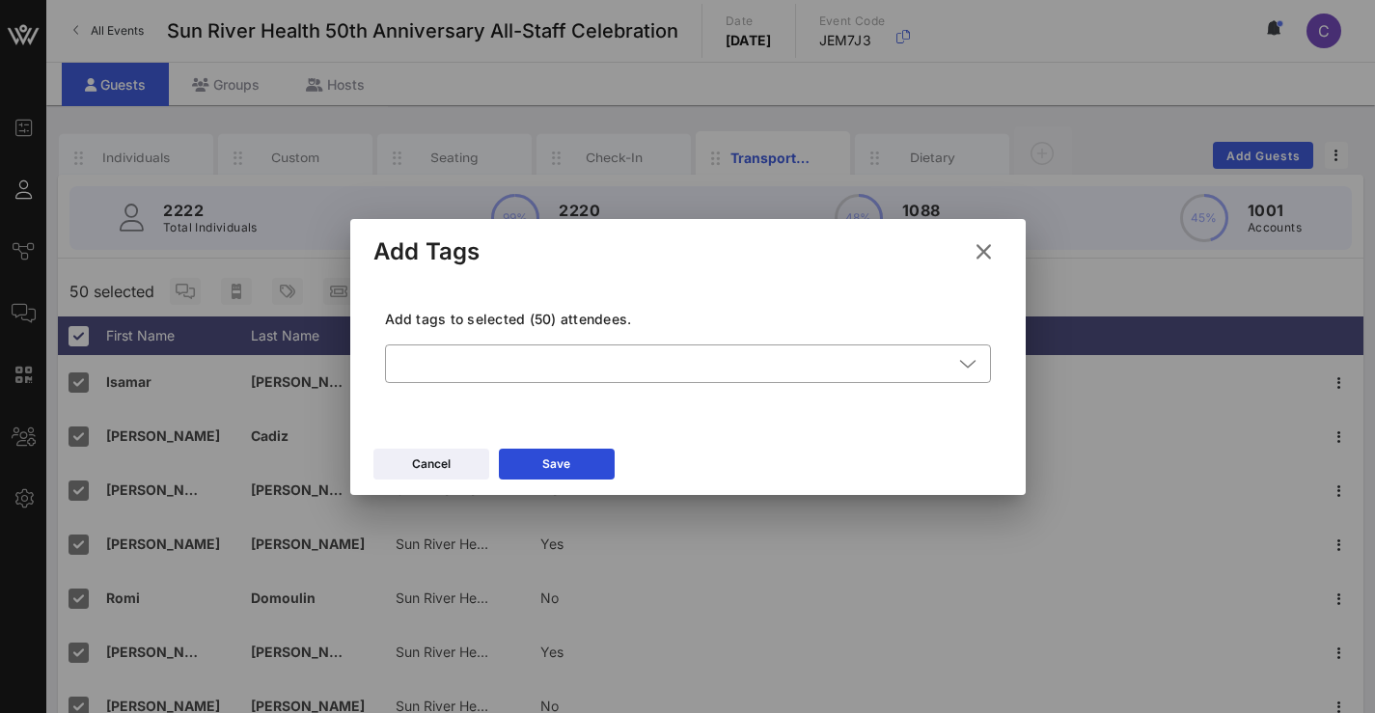
click at [983, 245] on icon at bounding box center [983, 251] width 28 height 26
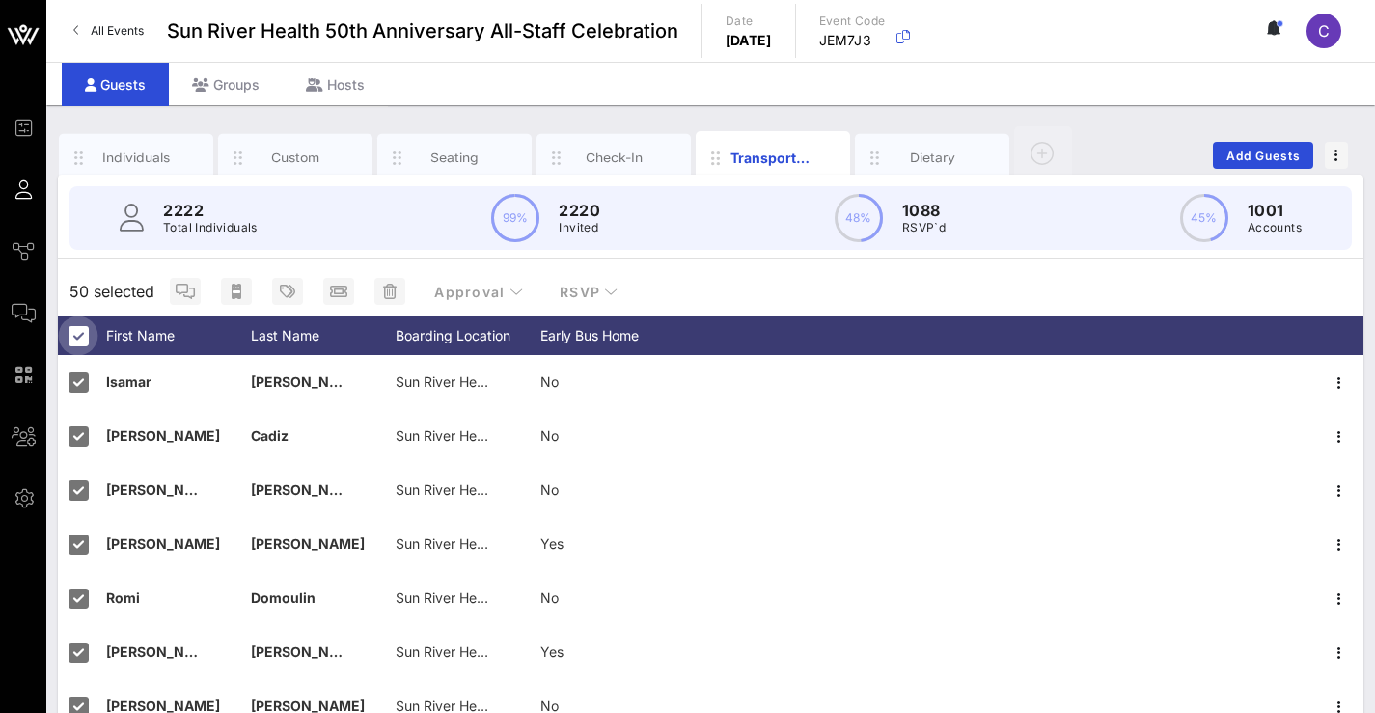
click at [86, 336] on div at bounding box center [78, 335] width 33 height 33
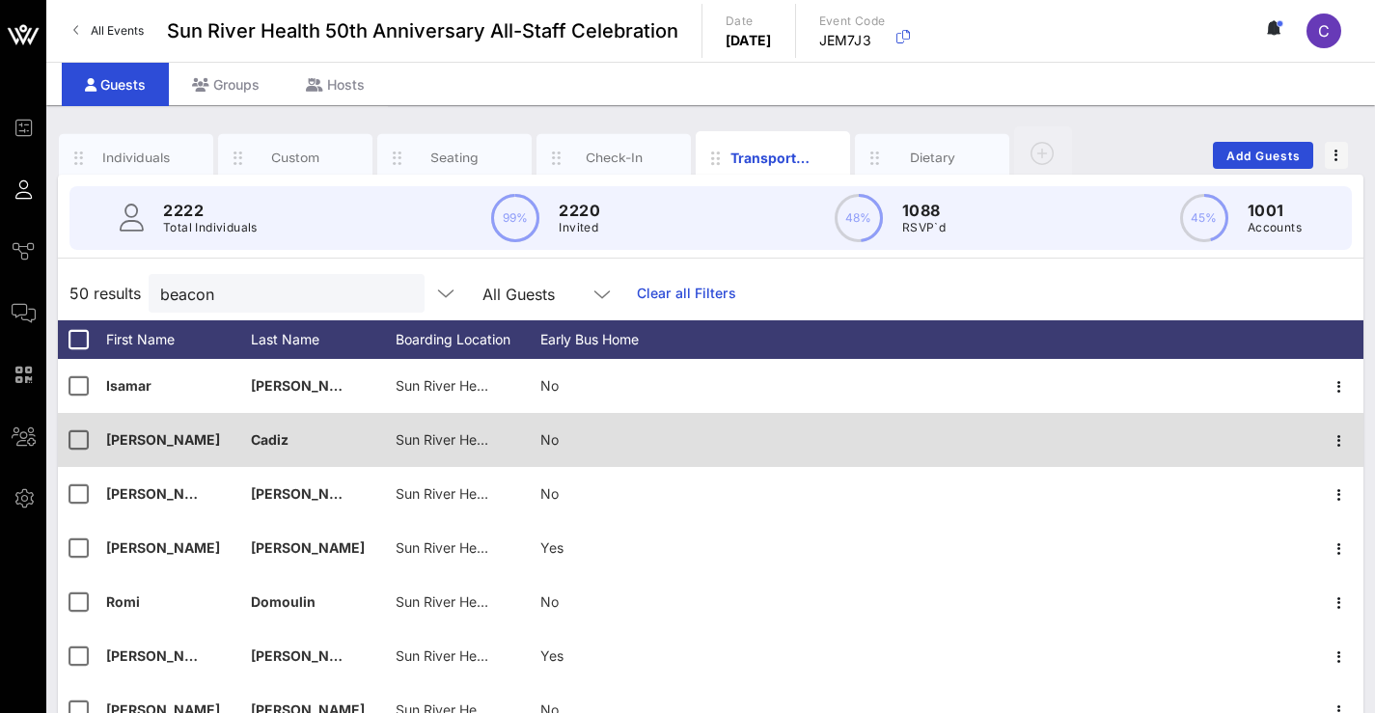
scroll to position [4, 0]
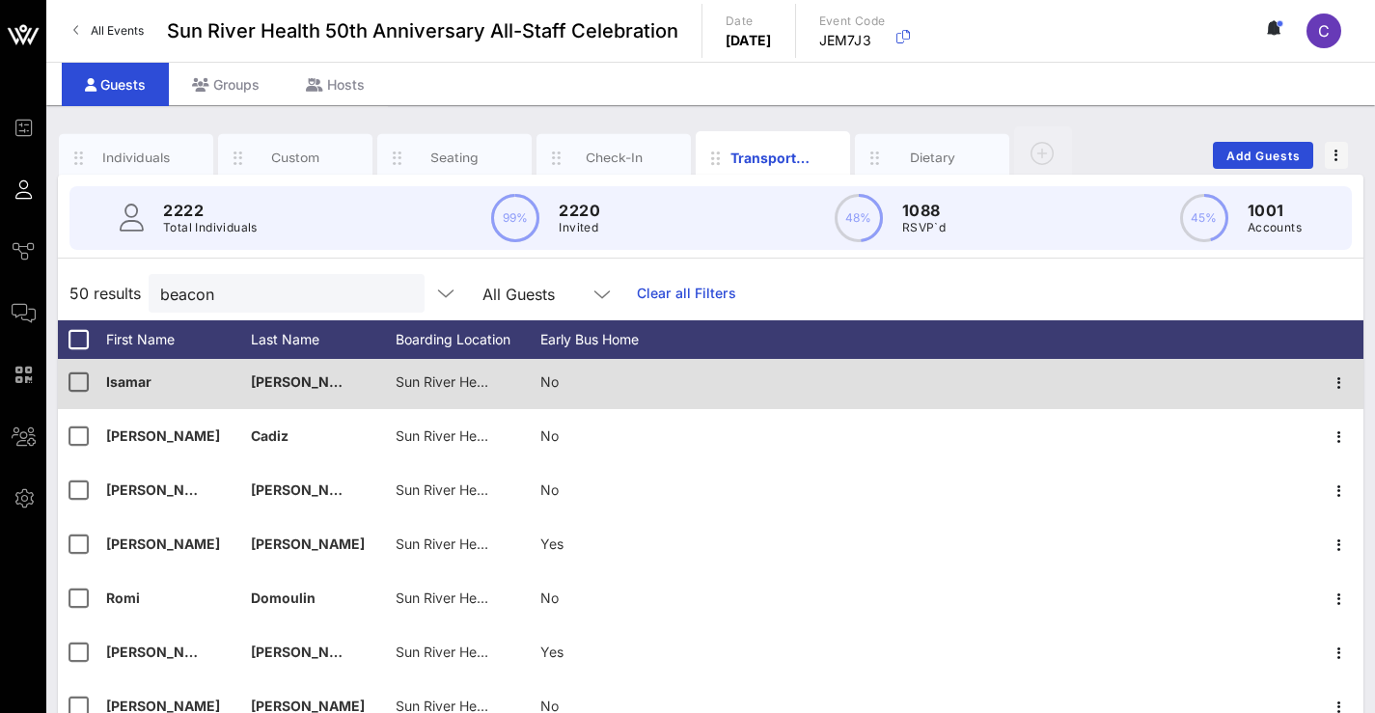
click at [420, 374] on span "Sun River Health Beacon | [STREET_ADDRESS][PERSON_NAME]" at bounding box center [599, 381] width 406 height 16
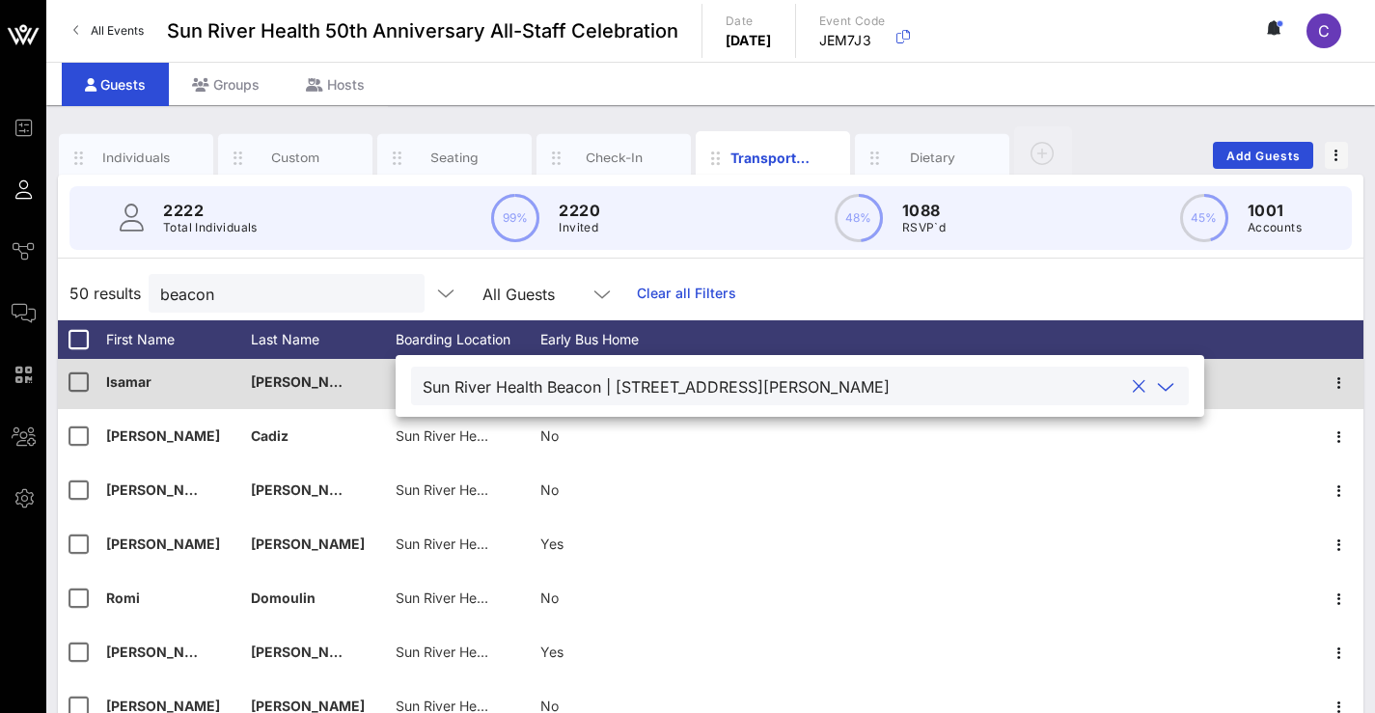
click at [420, 374] on div "Sun River Health Beacon | [STREET_ADDRESS][PERSON_NAME]" at bounding box center [800, 386] width 778 height 39
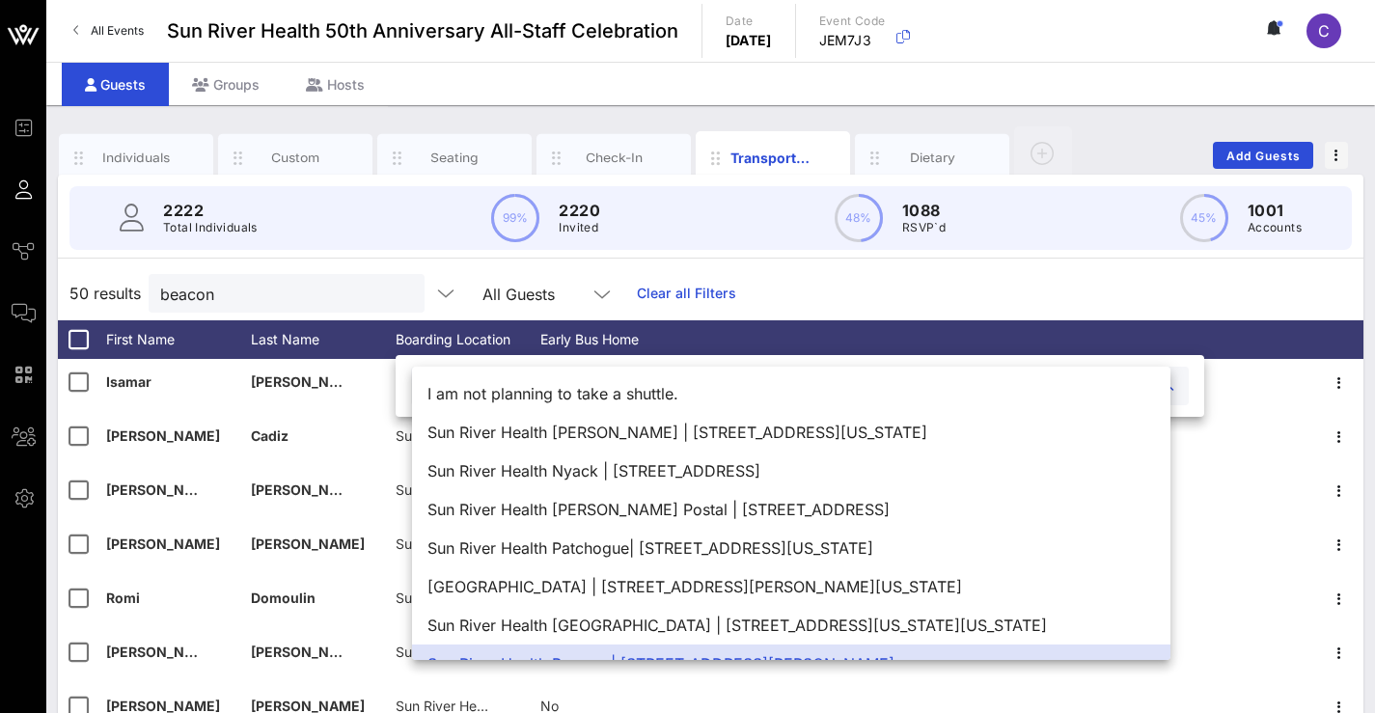
click at [1062, 261] on div "2222 Total Individuals 99% 2220 Invited 48% 1088 RSVP`d 45% 1001 Accounts 50 re…" at bounding box center [710, 556] width 1305 height 763
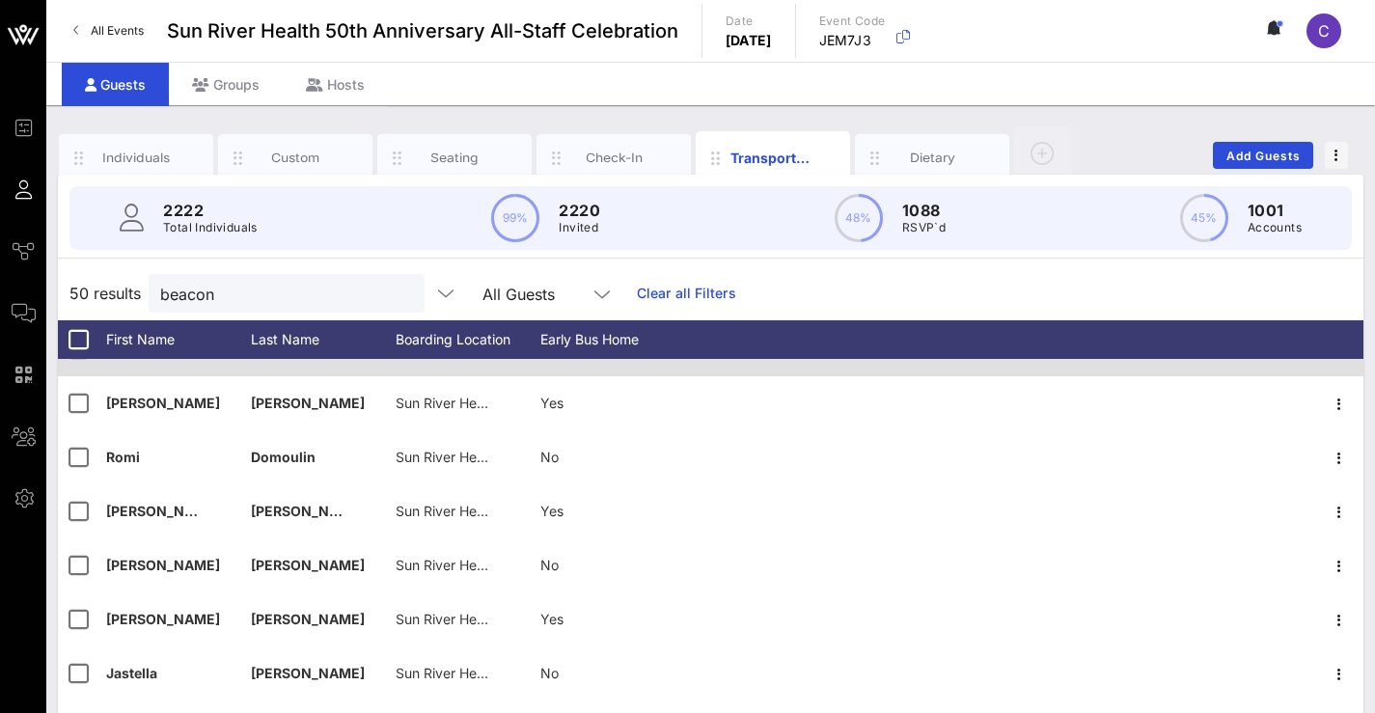
scroll to position [0, 0]
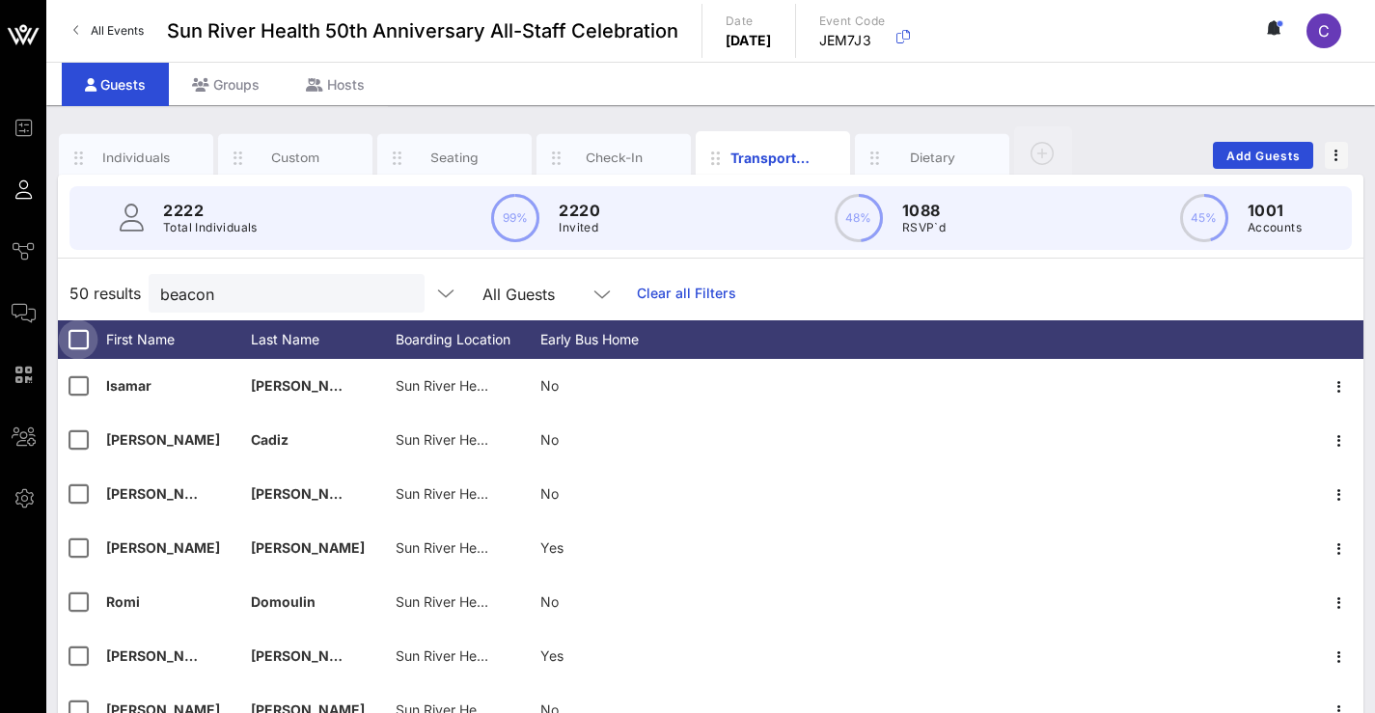
click at [78, 336] on div at bounding box center [78, 339] width 33 height 33
